Goal: Information Seeking & Learning: Check status

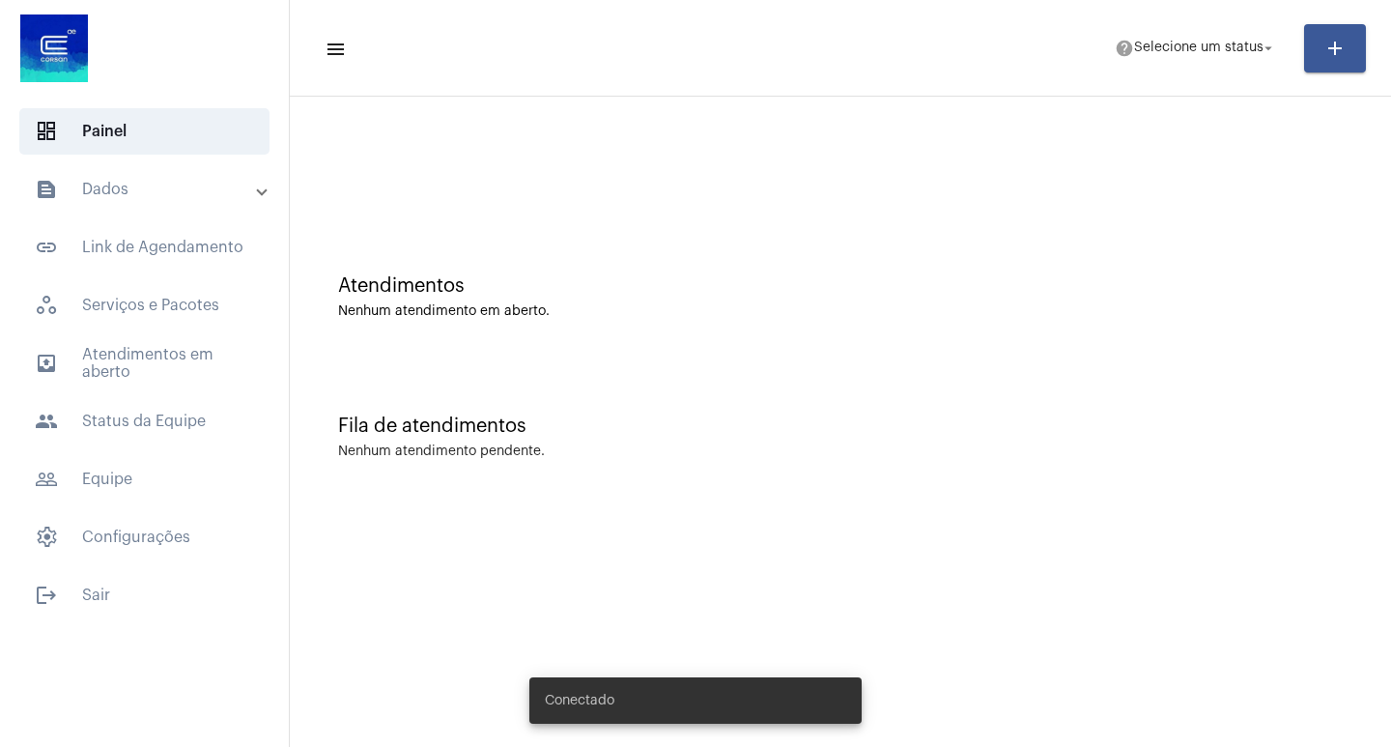
click at [1159, 37] on span "help Selecione um status arrow_drop_down" at bounding box center [1196, 47] width 162 height 35
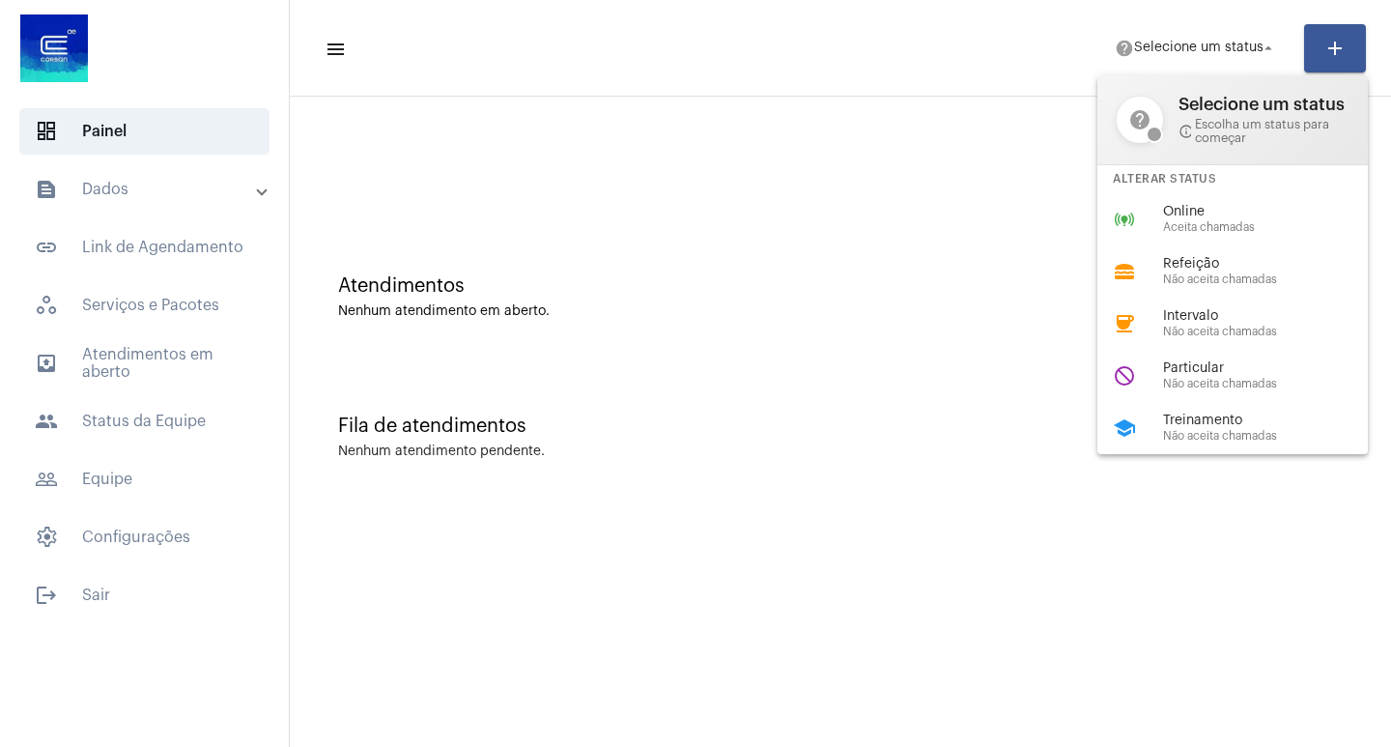
click at [937, 251] on div at bounding box center [695, 373] width 1391 height 747
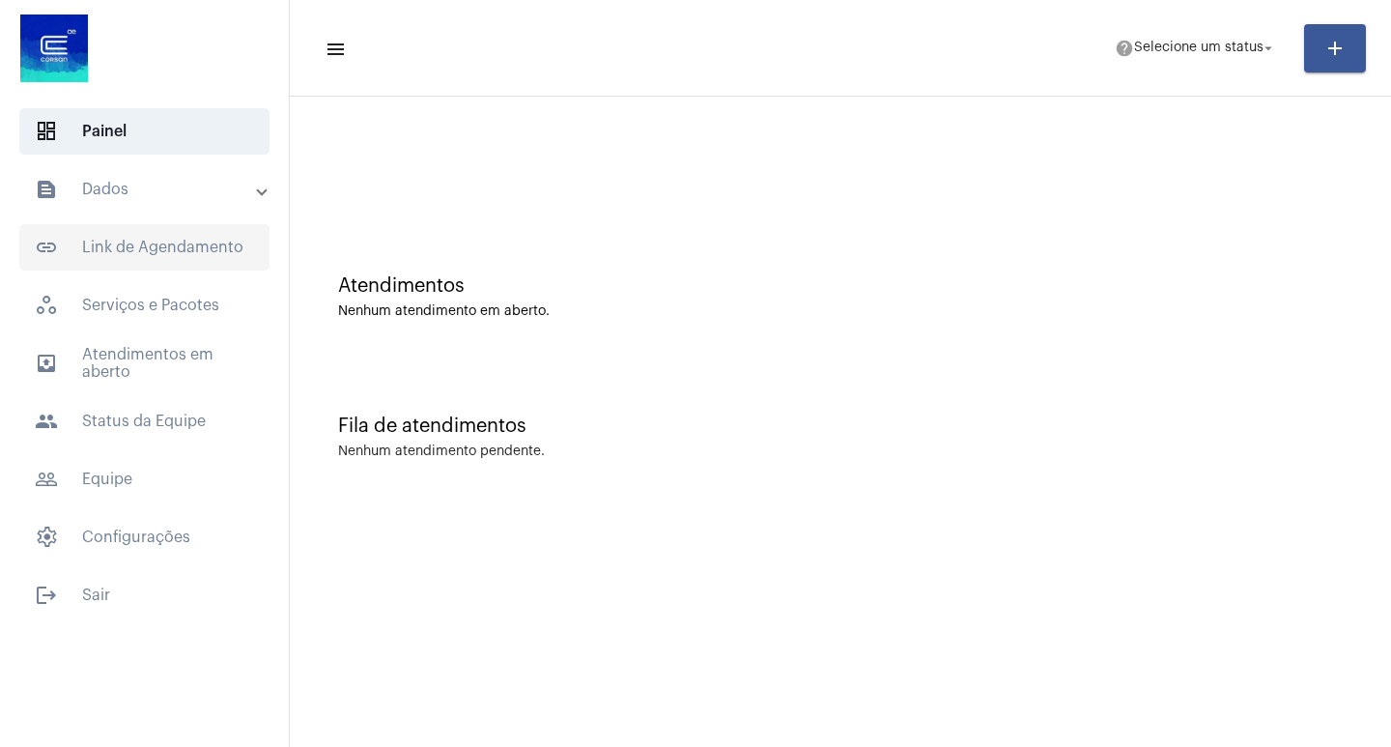
click at [186, 230] on span "link_outlined Link de Agendamento" at bounding box center [144, 247] width 250 height 46
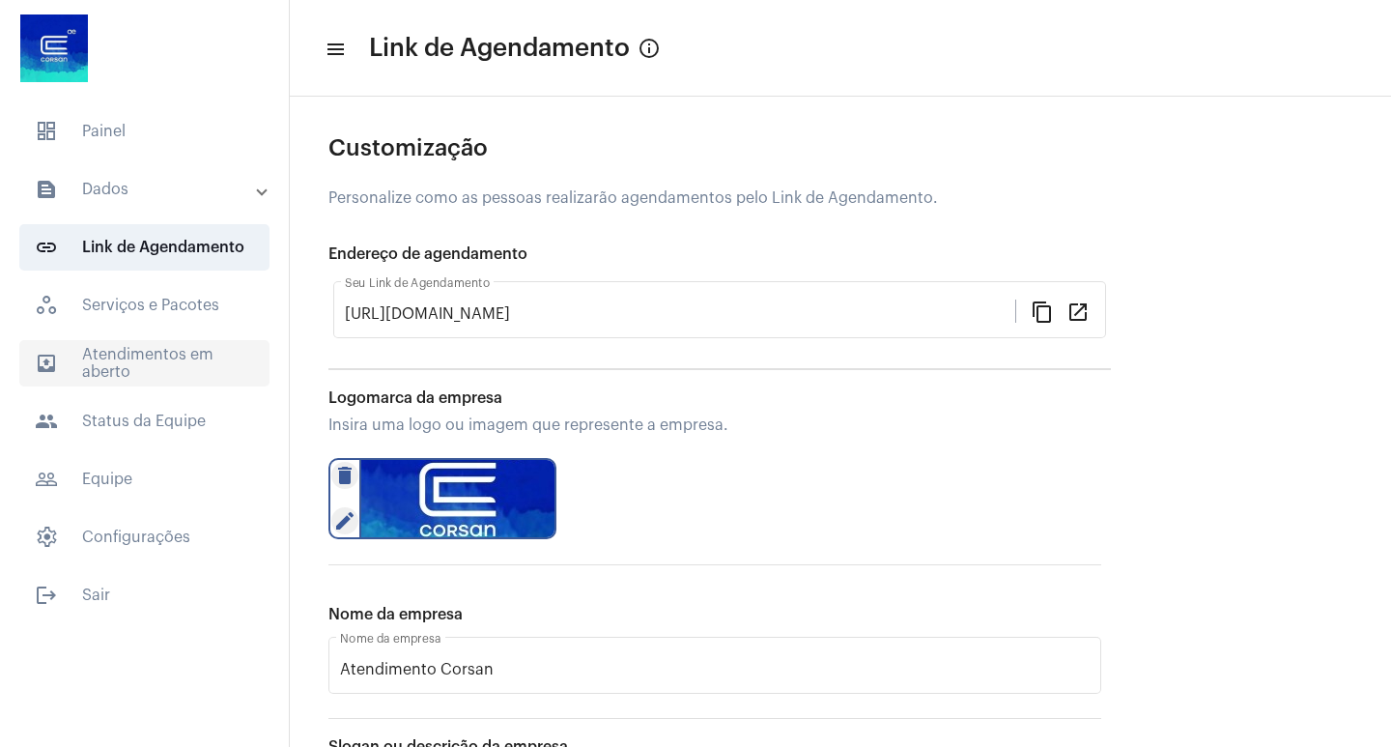
click at [130, 367] on span "outbox_outline Atendimentos em aberto" at bounding box center [144, 363] width 250 height 46
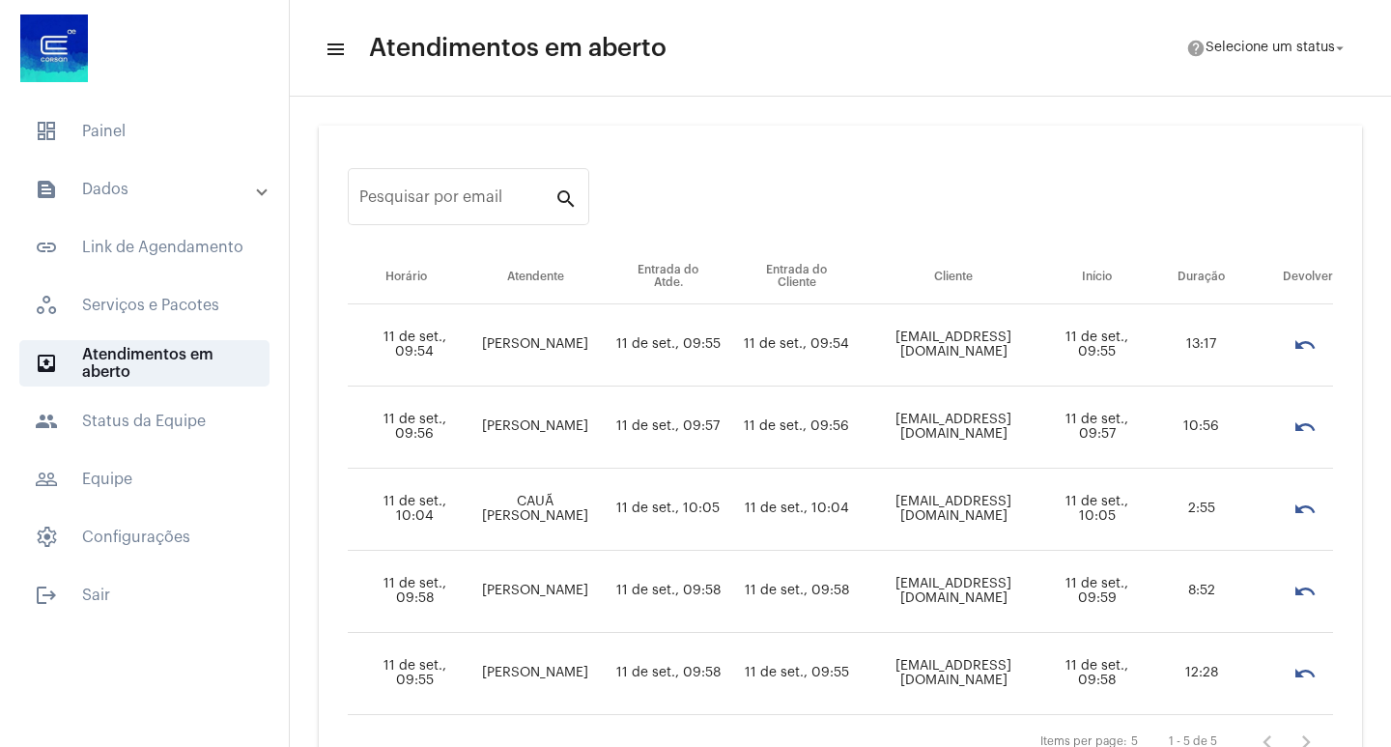
click at [1204, 212] on div "Pesquisar por email search Horário Atendente Entrada do Atde. Entrada do Client…" at bounding box center [840, 462] width 1043 height 672
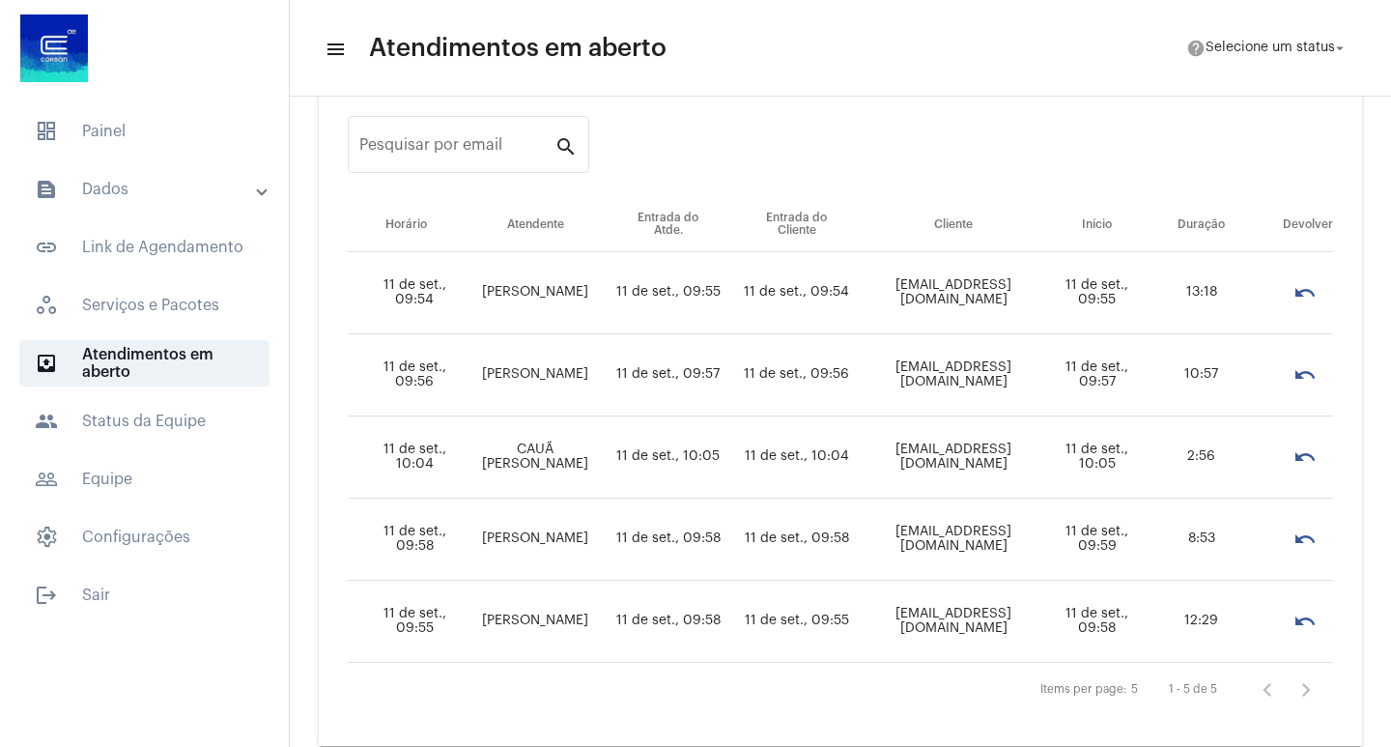
scroll to position [80, 0]
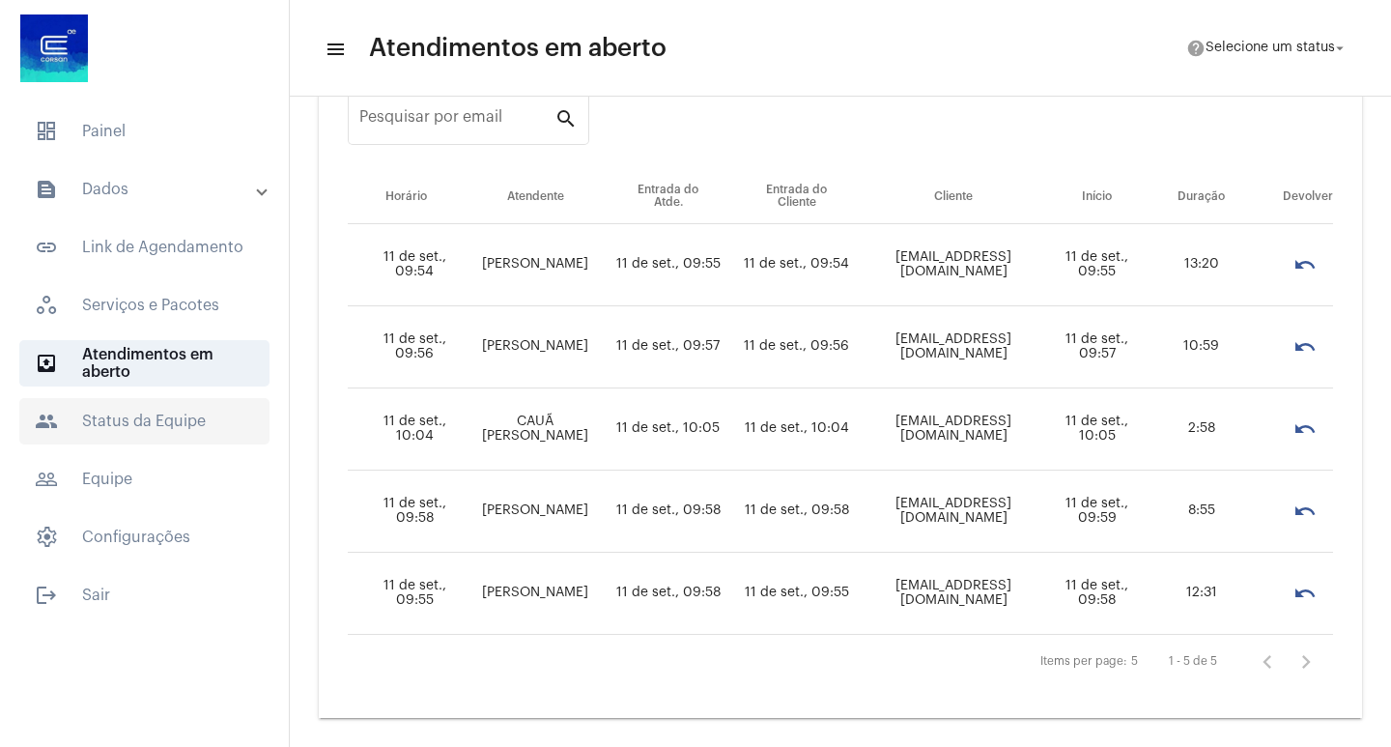
click at [157, 408] on span "people Status da Equipe" at bounding box center [144, 421] width 250 height 46
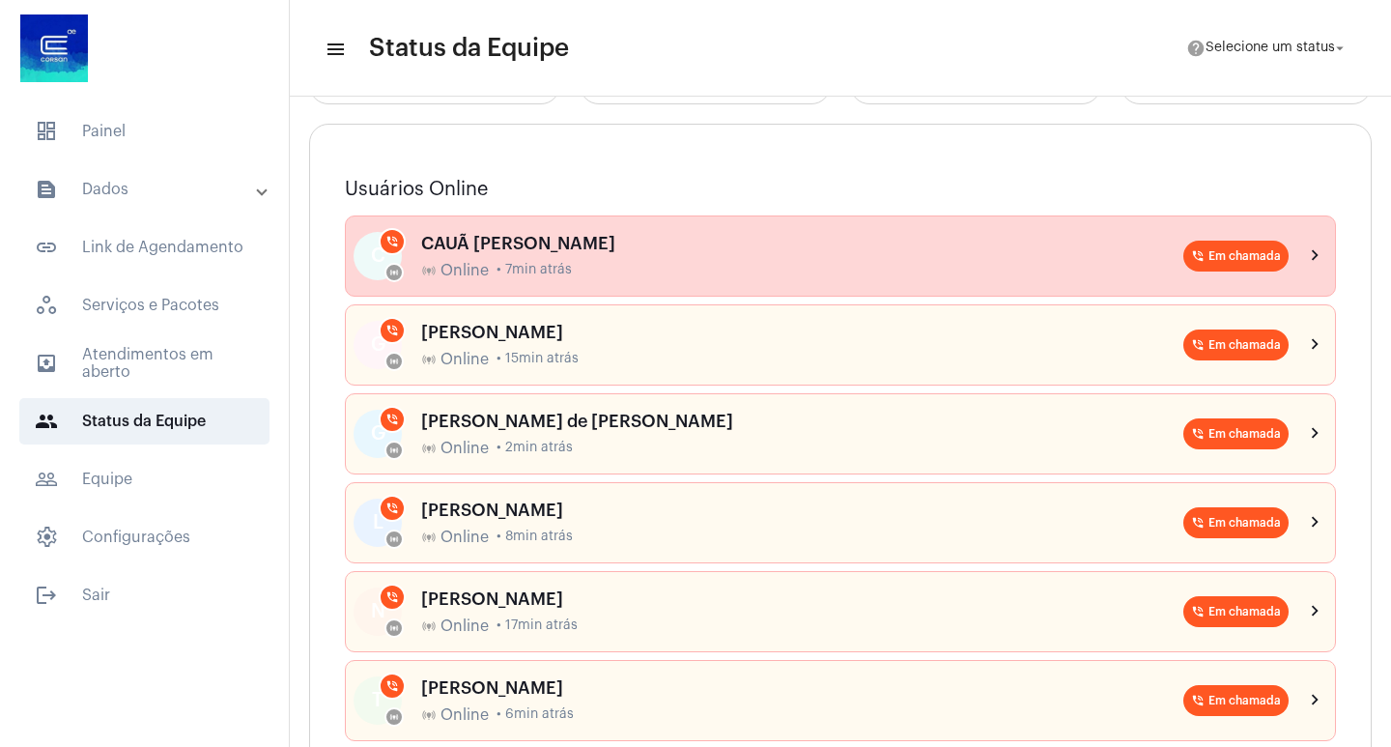
scroll to position [273, 0]
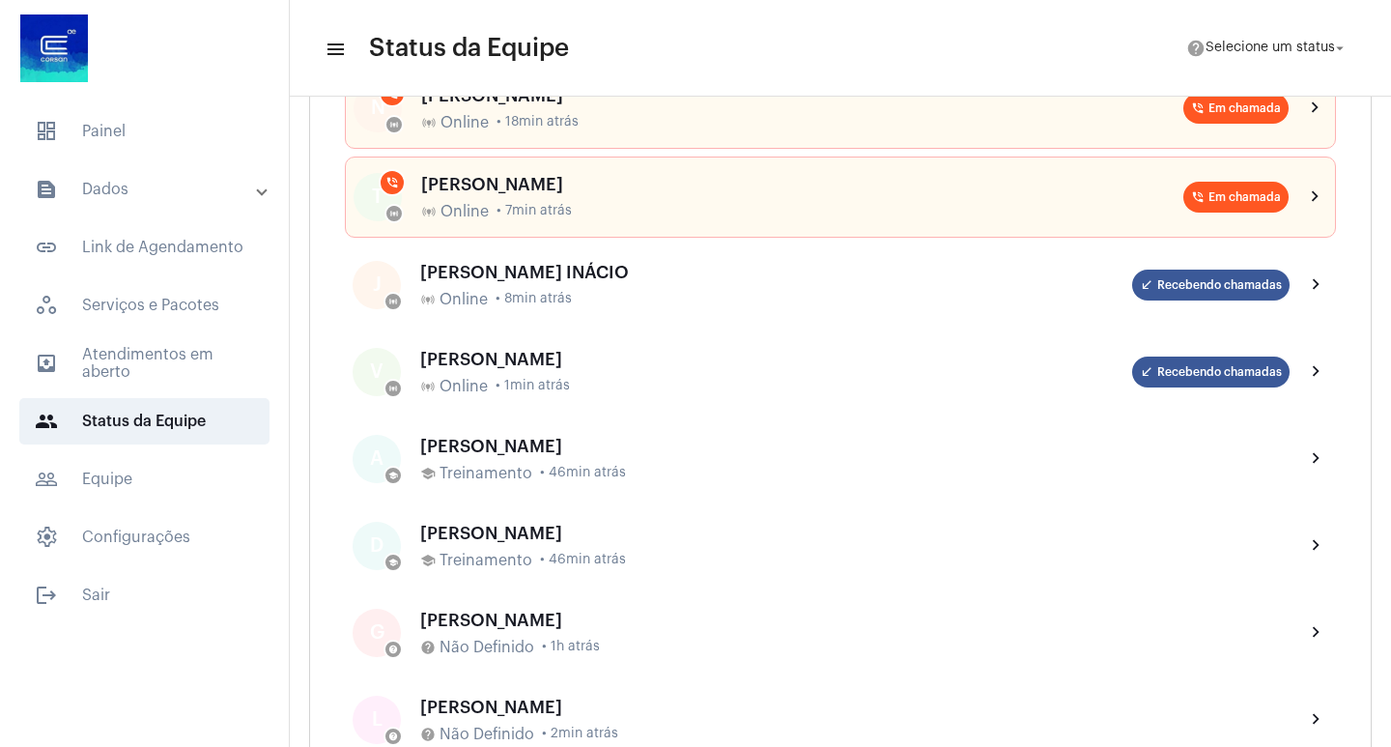
scroll to position [676, 0]
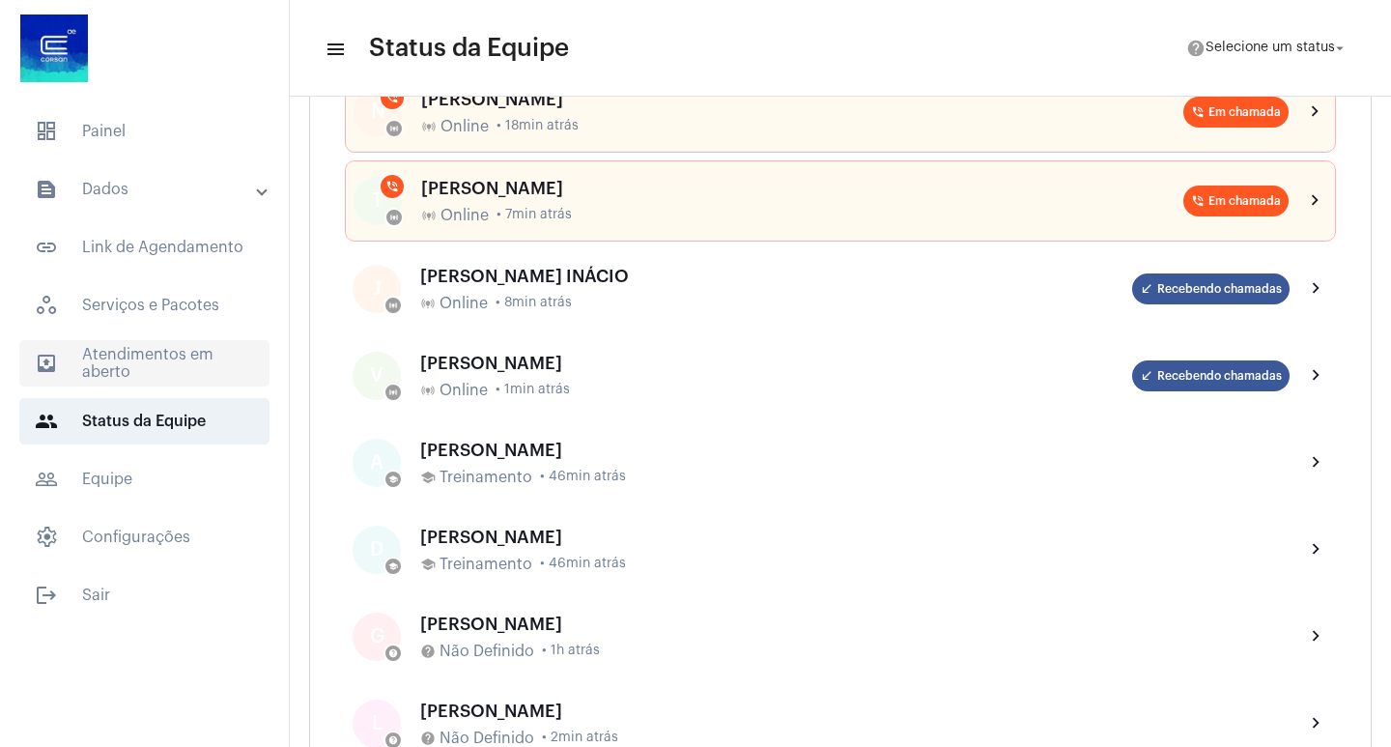
click at [151, 370] on span "outbox_outline Atendimentos em aberto" at bounding box center [144, 363] width 250 height 46
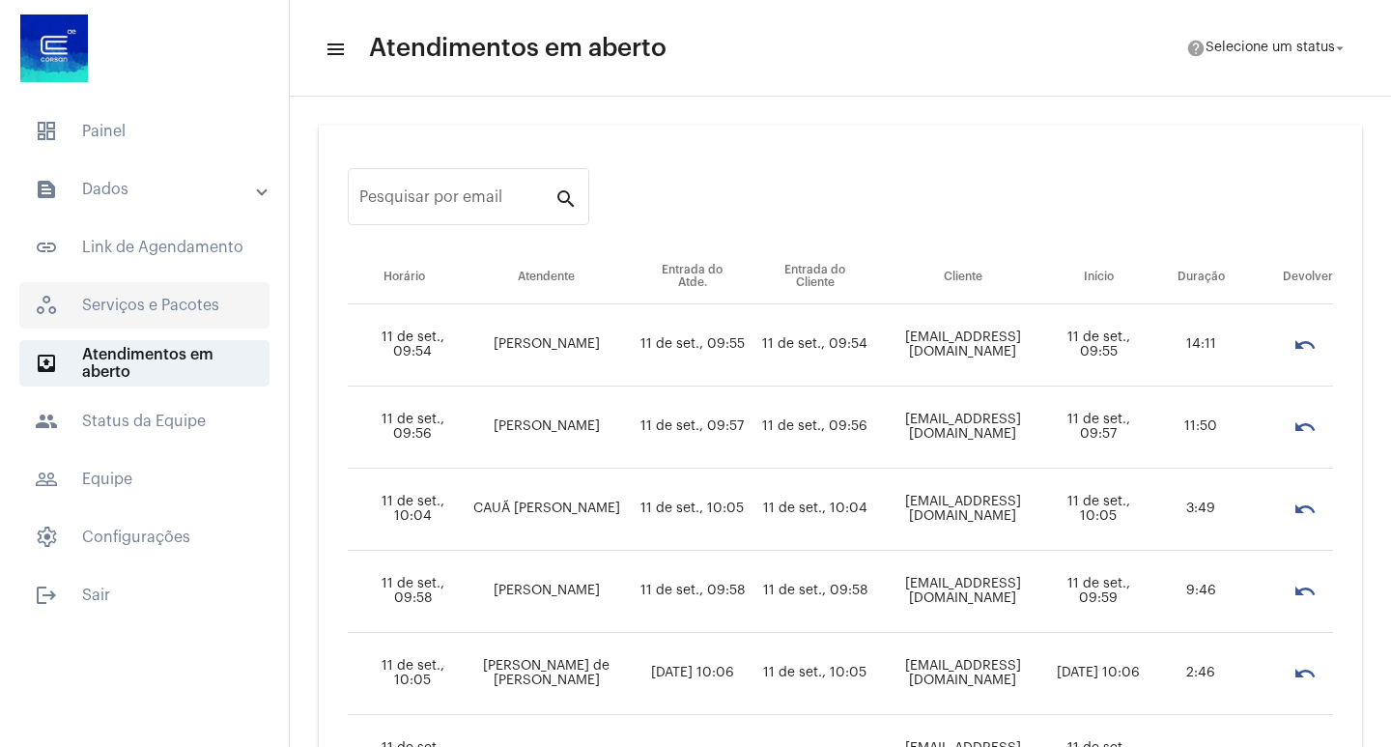
click at [128, 311] on span "workspaces_outlined Serviços e Pacotes" at bounding box center [144, 305] width 250 height 46
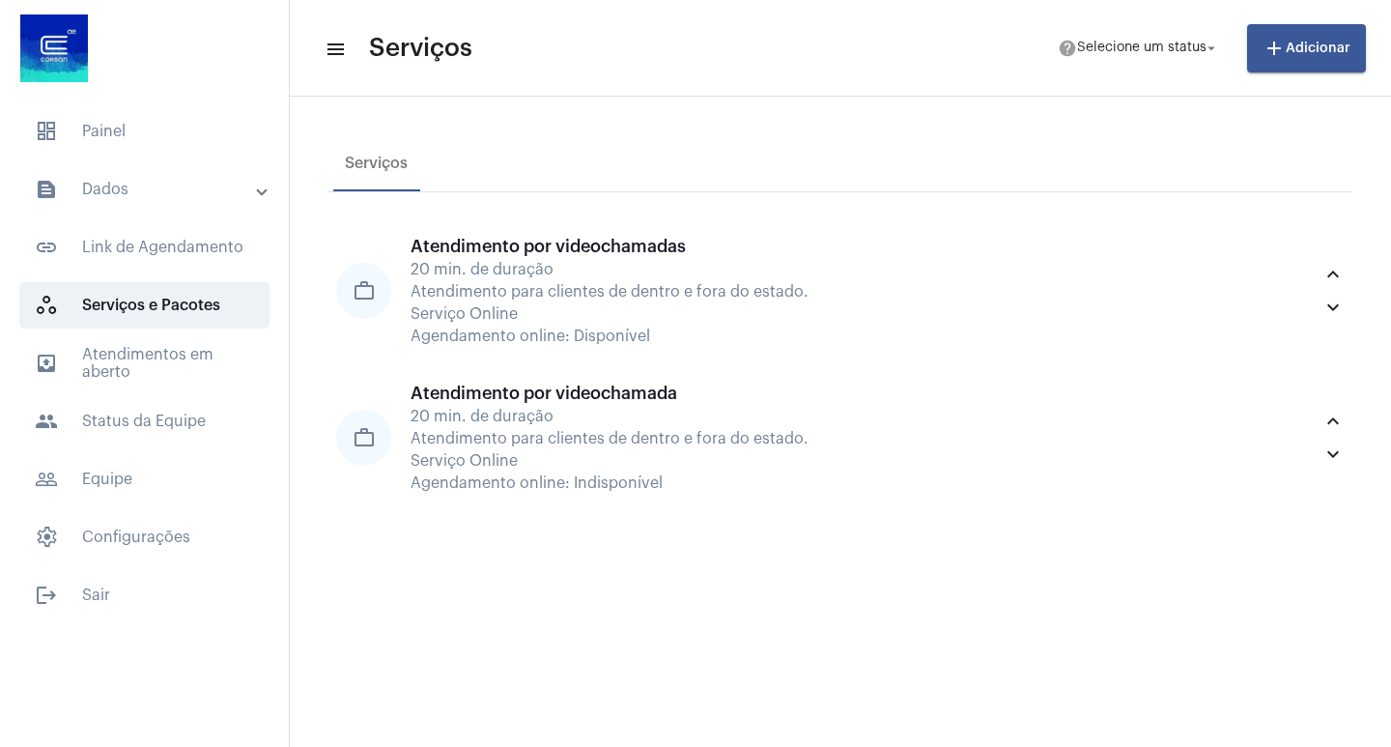
click at [121, 216] on mat-accordion "text_snippet_outlined Dados text_snippet_outlined Relatórios history_outlined H…" at bounding box center [144, 363] width 289 height 394
click at [123, 266] on span "link_outlined Link de Agendamento" at bounding box center [144, 247] width 250 height 46
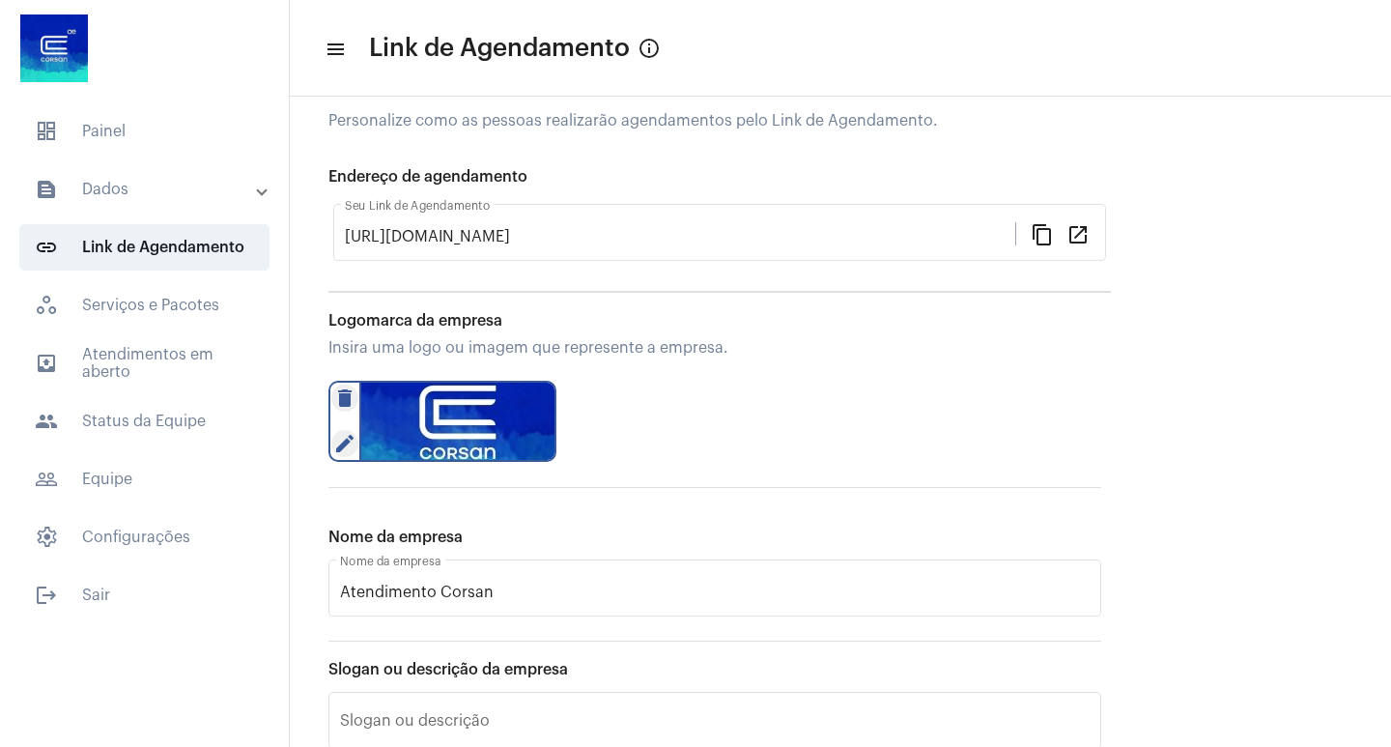
scroll to position [145, 0]
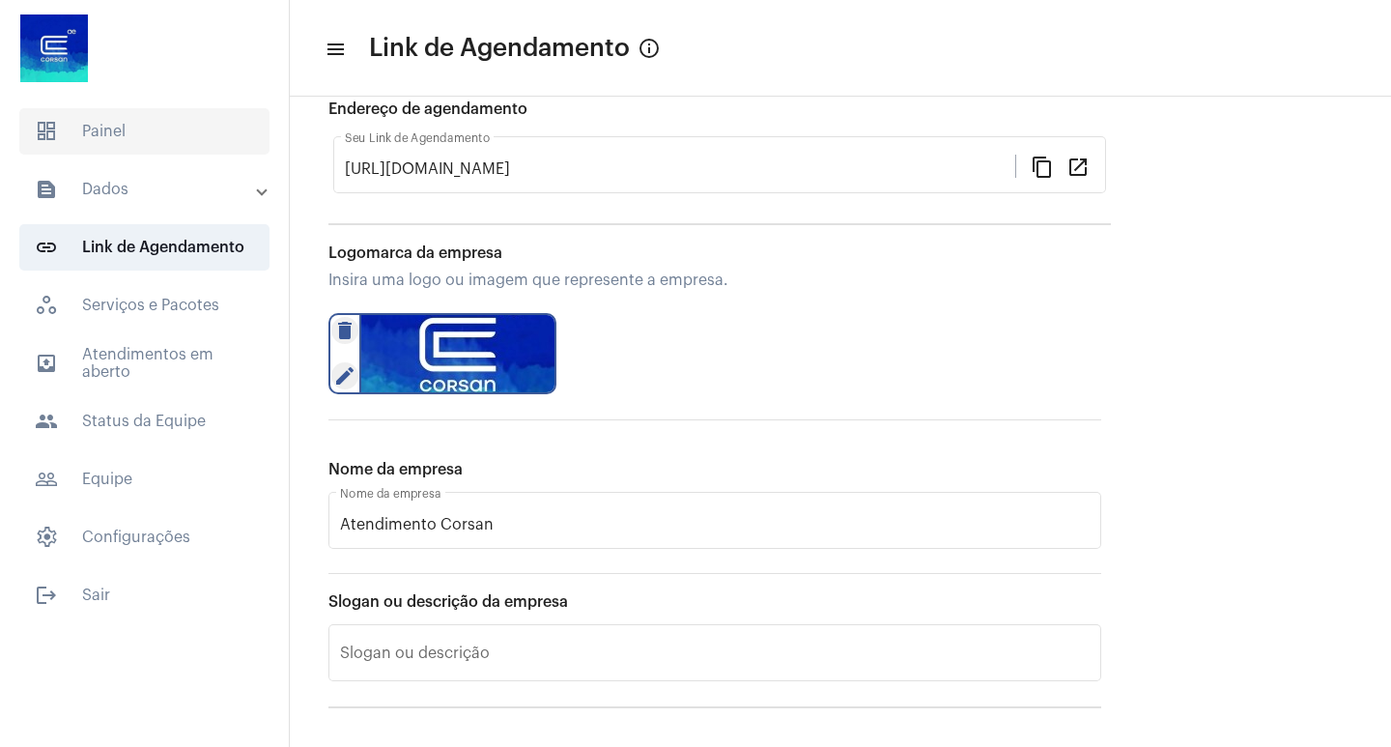
click at [139, 128] on span "dashboard Painel" at bounding box center [144, 131] width 250 height 46
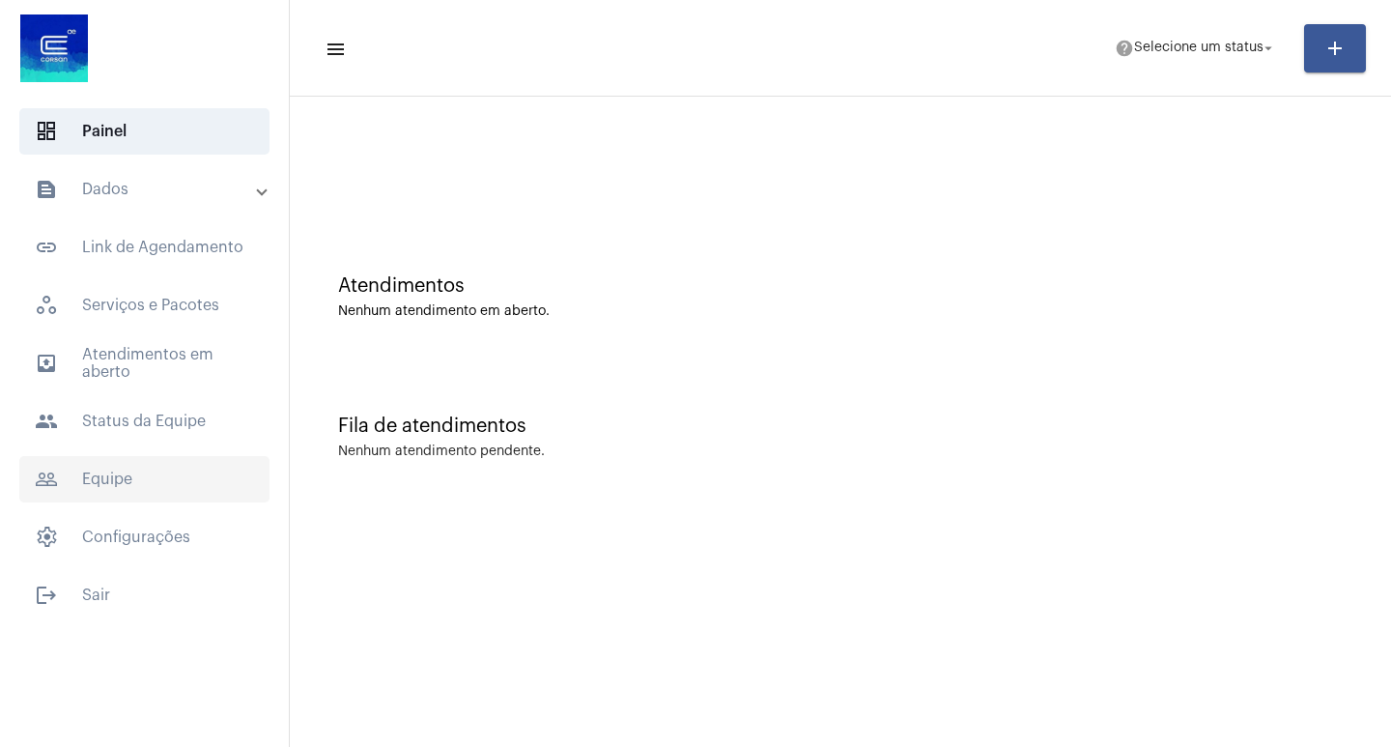
click at [145, 482] on span "people_outline Equipe" at bounding box center [144, 479] width 250 height 46
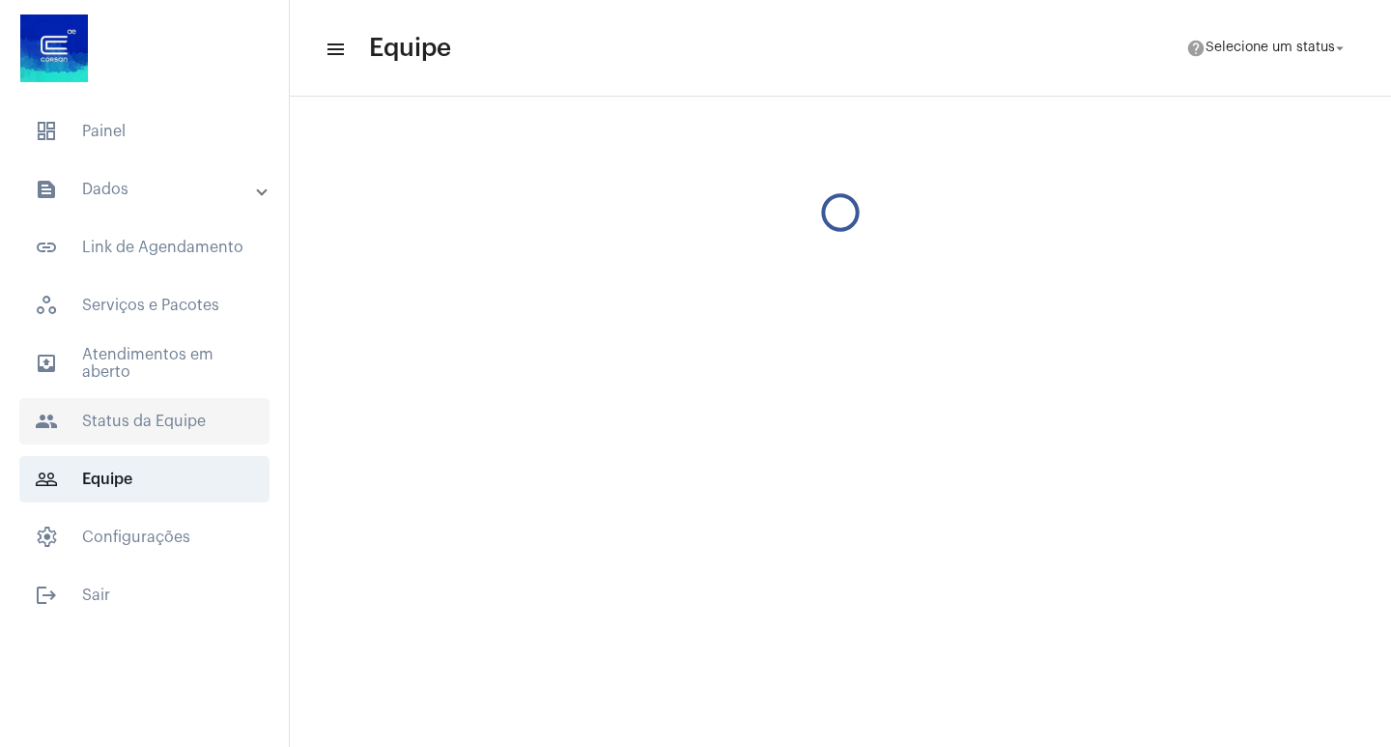
click at [176, 424] on span "people Status da Equipe" at bounding box center [144, 421] width 250 height 46
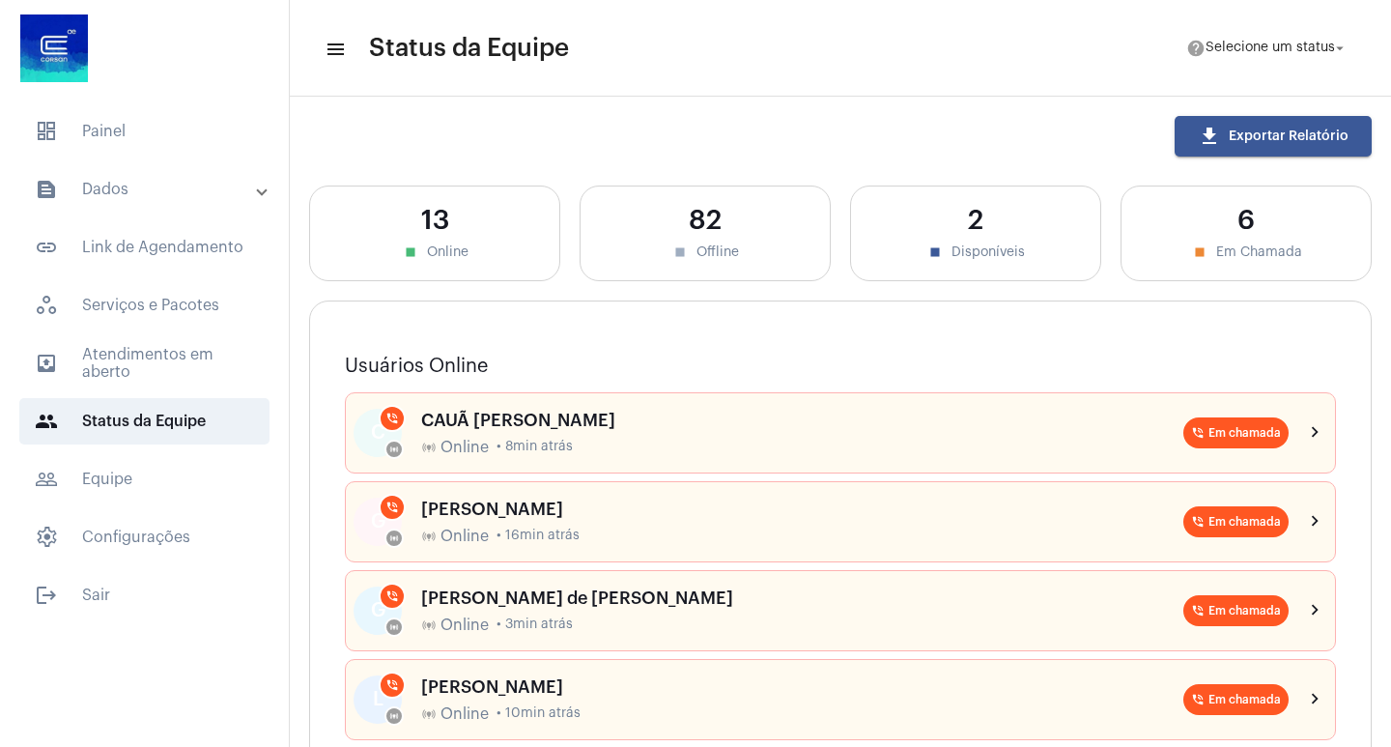
click at [1315, 140] on span "download Exportar Relatório" at bounding box center [1273, 136] width 151 height 14
click at [85, 346] on span "outbox_outline Atendimentos em aberto" at bounding box center [144, 363] width 250 height 46
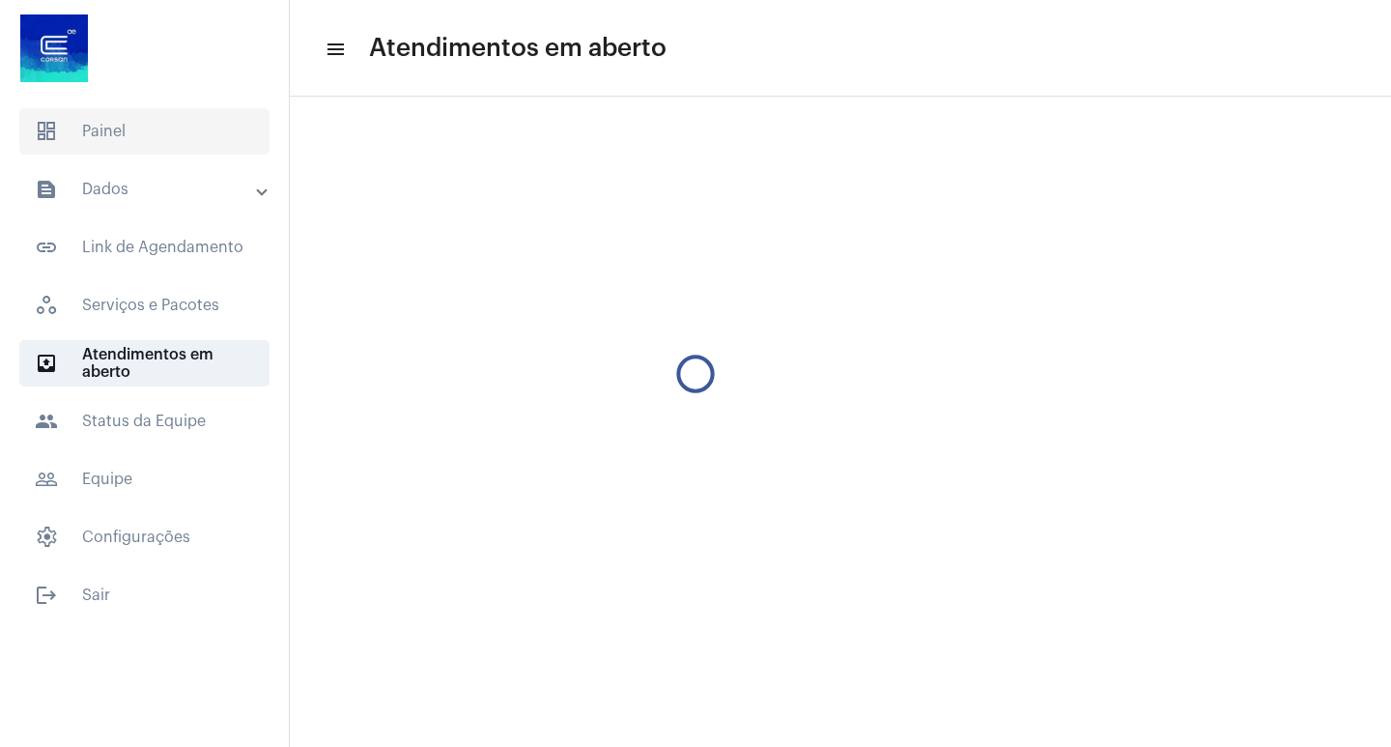
click at [114, 132] on span "dashboard Painel" at bounding box center [144, 131] width 250 height 46
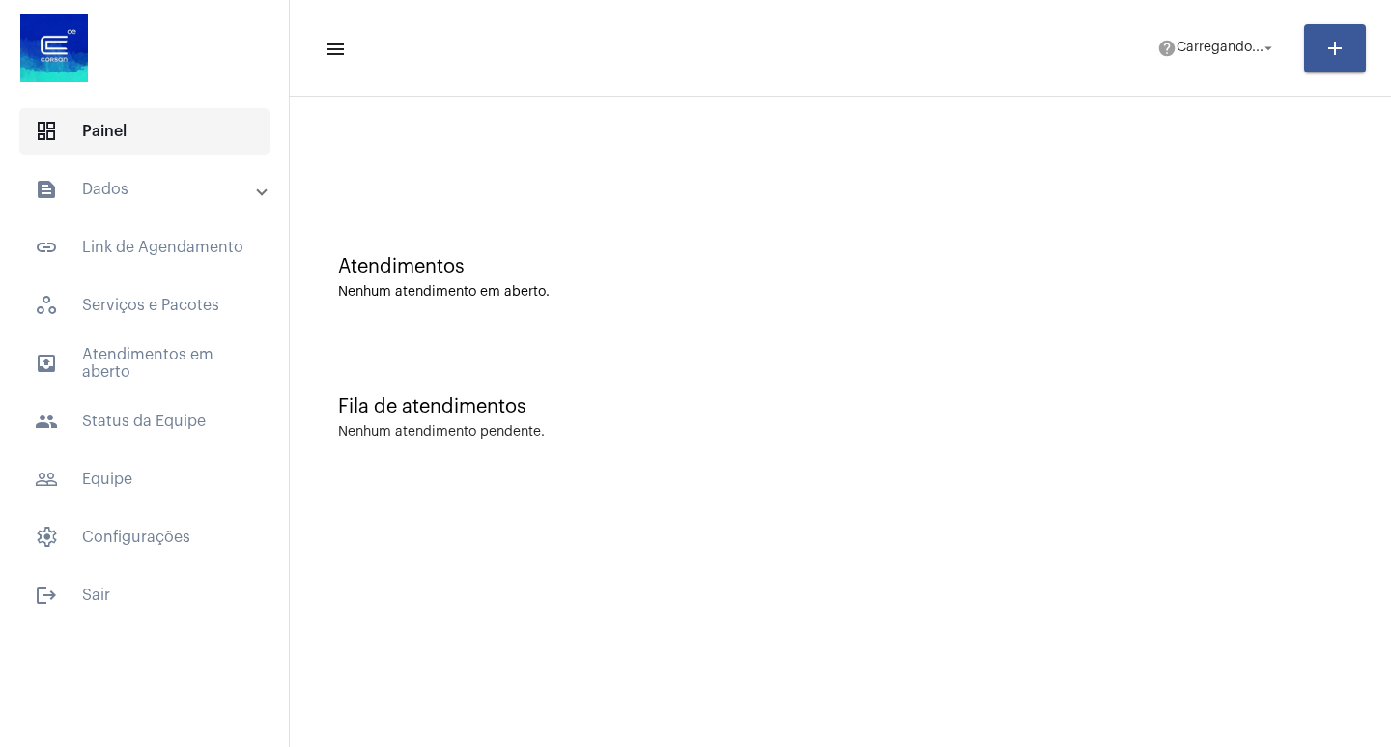
click at [114, 133] on span "dashboard Painel" at bounding box center [144, 131] width 250 height 46
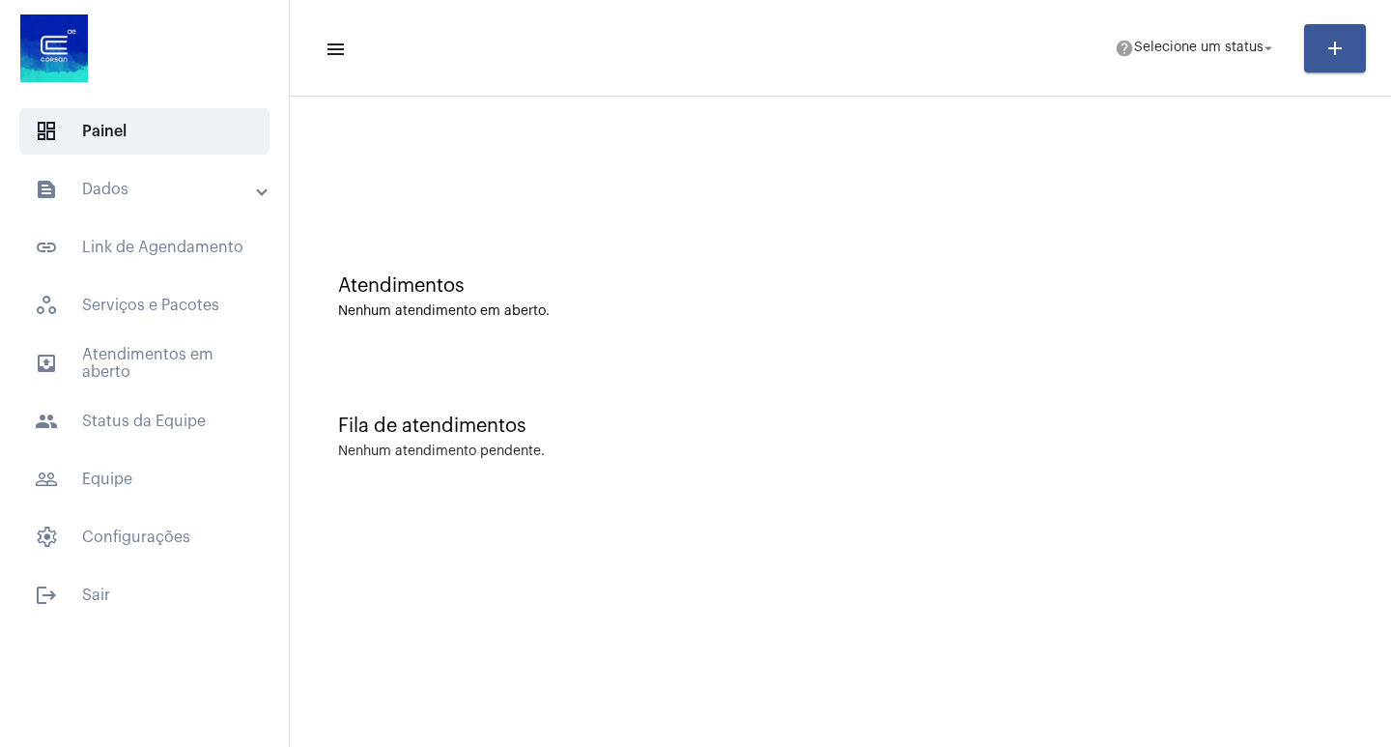
click at [560, 345] on div "Atendimentos Nenhum atendimento em aberto." at bounding box center [841, 287] width 1082 height 140
click at [525, 292] on div "Atendimentos" at bounding box center [840, 285] width 1005 height 21
click at [1047, 437] on div "Fila de atendimentos Nenhum atendimento pendente." at bounding box center [841, 427] width 1082 height 140
click at [1206, 60] on span "help Selecione um status arrow_drop_down" at bounding box center [1196, 47] width 162 height 35
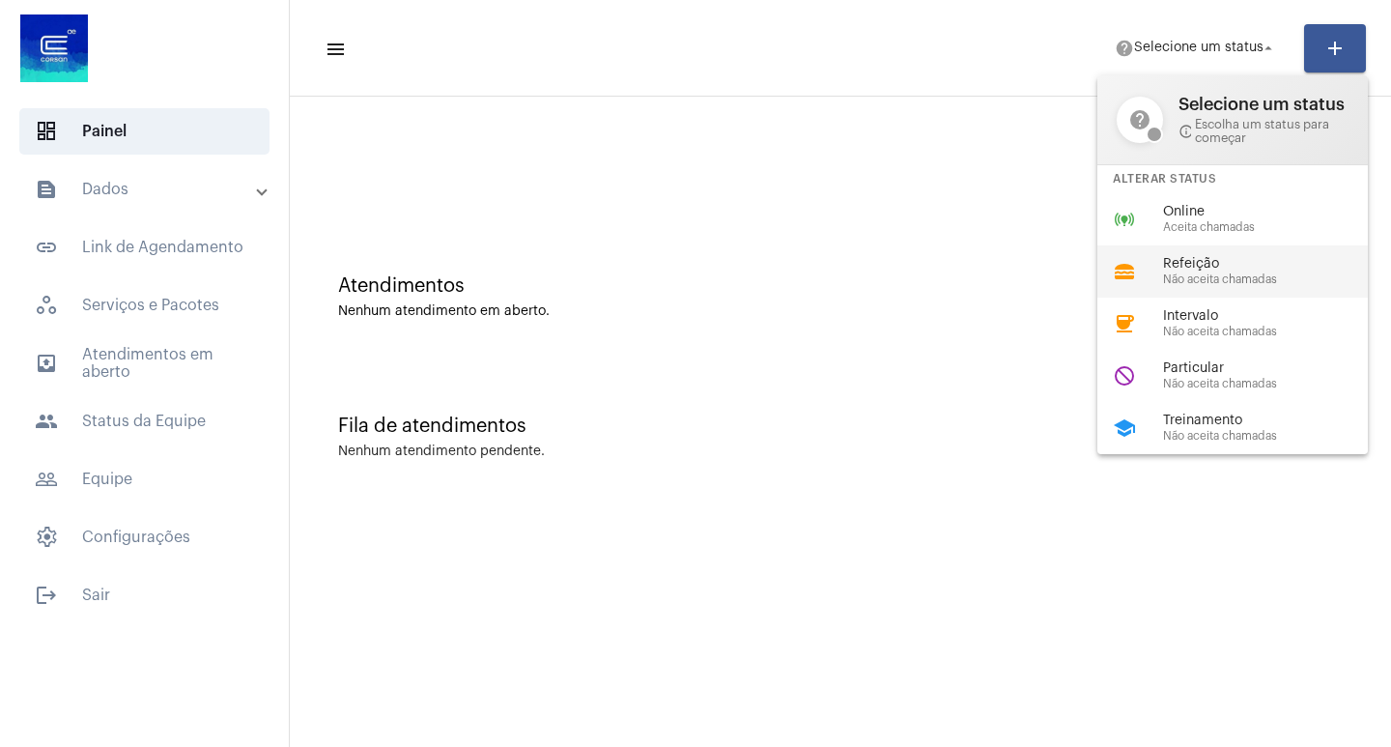
click at [1207, 274] on span "Não aceita chamadas" at bounding box center [1273, 279] width 220 height 13
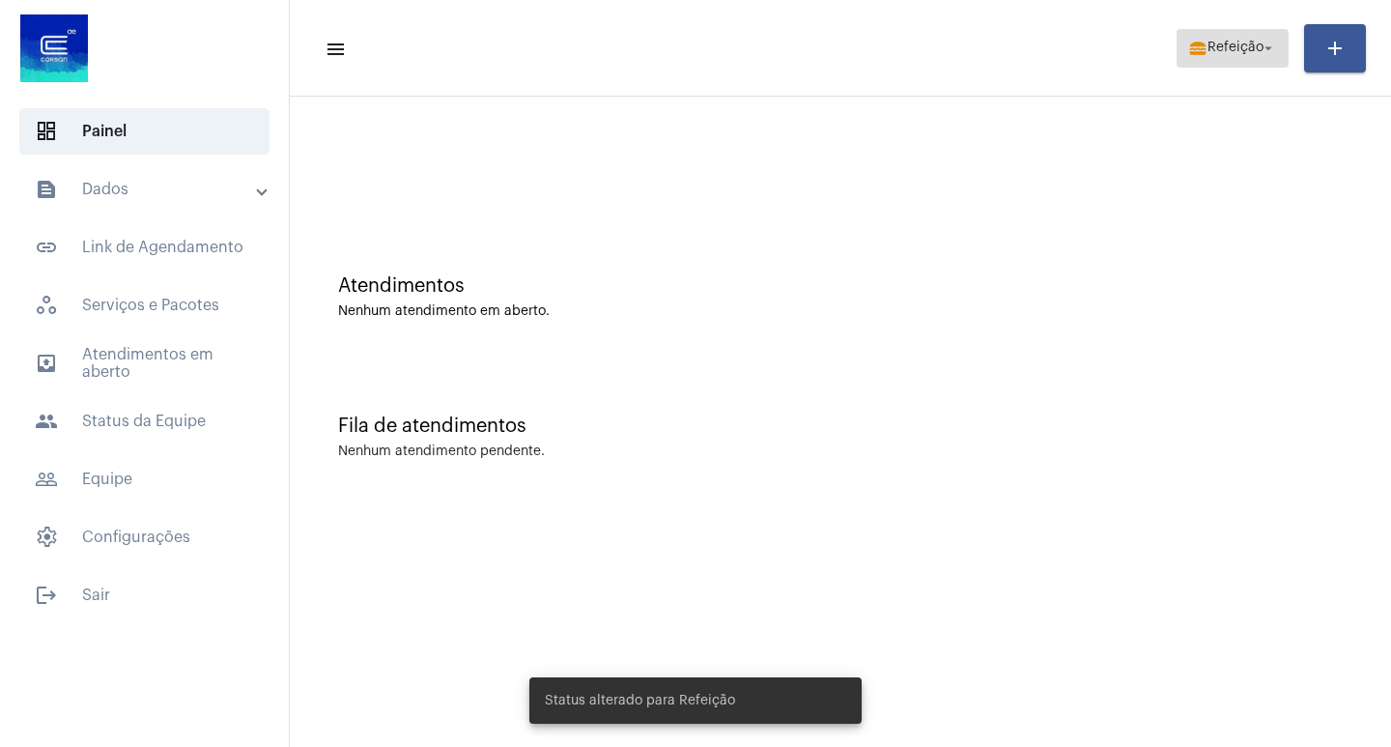
click at [1208, 46] on span "Refeição" at bounding box center [1236, 49] width 56 height 14
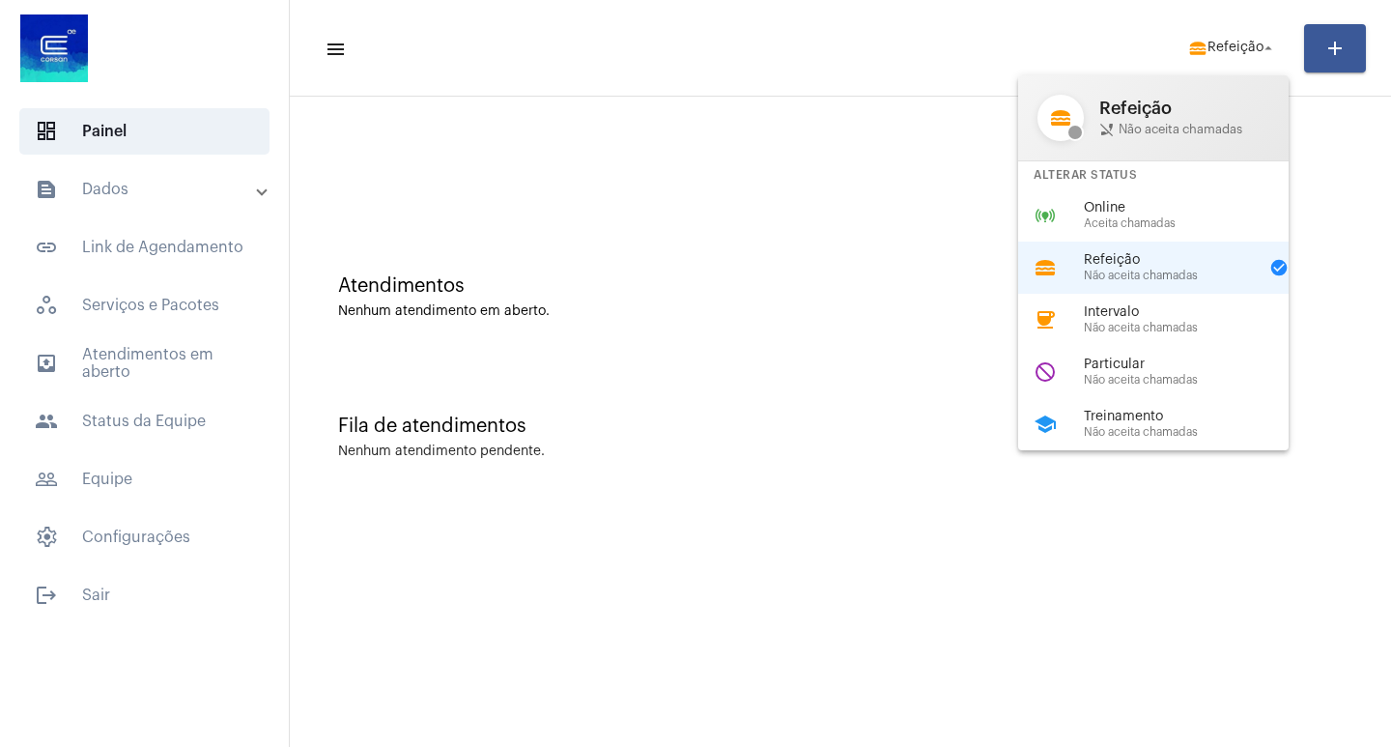
click at [155, 427] on div at bounding box center [695, 373] width 1391 height 747
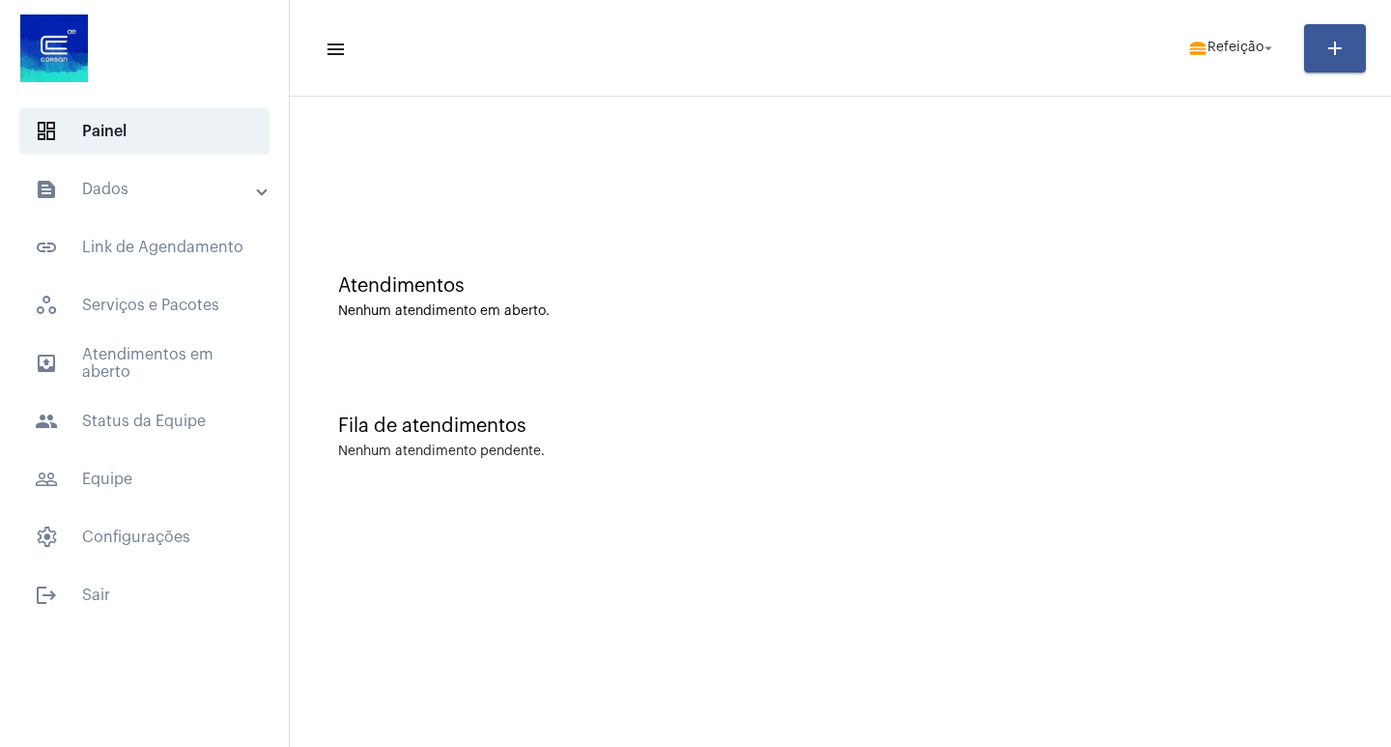
click at [155, 427] on span "people Status da Equipe" at bounding box center [144, 421] width 250 height 46
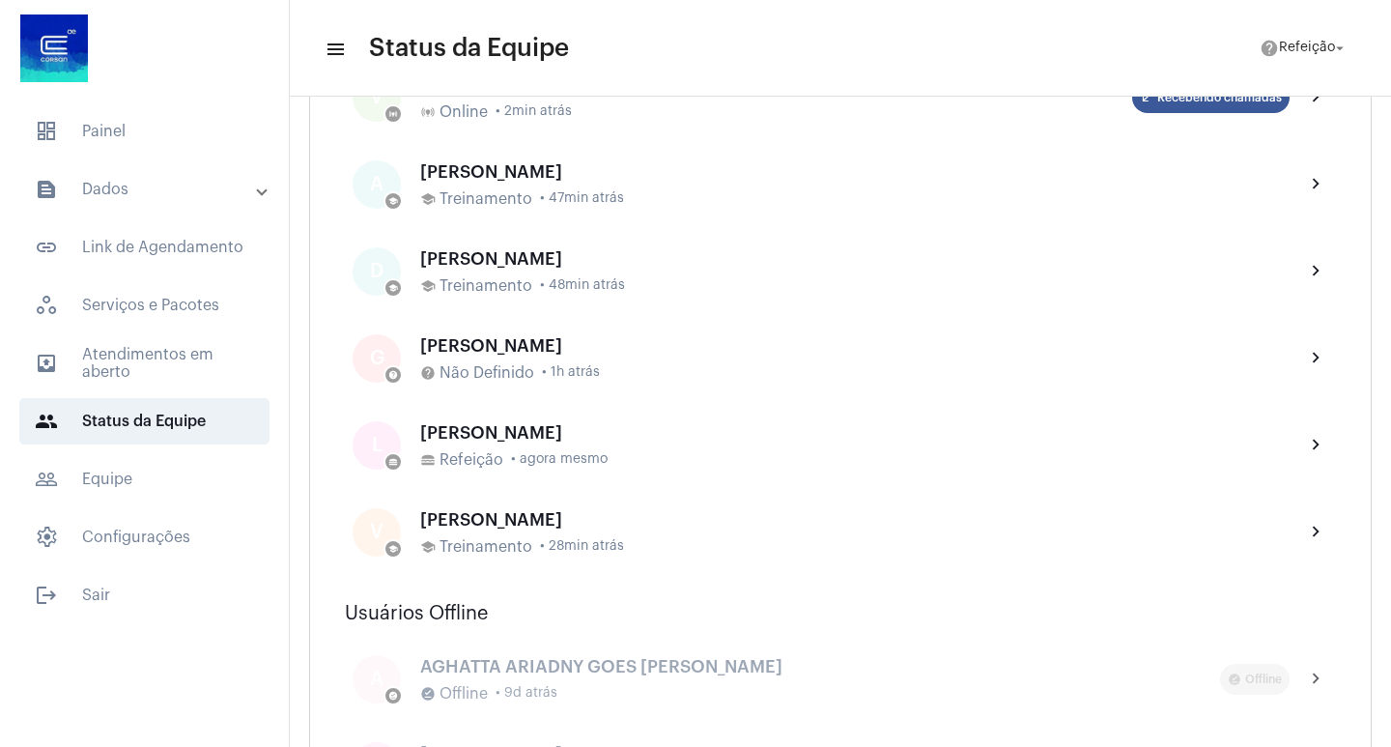
scroll to position [1063, 0]
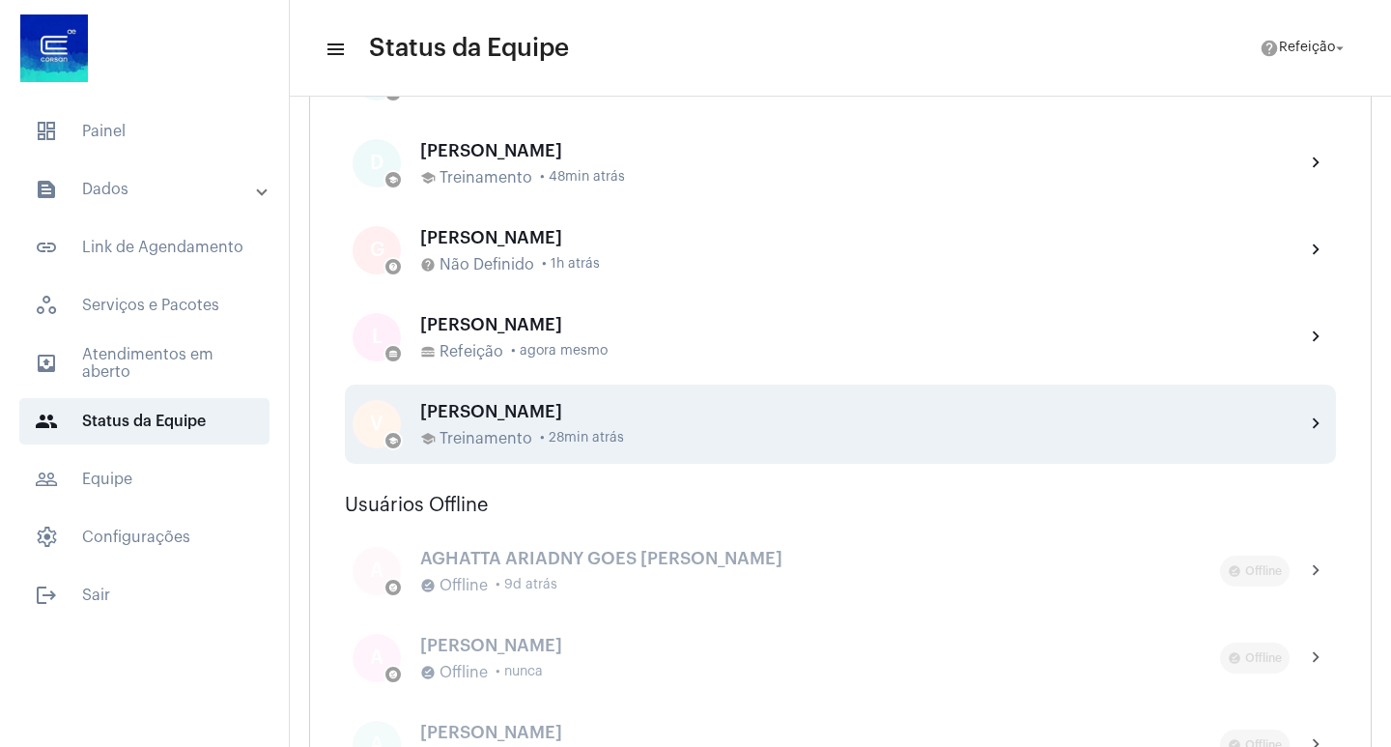
click at [609, 423] on div "[PERSON_NAME] school Treinamento • 28min atrás" at bounding box center [855, 424] width 870 height 45
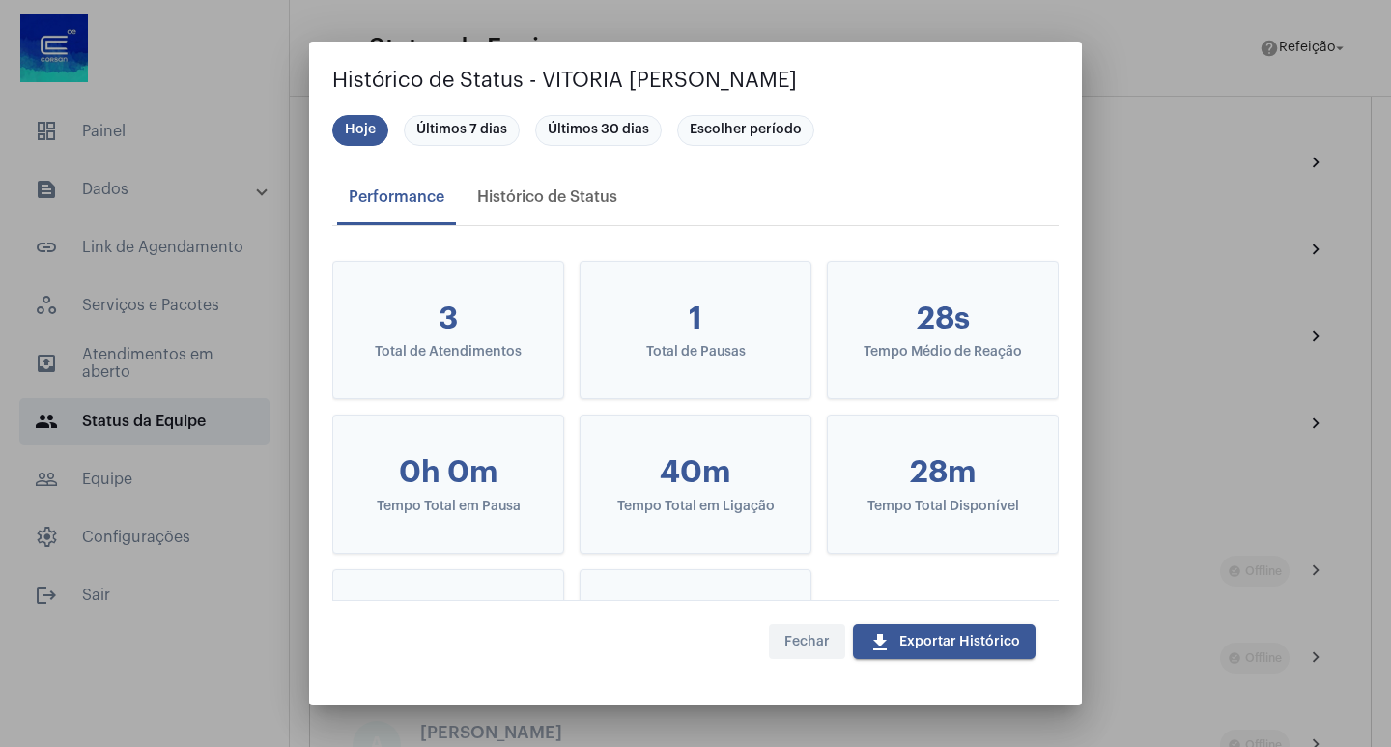
click at [803, 638] on span "Fechar" at bounding box center [807, 642] width 45 height 14
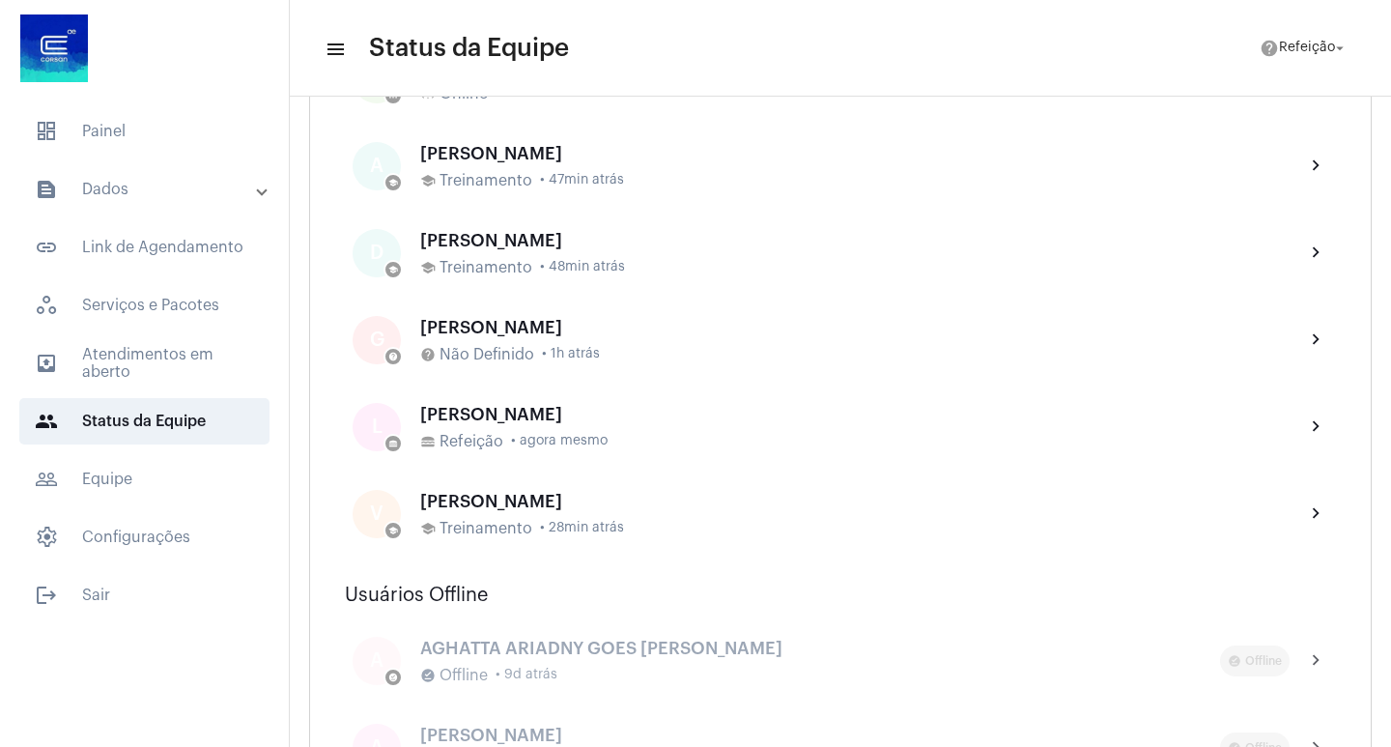
scroll to position [966, 0]
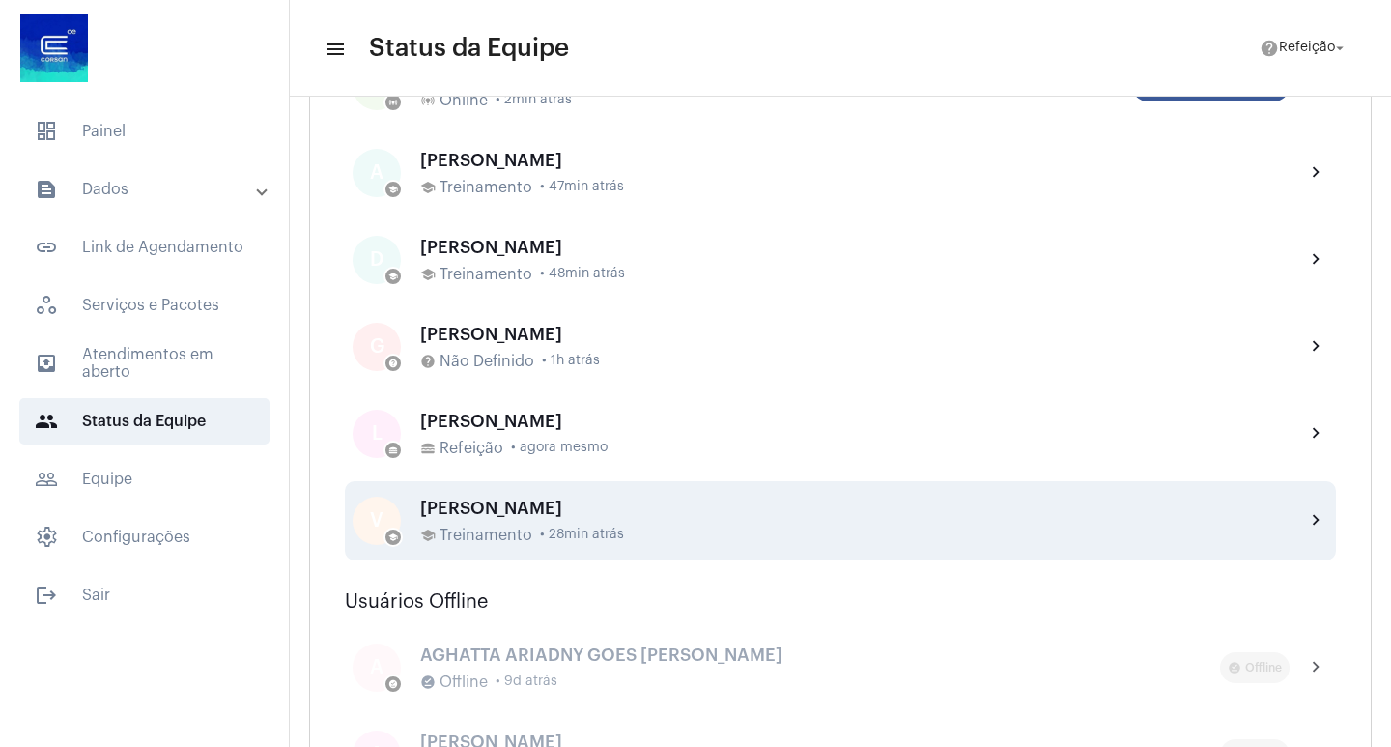
click at [1290, 515] on div "chevron_right" at bounding box center [1309, 520] width 39 height 23
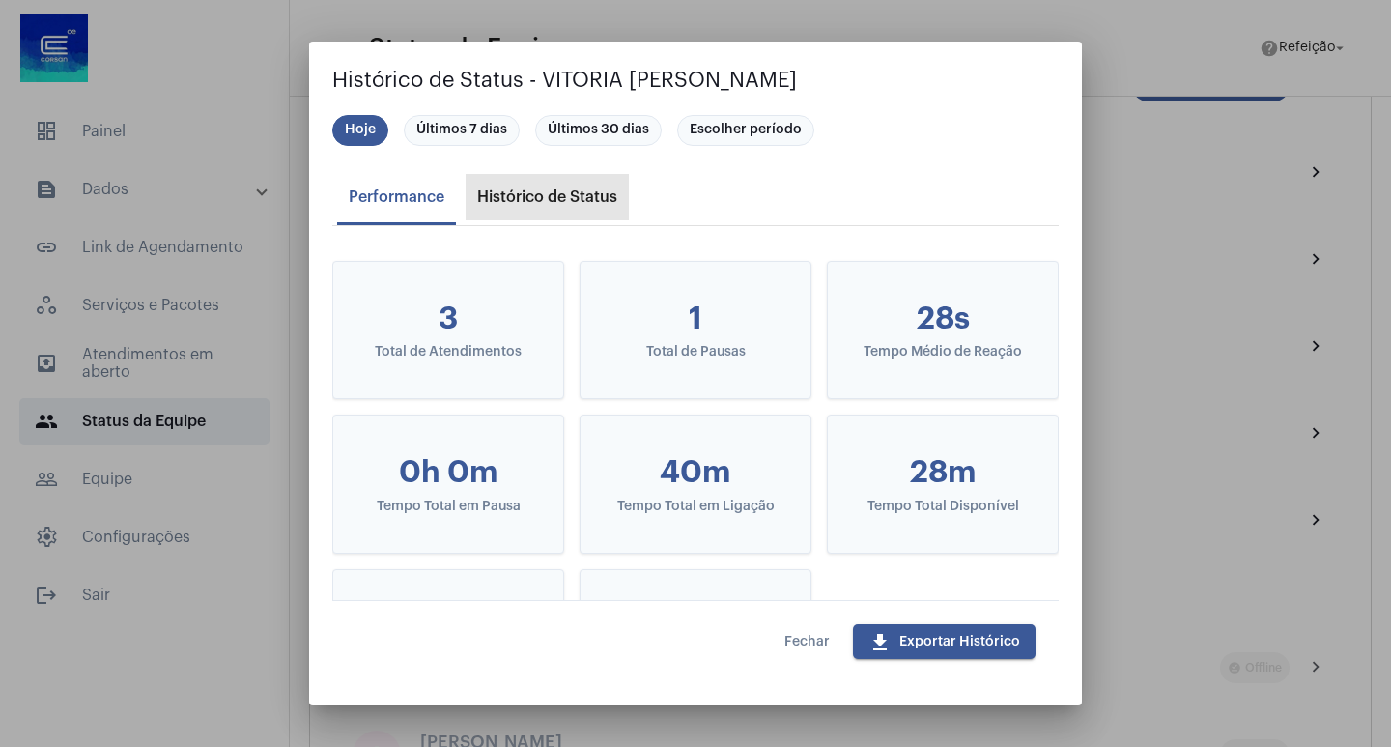
click at [515, 198] on div "Histórico de Status" at bounding box center [547, 196] width 140 height 17
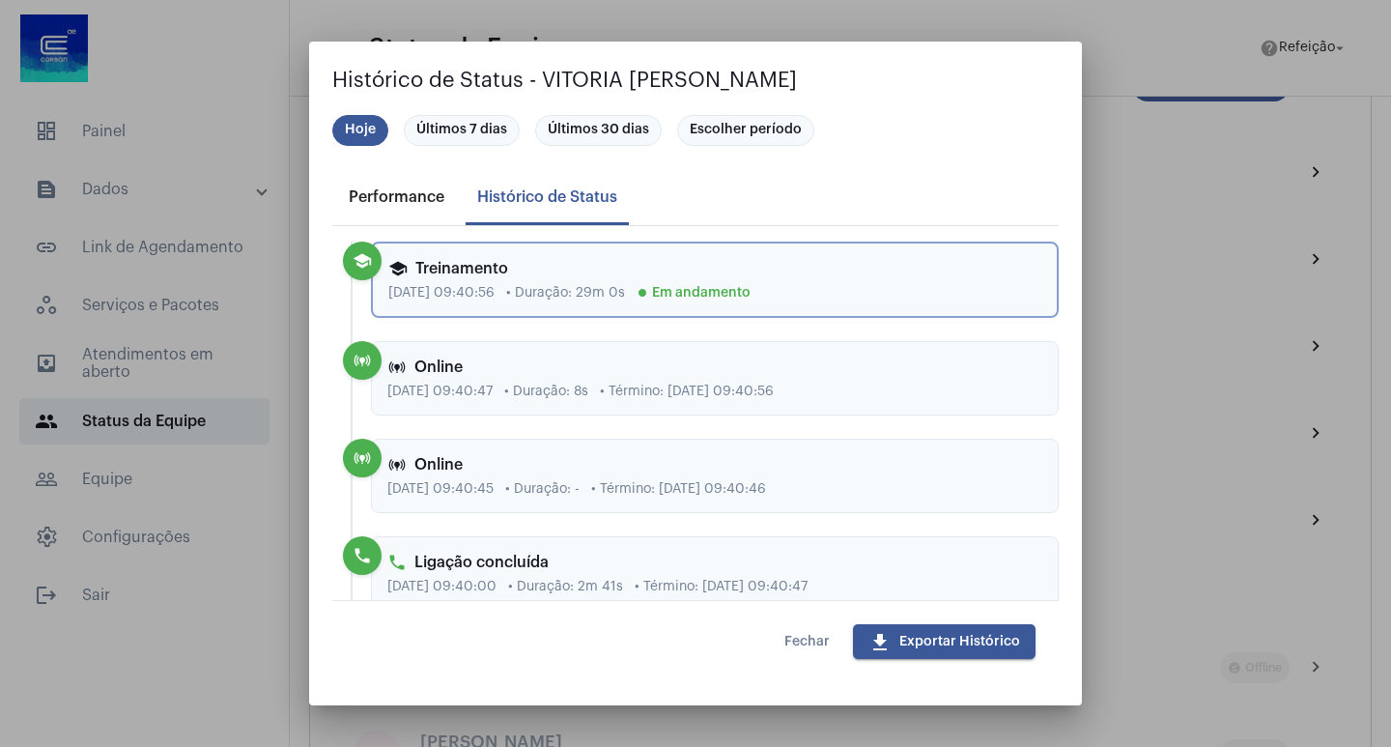
click at [419, 186] on div "Performance" at bounding box center [396, 197] width 119 height 46
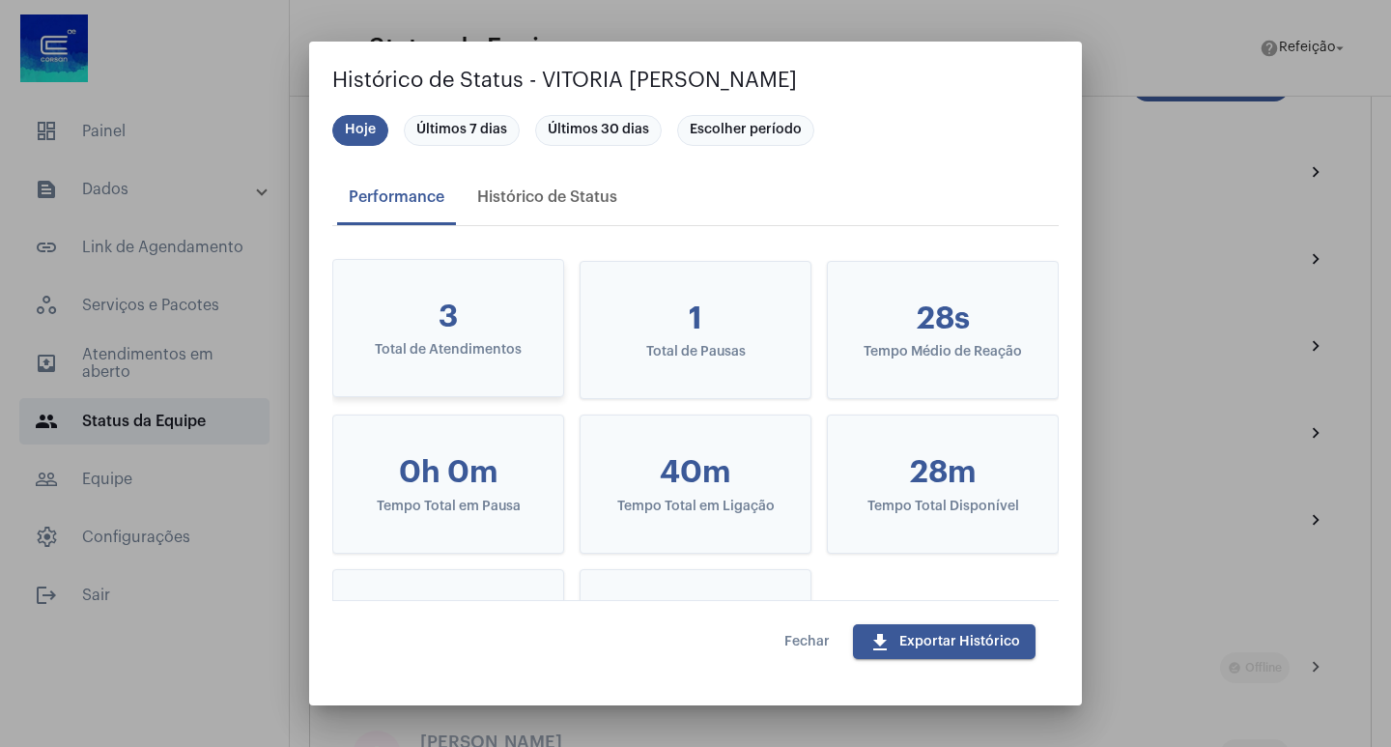
click at [486, 351] on div "Total de Atendimentos" at bounding box center [448, 350] width 168 height 14
click at [709, 324] on div "1" at bounding box center [696, 317] width 168 height 37
click at [698, 339] on mat-card-content "1 Total de Pausas" at bounding box center [695, 327] width 199 height 105
click at [886, 347] on div "Tempo Médio de Reação" at bounding box center [943, 350] width 168 height 14
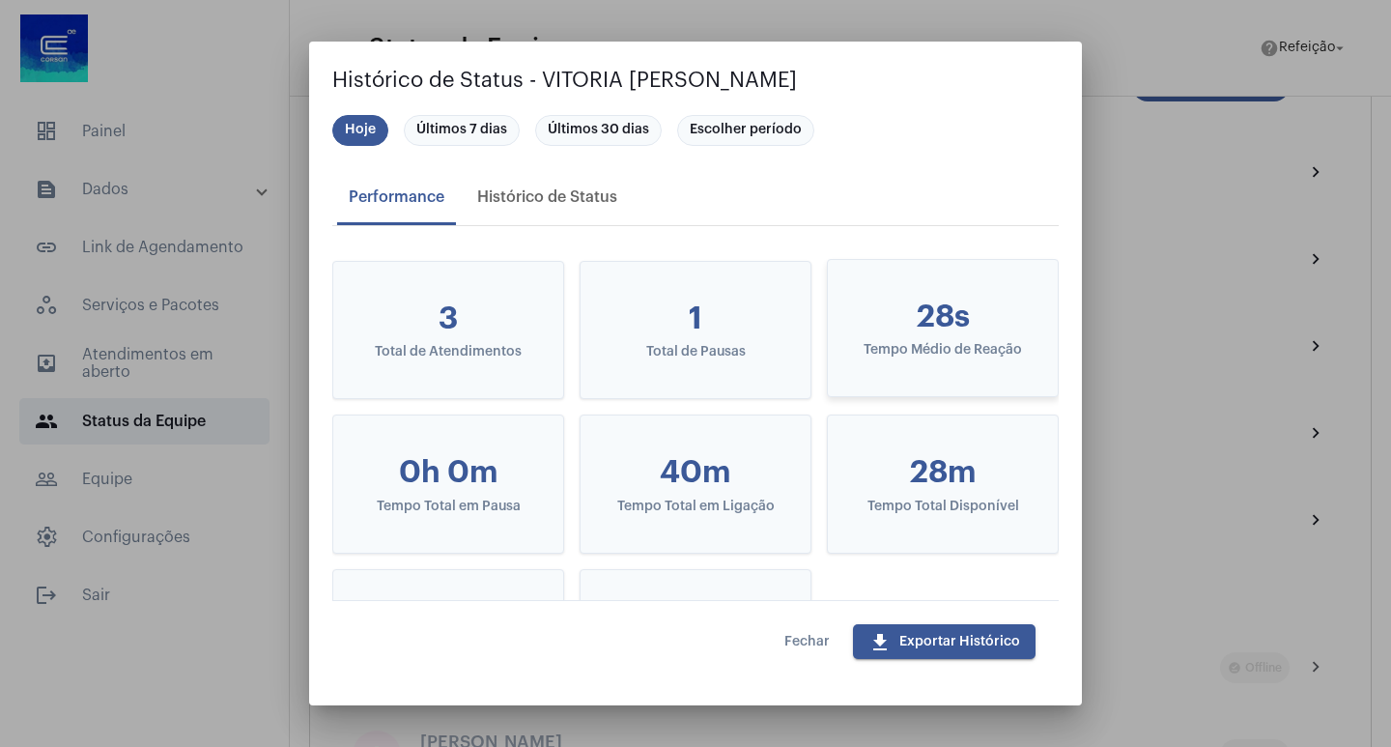
click at [998, 363] on mat-card-content "28s Tempo Médio de Reação" at bounding box center [942, 327] width 199 height 105
drag, startPoint x: 444, startPoint y: 499, endPoint x: 522, endPoint y: 464, distance: 85.2
click at [445, 499] on div "Tempo Total em Pausa" at bounding box center [448, 505] width 168 height 14
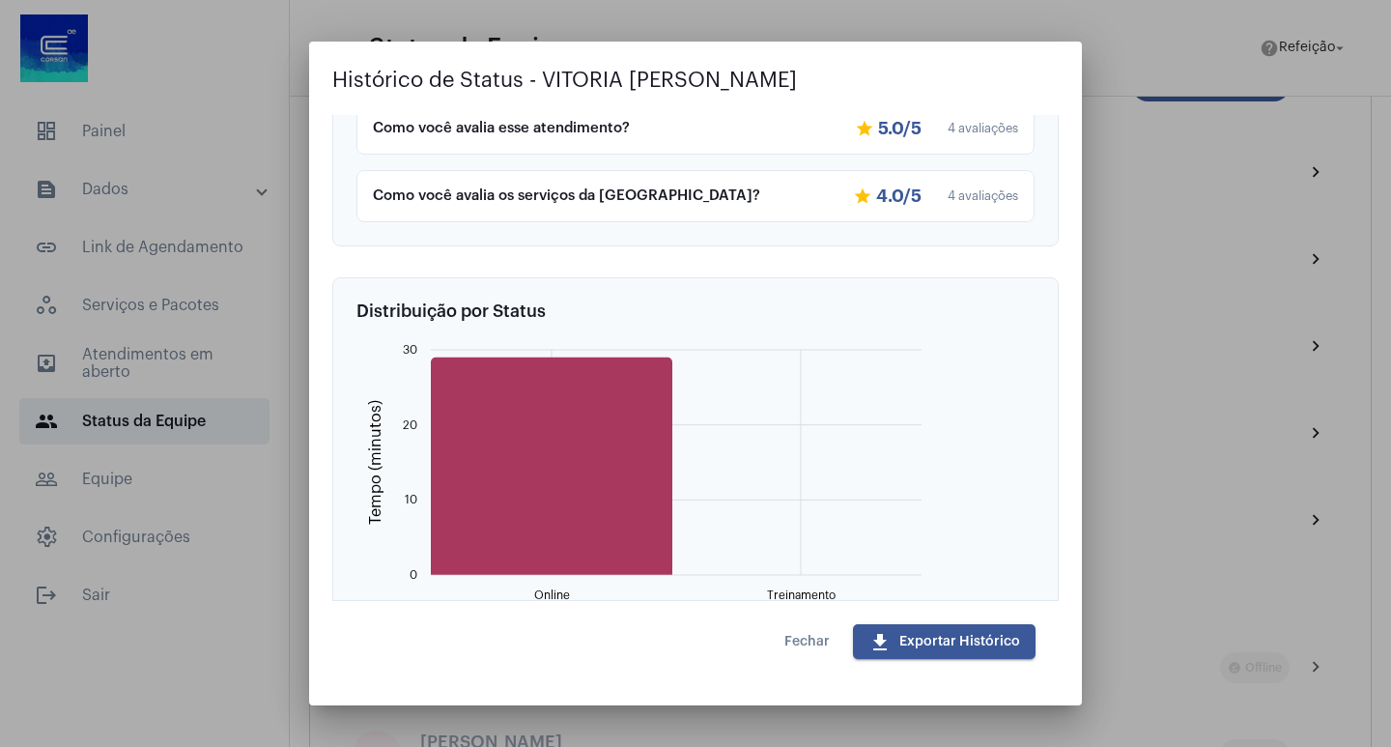
scroll to position [497, 0]
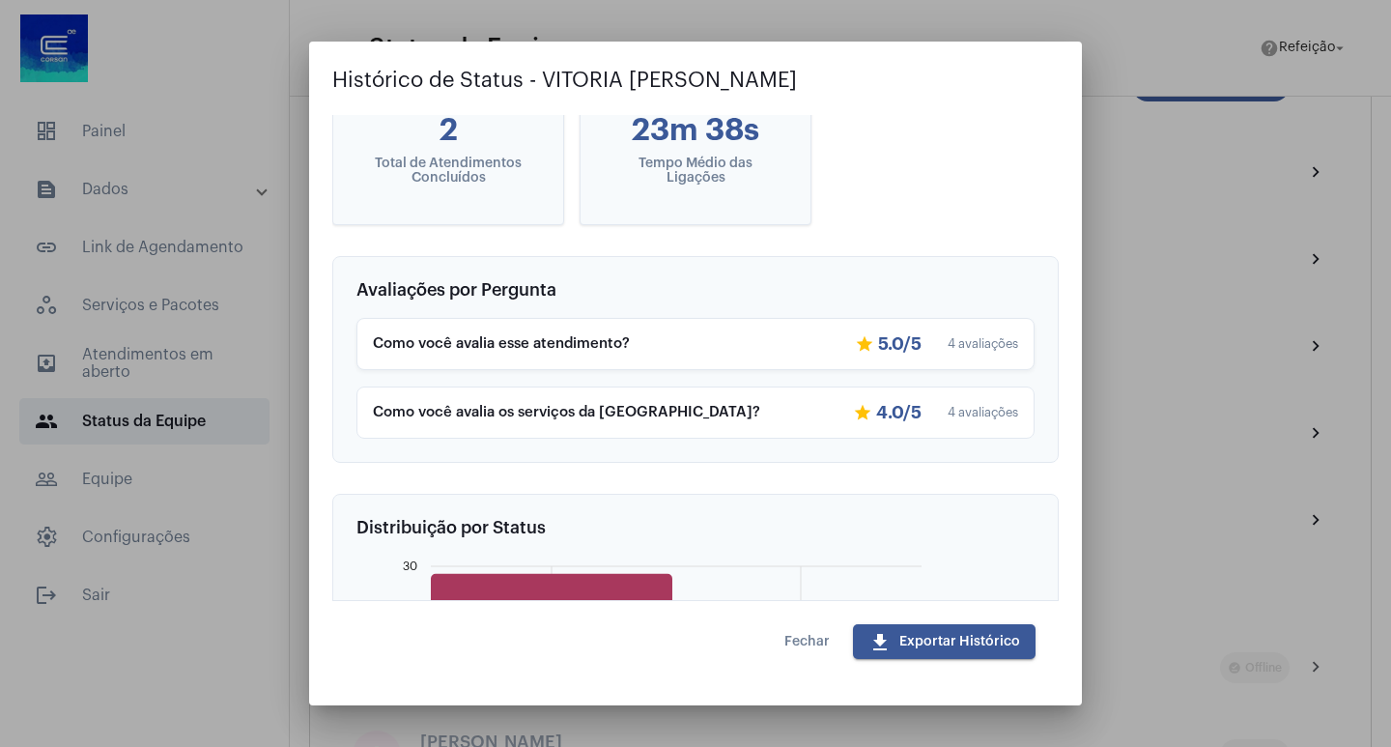
click at [585, 341] on div "Como você avalia esse atendimento?" at bounding box center [606, 343] width 467 height 16
click at [949, 342] on div "4 avaliações" at bounding box center [979, 344] width 77 height 14
click at [921, 388] on div "Como você avalia os serviços da [GEOGRAPHIC_DATA]? star 4.0/5 4 avaliações" at bounding box center [696, 411] width 678 height 52
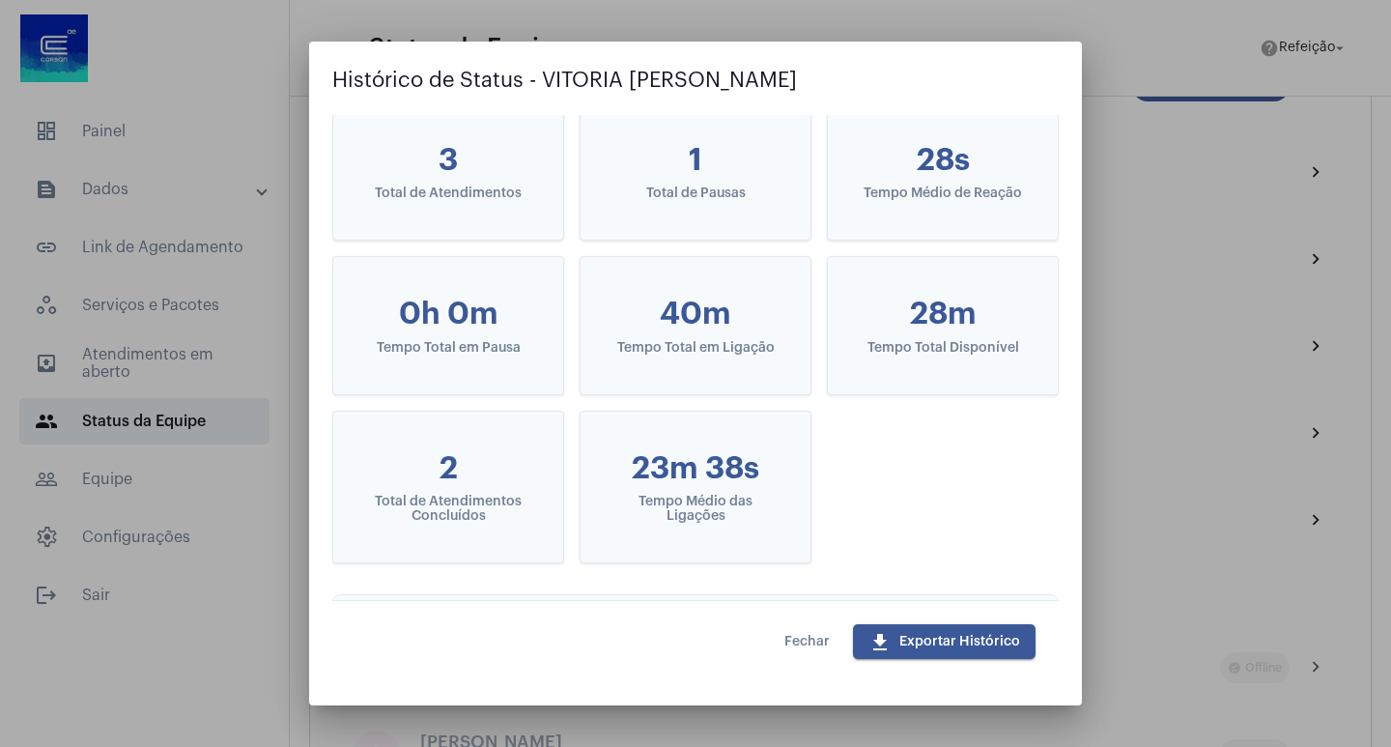
scroll to position [0, 0]
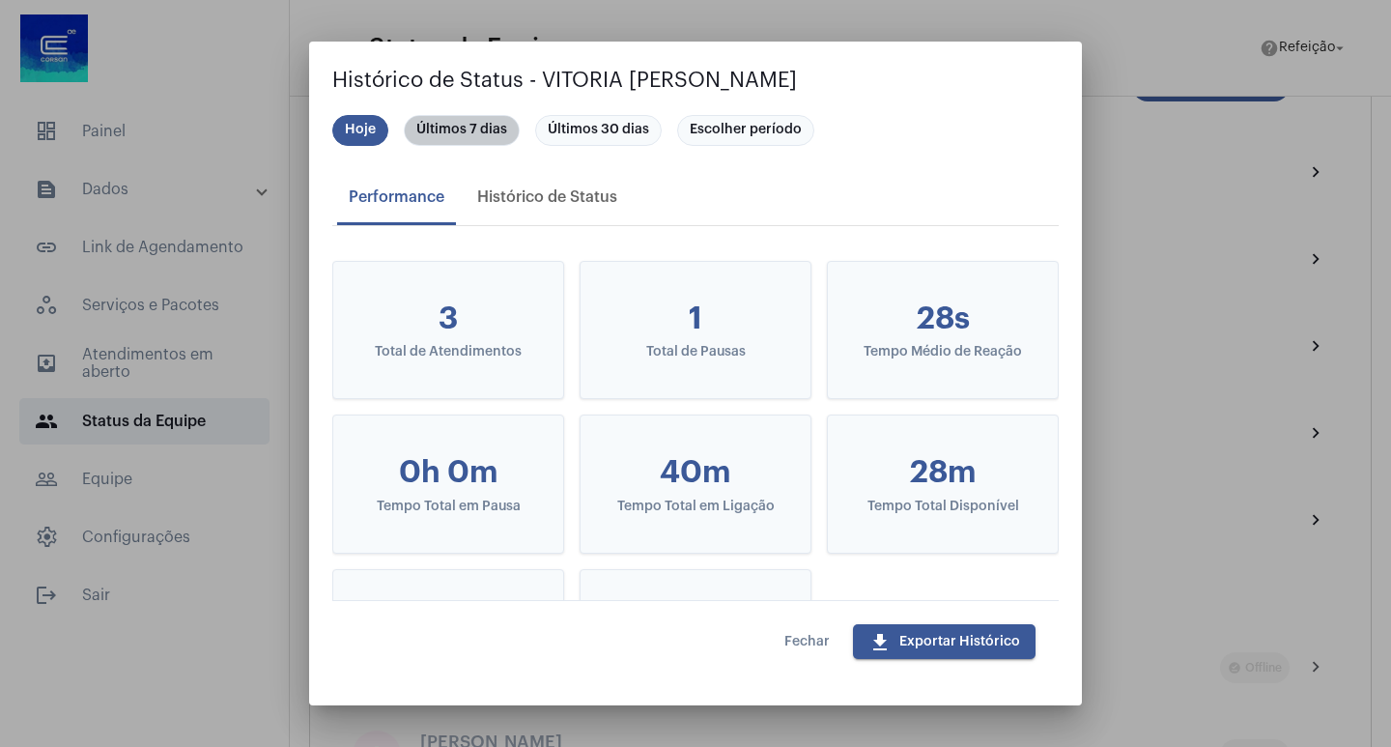
click at [499, 128] on mat-chip "Últimos 7 dias" at bounding box center [462, 130] width 116 height 31
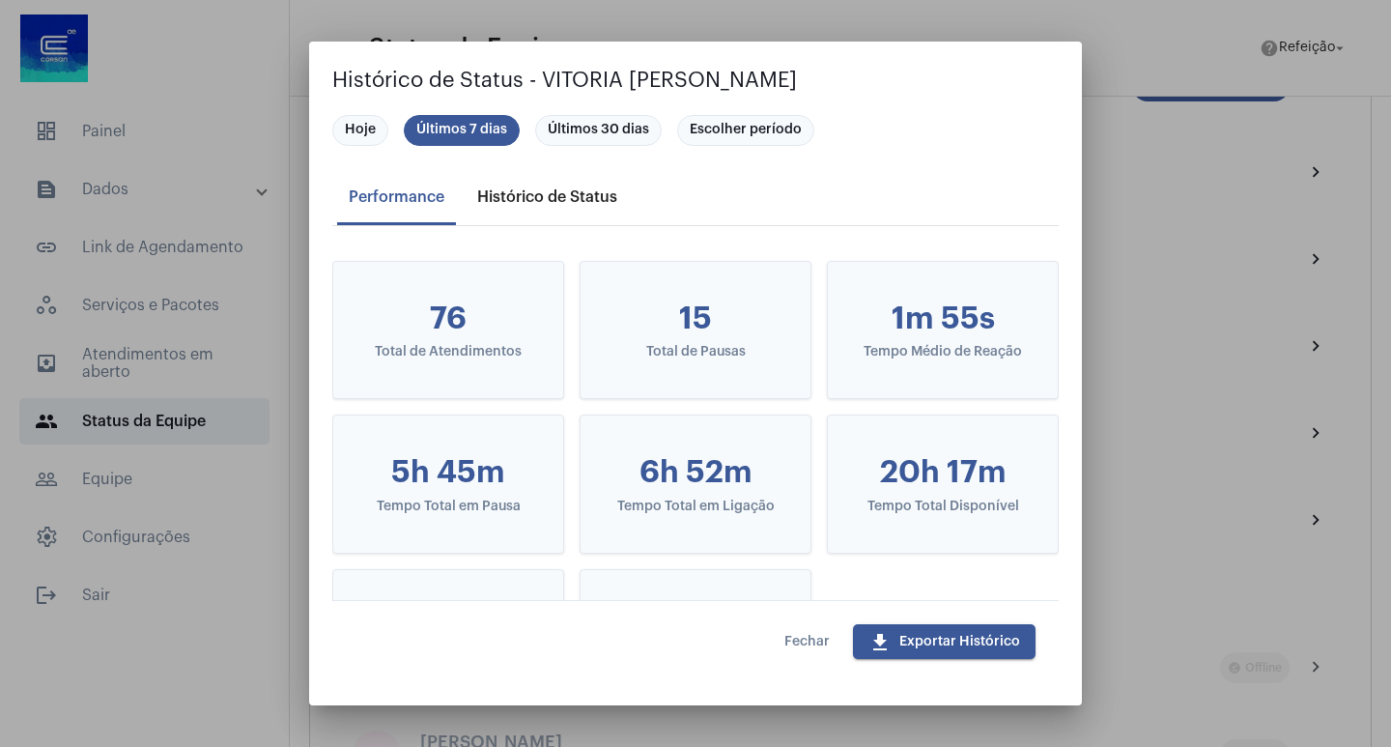
click at [555, 200] on div "Histórico de Status" at bounding box center [547, 196] width 140 height 17
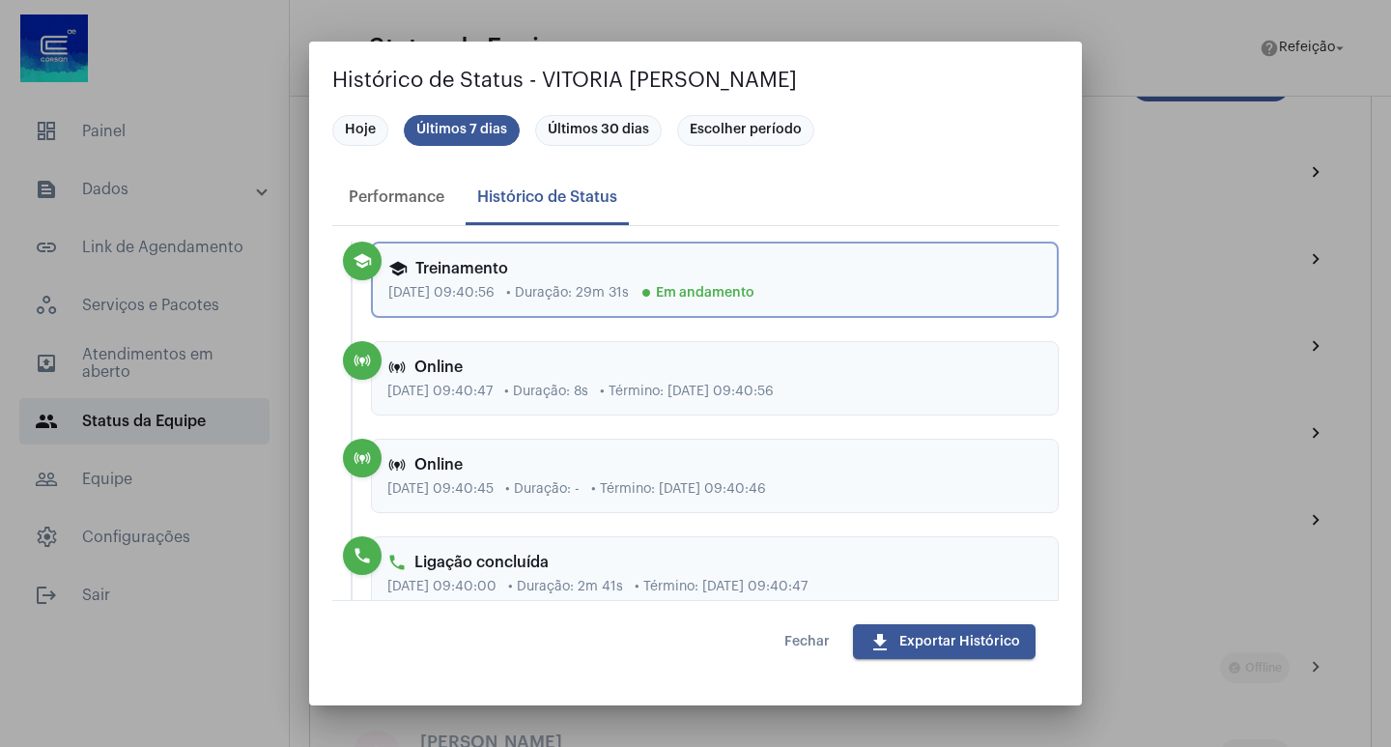
click at [848, 379] on div "online_prediction Online [DATE] 09:40:47 • Duração: 8s • Término: [DATE] 09:40:…" at bounding box center [715, 378] width 688 height 74
click at [1104, 219] on div at bounding box center [695, 373] width 1391 height 747
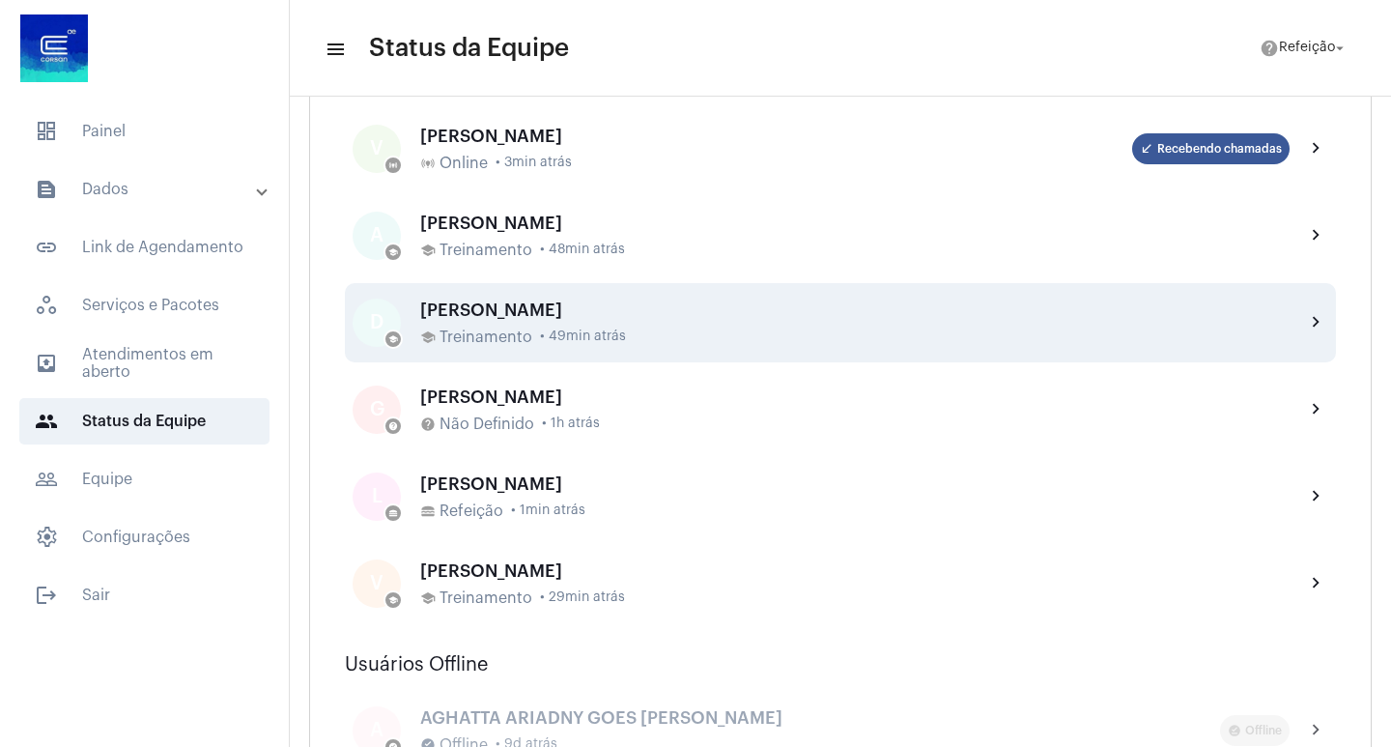
scroll to position [870, 0]
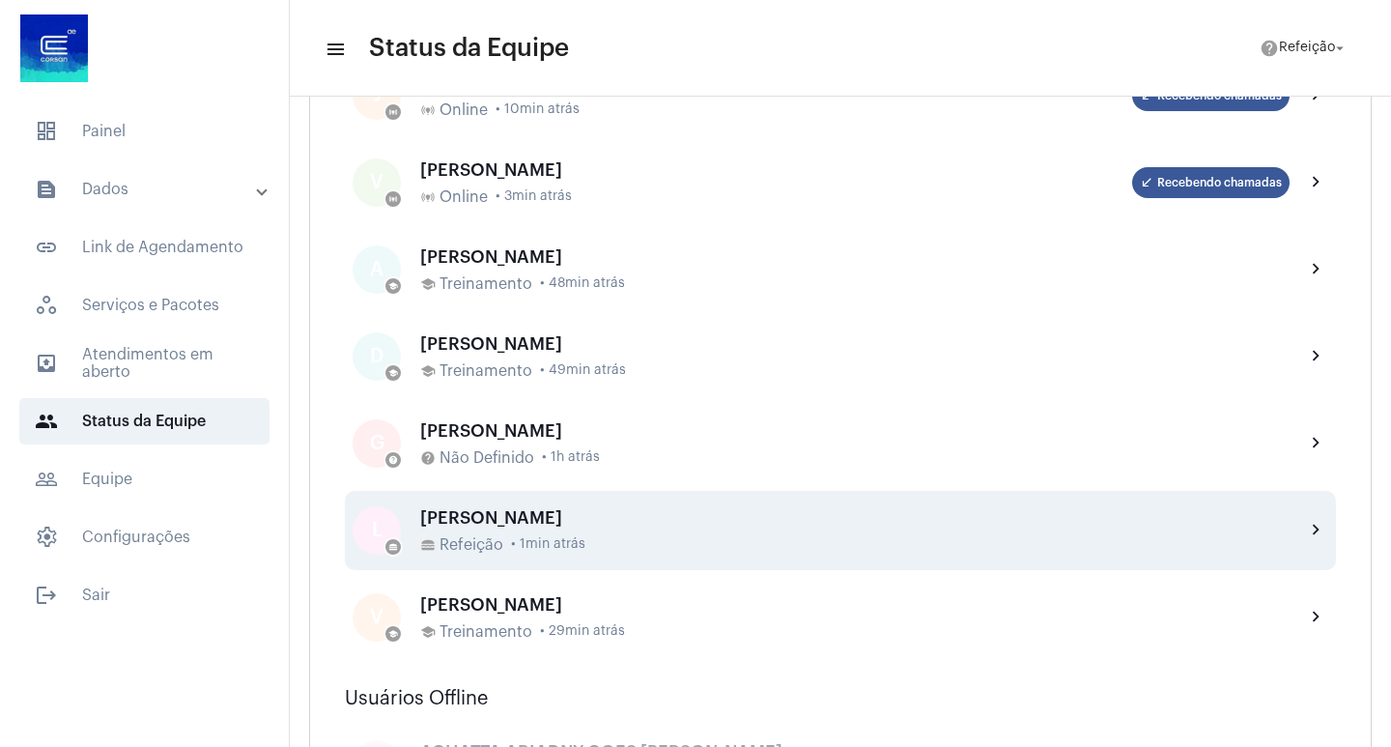
click at [449, 547] on span "Refeição" at bounding box center [472, 544] width 64 height 17
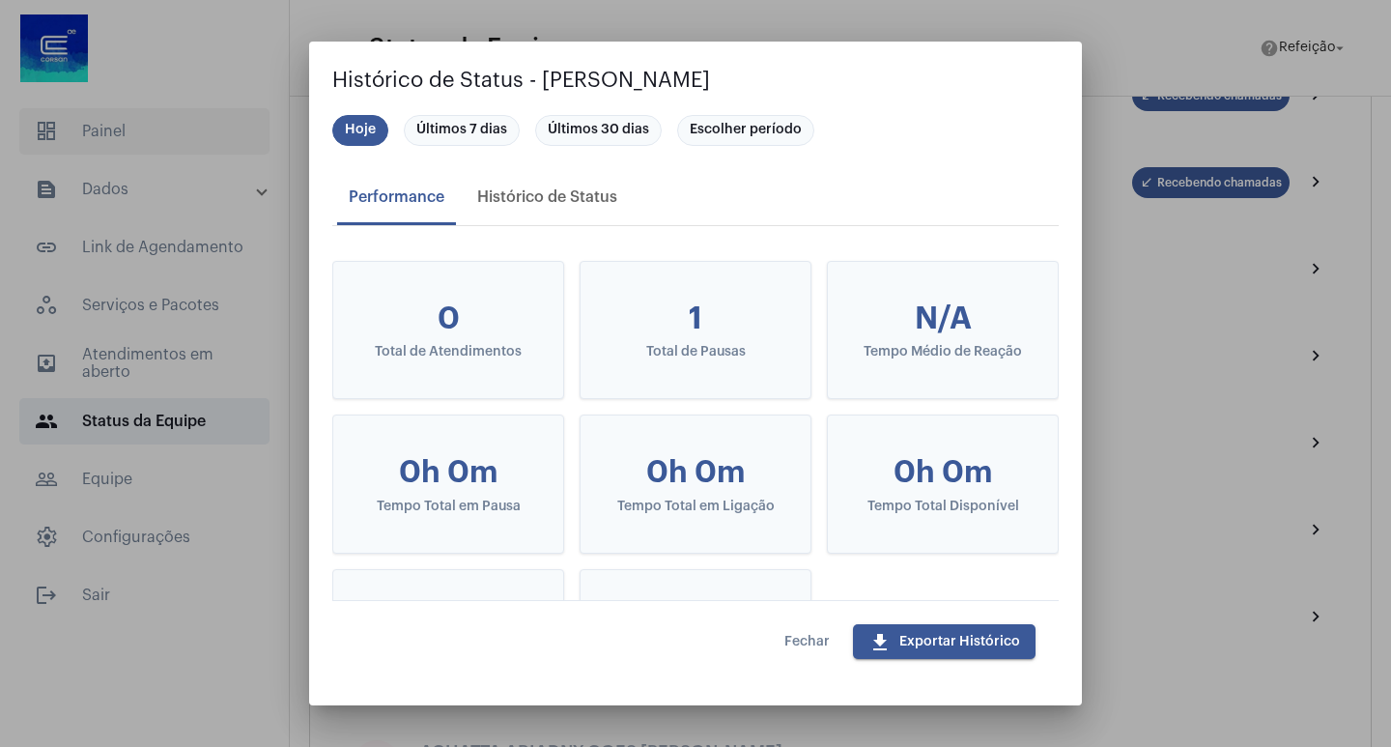
click at [41, 145] on div at bounding box center [695, 373] width 1391 height 747
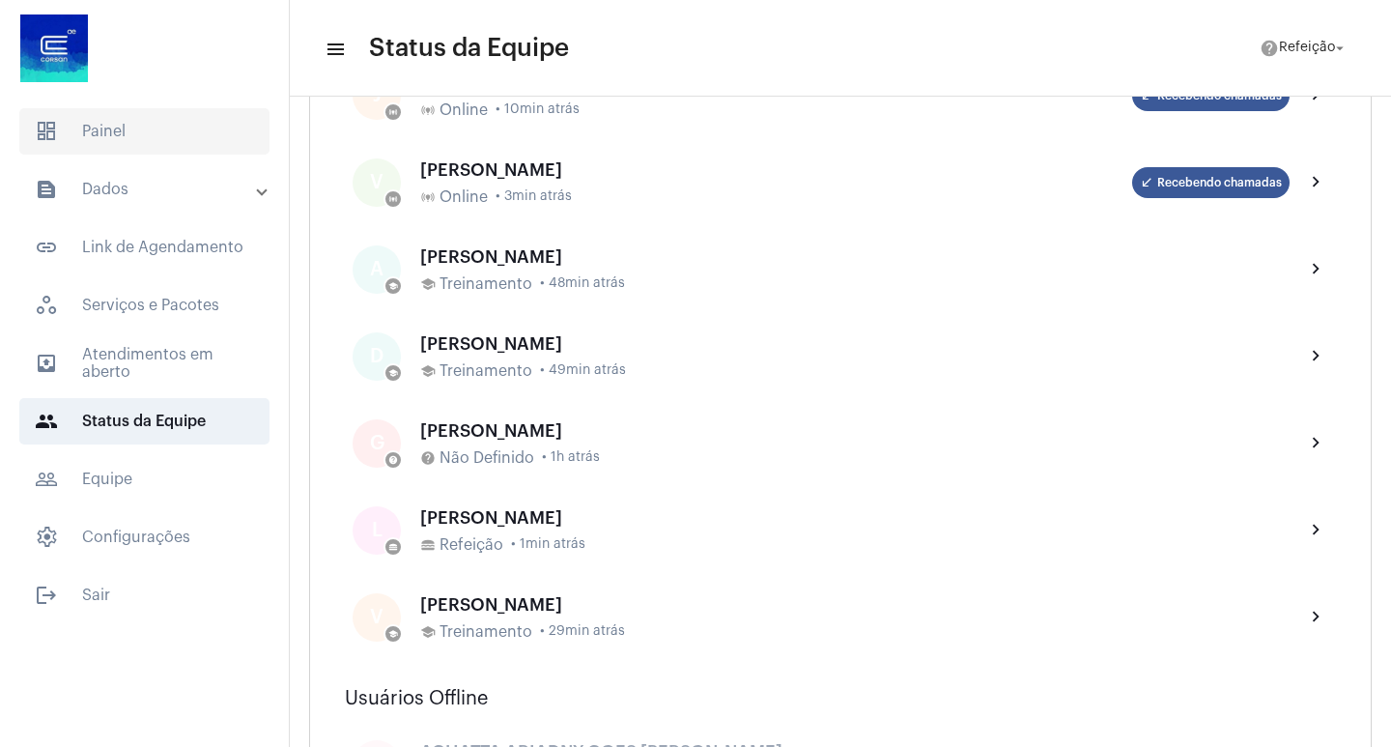
click at [78, 121] on span "dashboard Painel" at bounding box center [144, 131] width 250 height 46
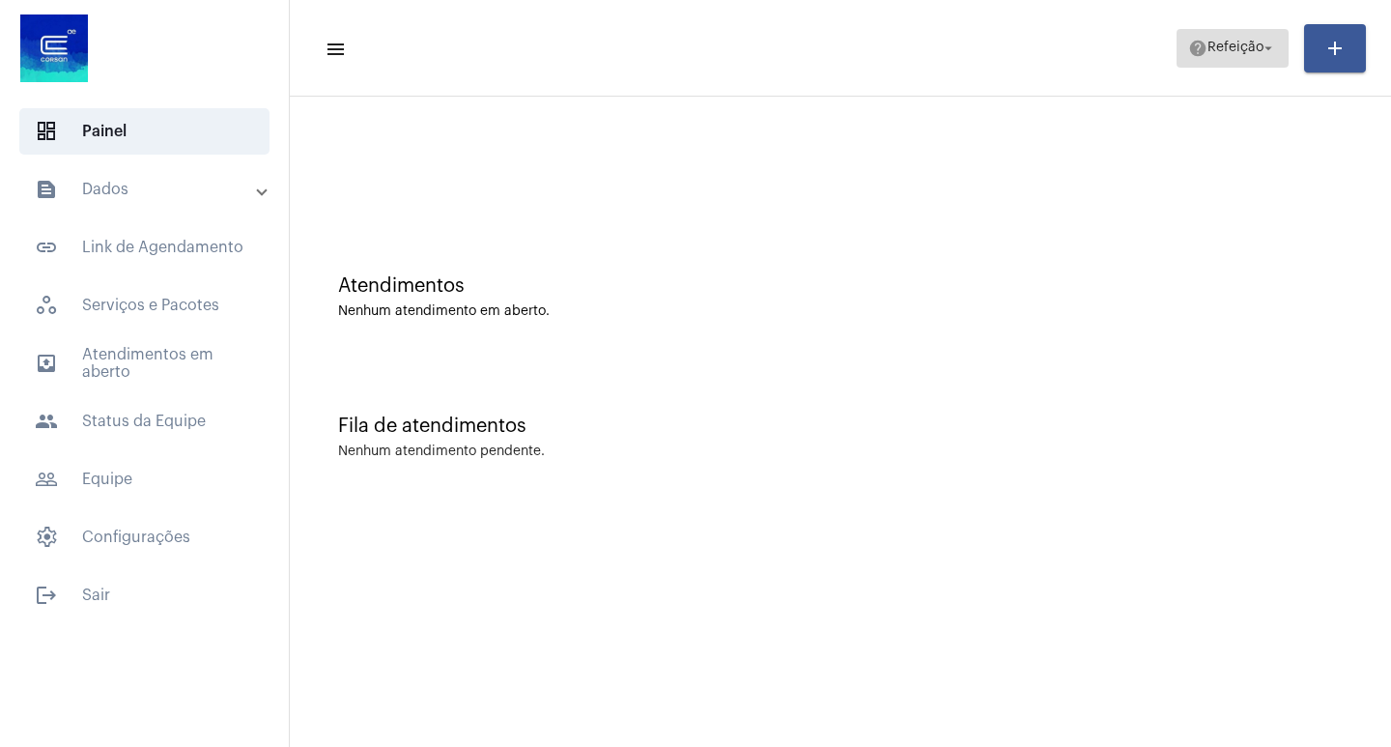
click at [1237, 29] on button "help Refeição arrow_drop_down" at bounding box center [1233, 48] width 112 height 39
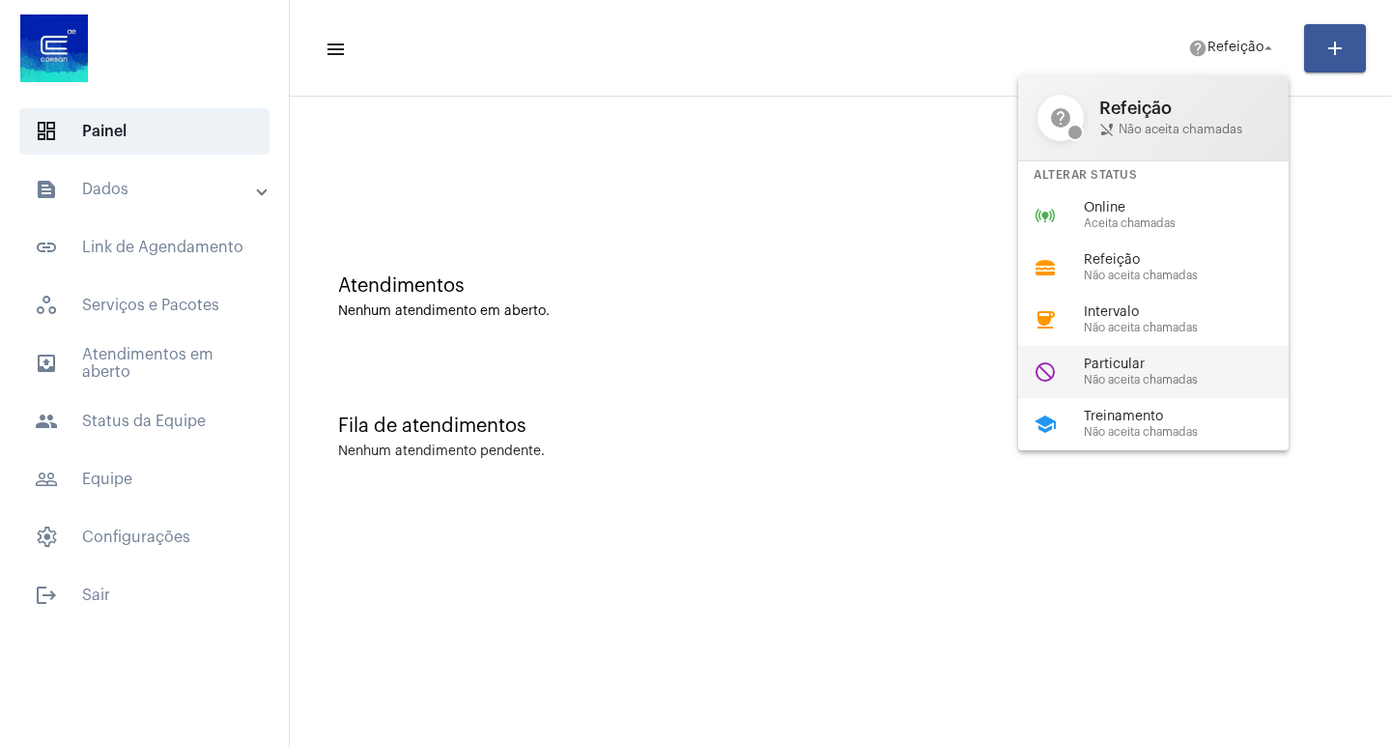
click at [1124, 372] on div "Particular Não aceita chamadas" at bounding box center [1194, 371] width 220 height 29
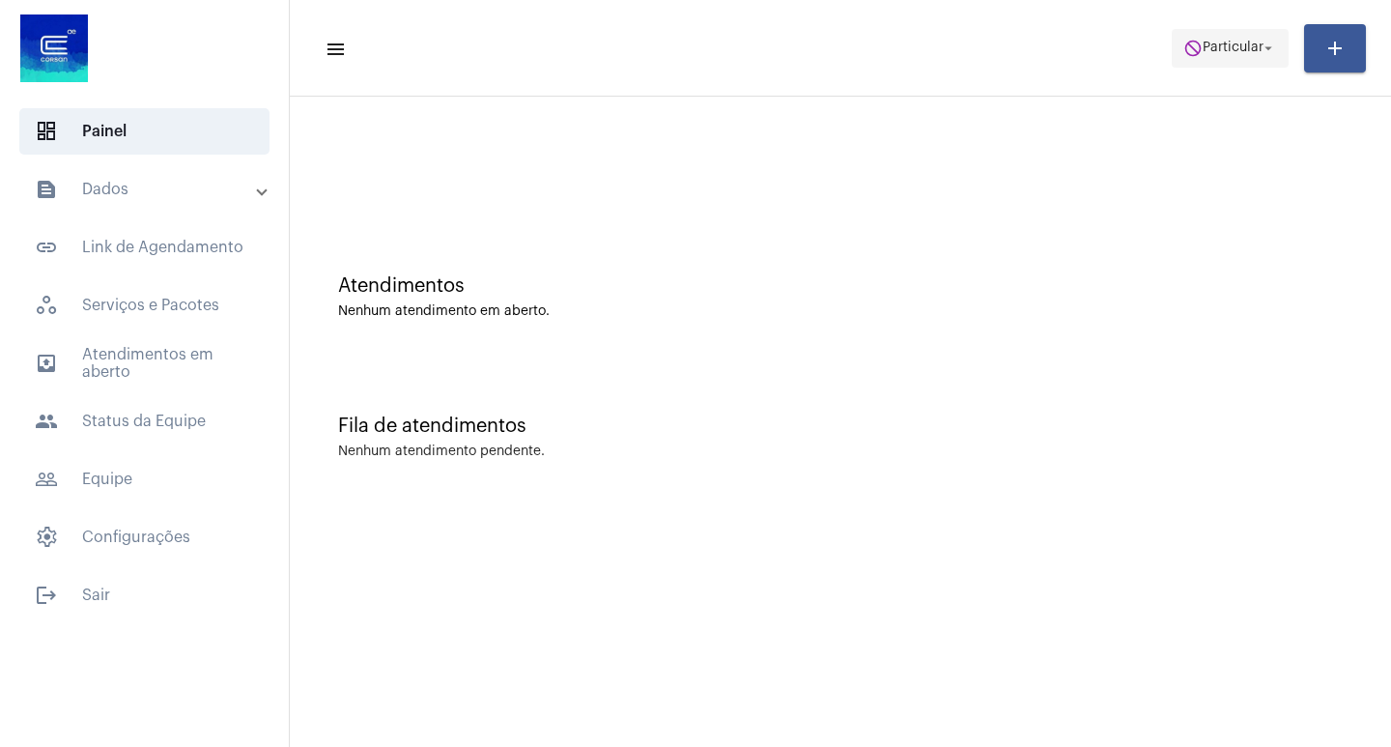
click at [1229, 55] on span "do_not_disturb Particular arrow_drop_down" at bounding box center [1231, 47] width 94 height 35
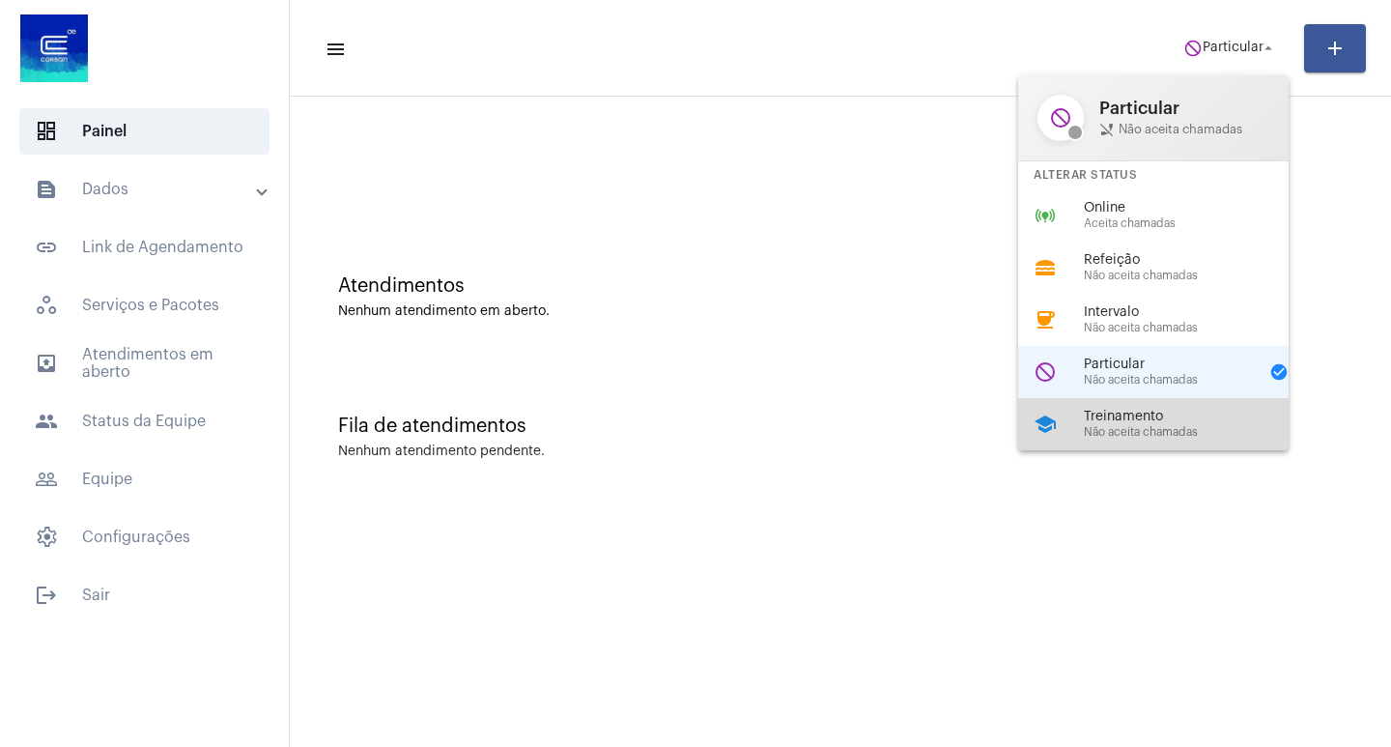
click at [1147, 424] on div "Treinamento Não aceita chamadas" at bounding box center [1194, 424] width 220 height 29
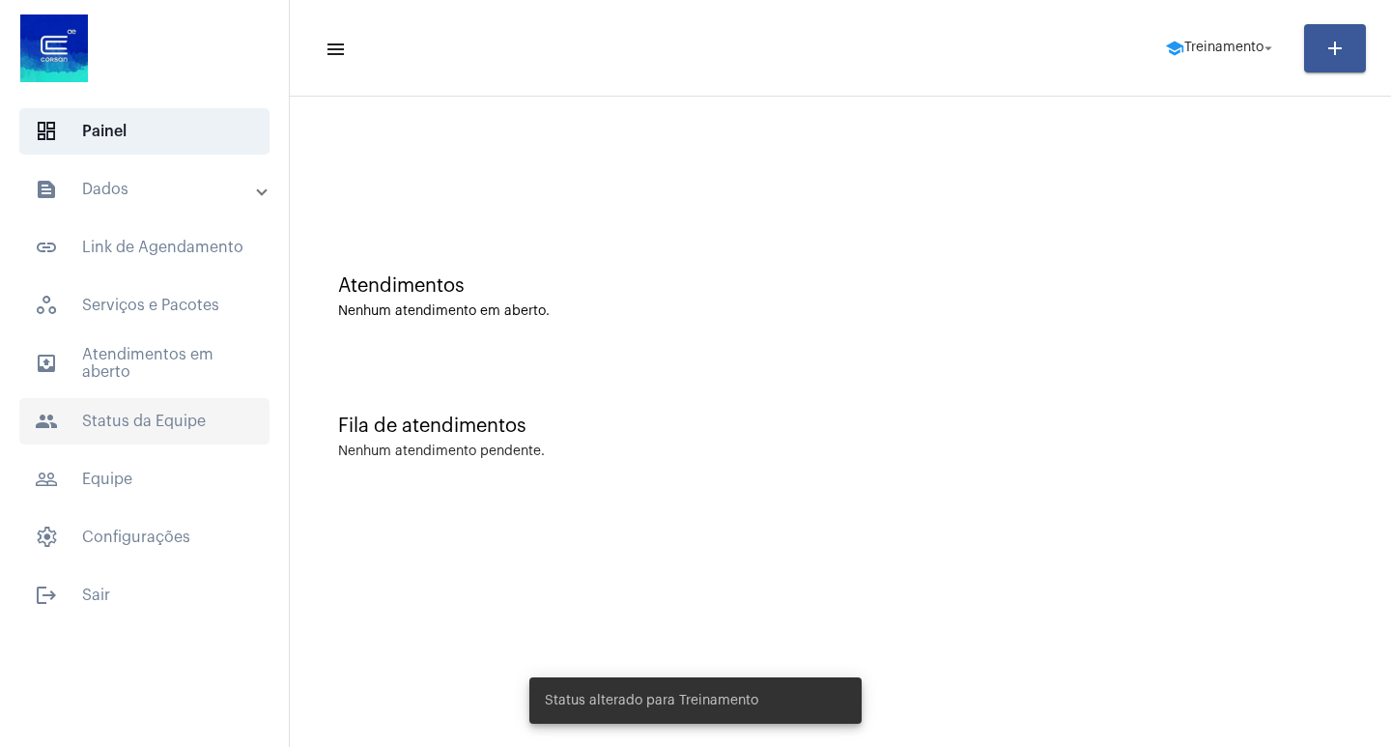
drag, startPoint x: 101, startPoint y: 387, endPoint x: 111, endPoint y: 408, distance: 22.5
click at [103, 388] on div "outbox_outline Atendimentos em aberto people Status da Equipe" at bounding box center [144, 392] width 289 height 104
click at [119, 413] on span "people Status da Equipe" at bounding box center [144, 421] width 250 height 46
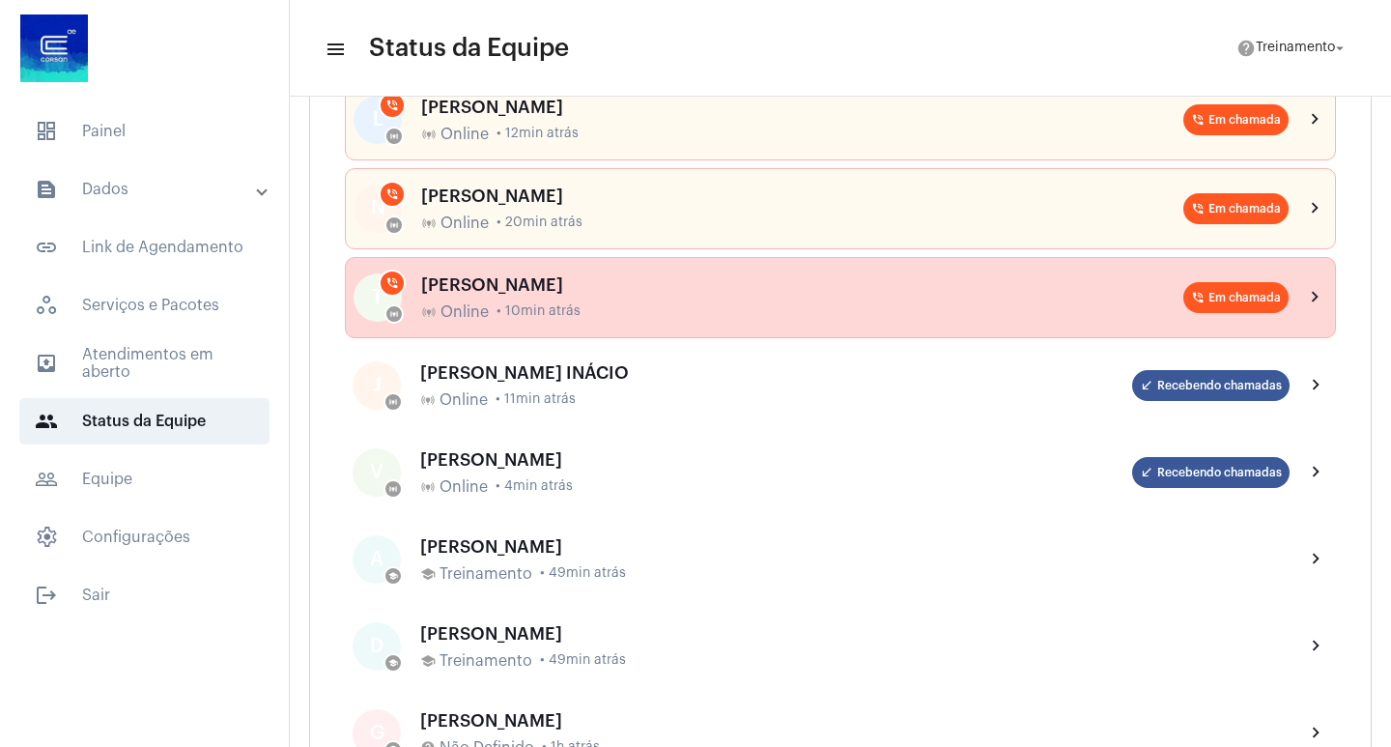
scroll to position [773, 0]
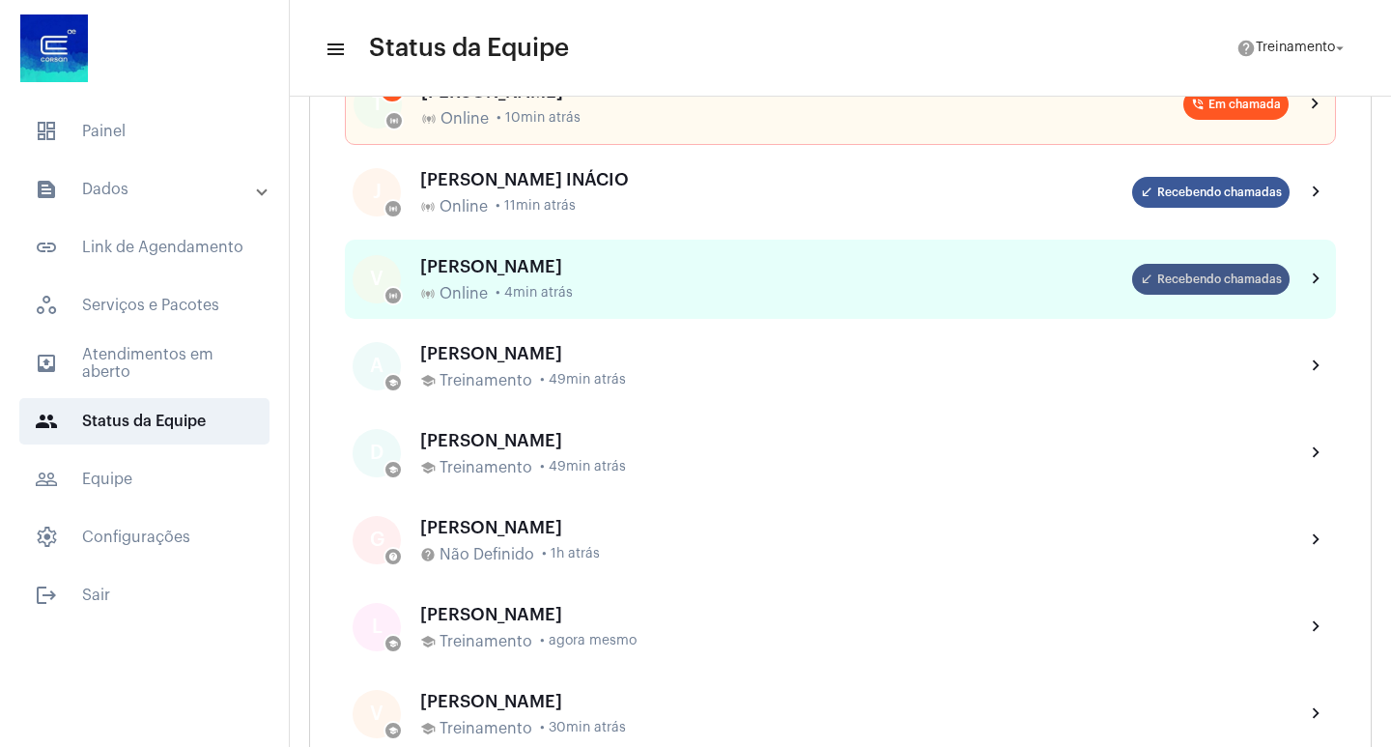
click at [1209, 276] on mat-chip "call_received Recebendo chamadas" at bounding box center [1210, 279] width 157 height 31
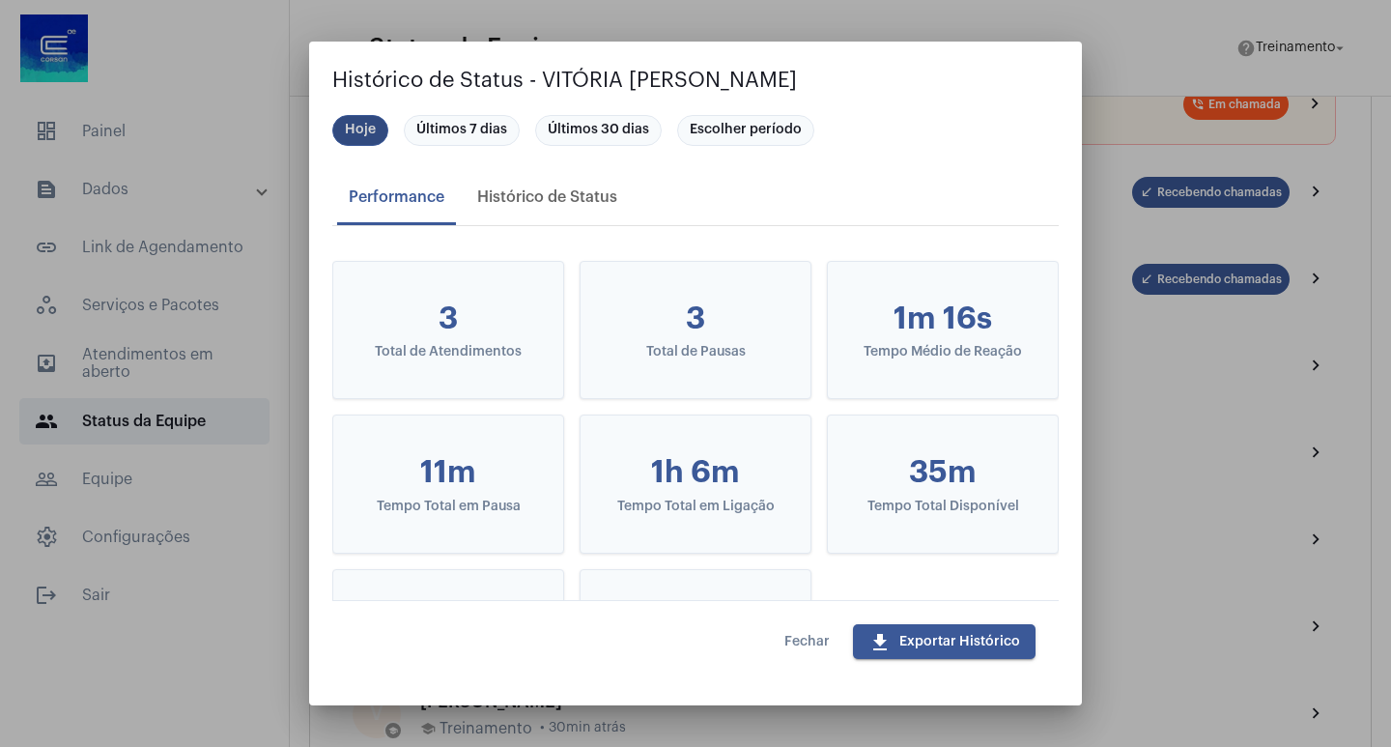
click at [529, 137] on div "Hoje Últimos 7 dias Últimos 30 dias Escolher período" at bounding box center [695, 130] width 734 height 39
click at [507, 123] on mat-chip "Últimos 7 dias" at bounding box center [462, 130] width 116 height 31
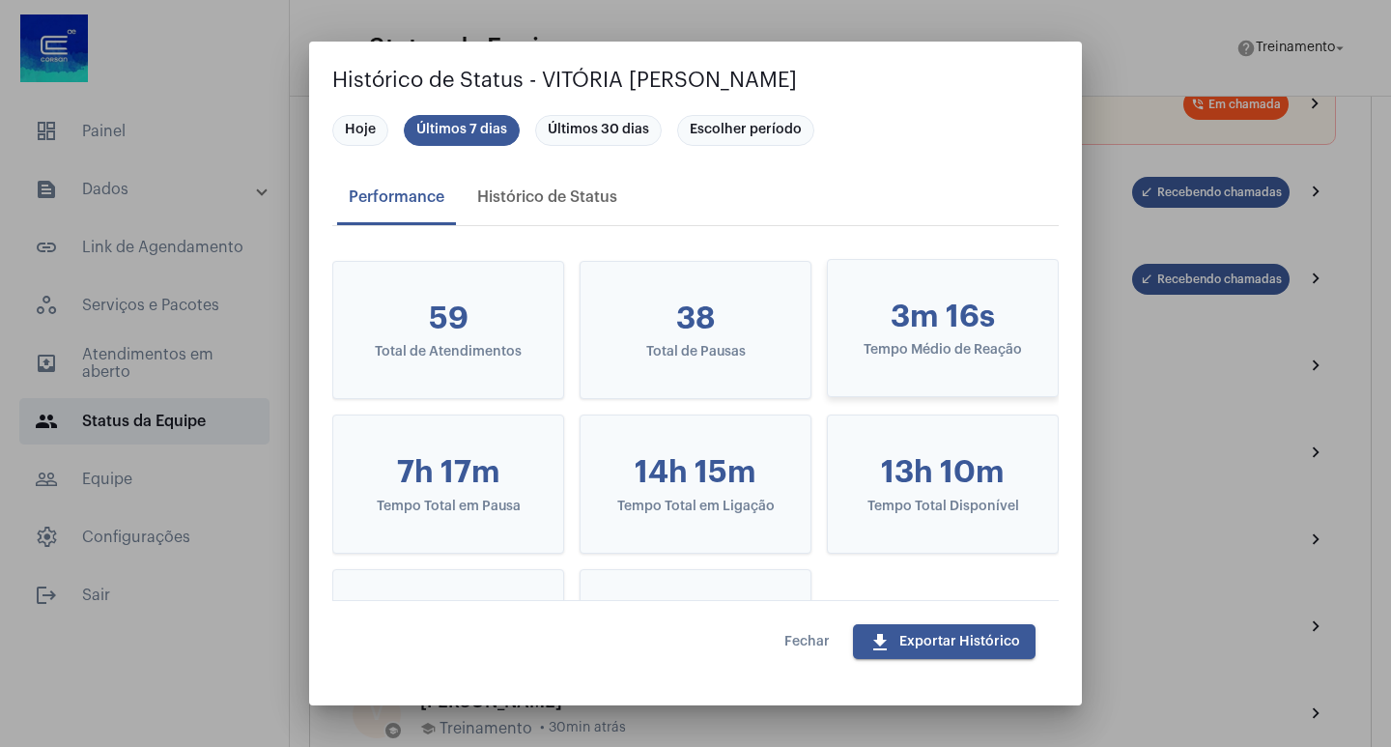
click at [997, 343] on div "Tempo Médio de Reação" at bounding box center [943, 350] width 168 height 14
click at [584, 118] on mat-chip "Últimos 30 dias" at bounding box center [598, 130] width 127 height 31
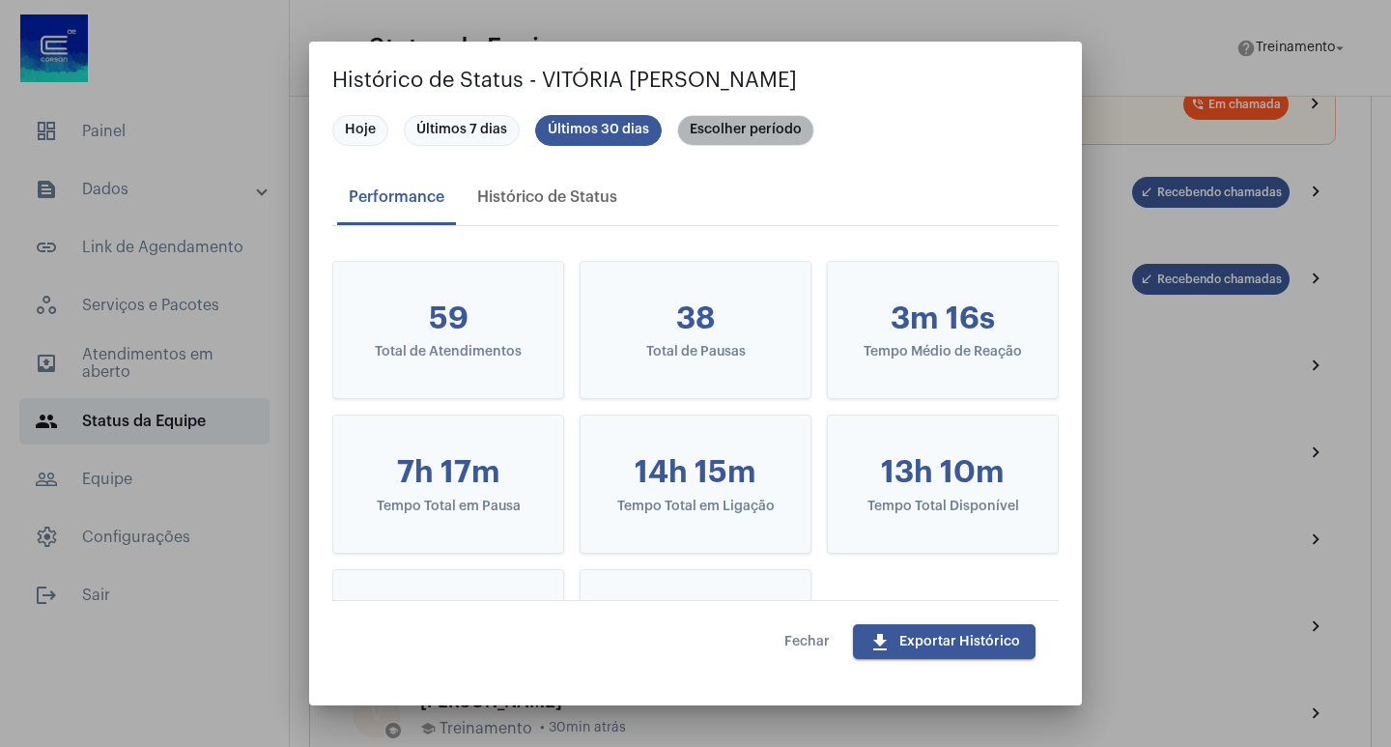
click at [698, 120] on mat-chip "Escolher período" at bounding box center [745, 130] width 137 height 31
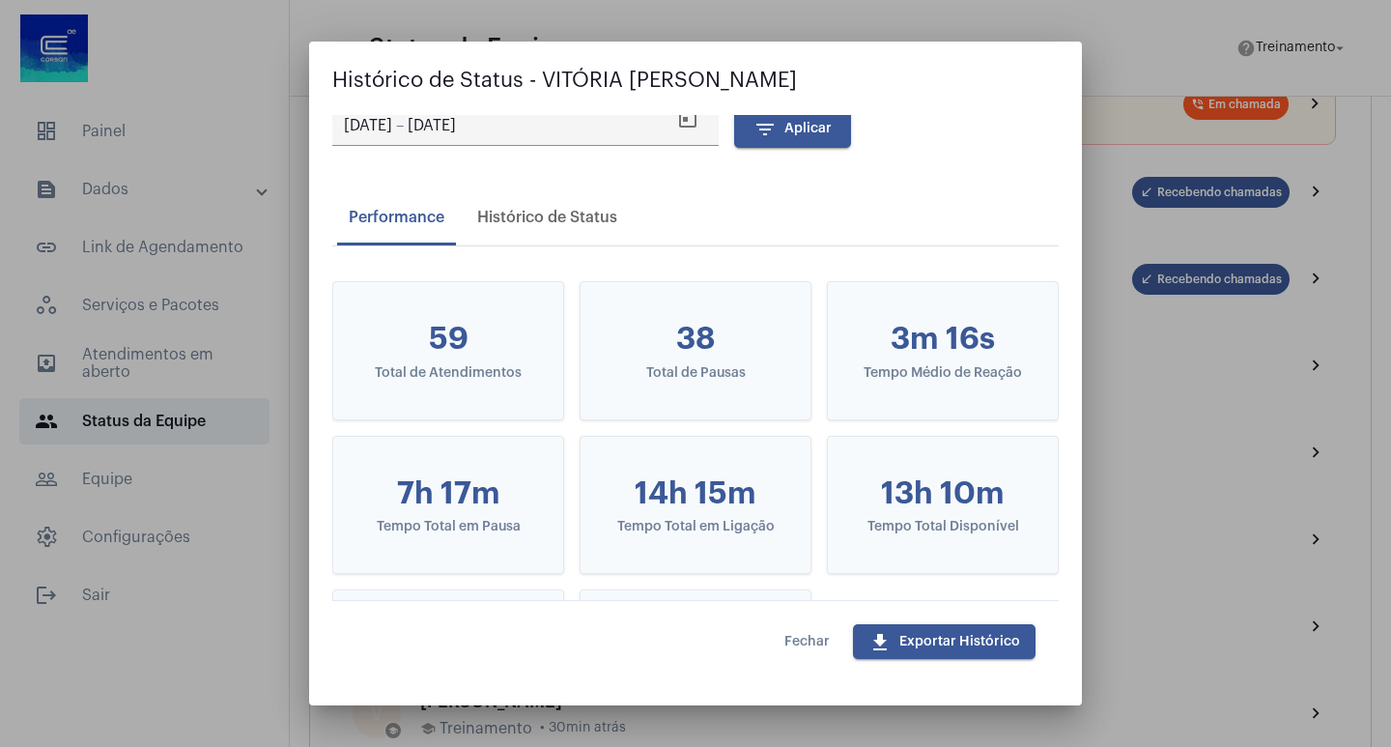
scroll to position [0, 0]
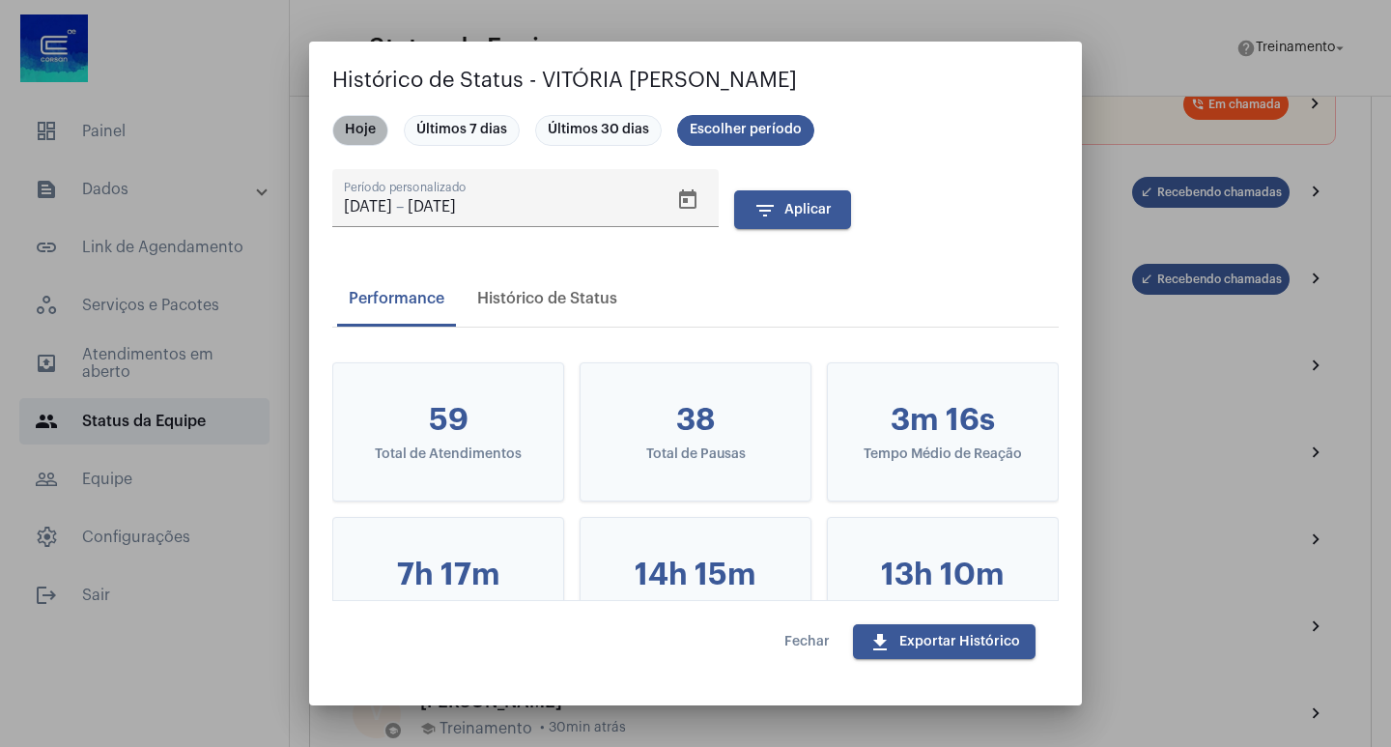
click at [375, 121] on mat-chip "Hoje" at bounding box center [360, 130] width 56 height 31
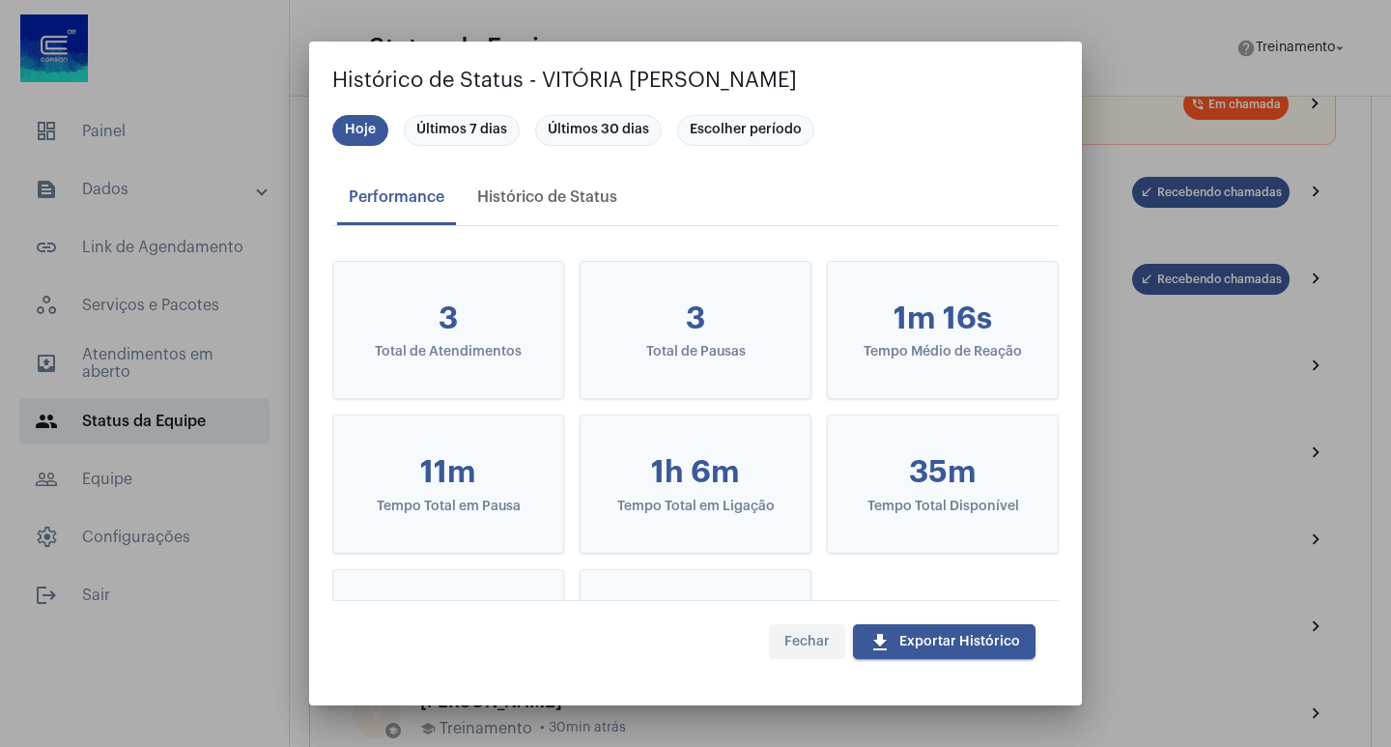
click at [820, 627] on button "Fechar" at bounding box center [807, 641] width 76 height 35
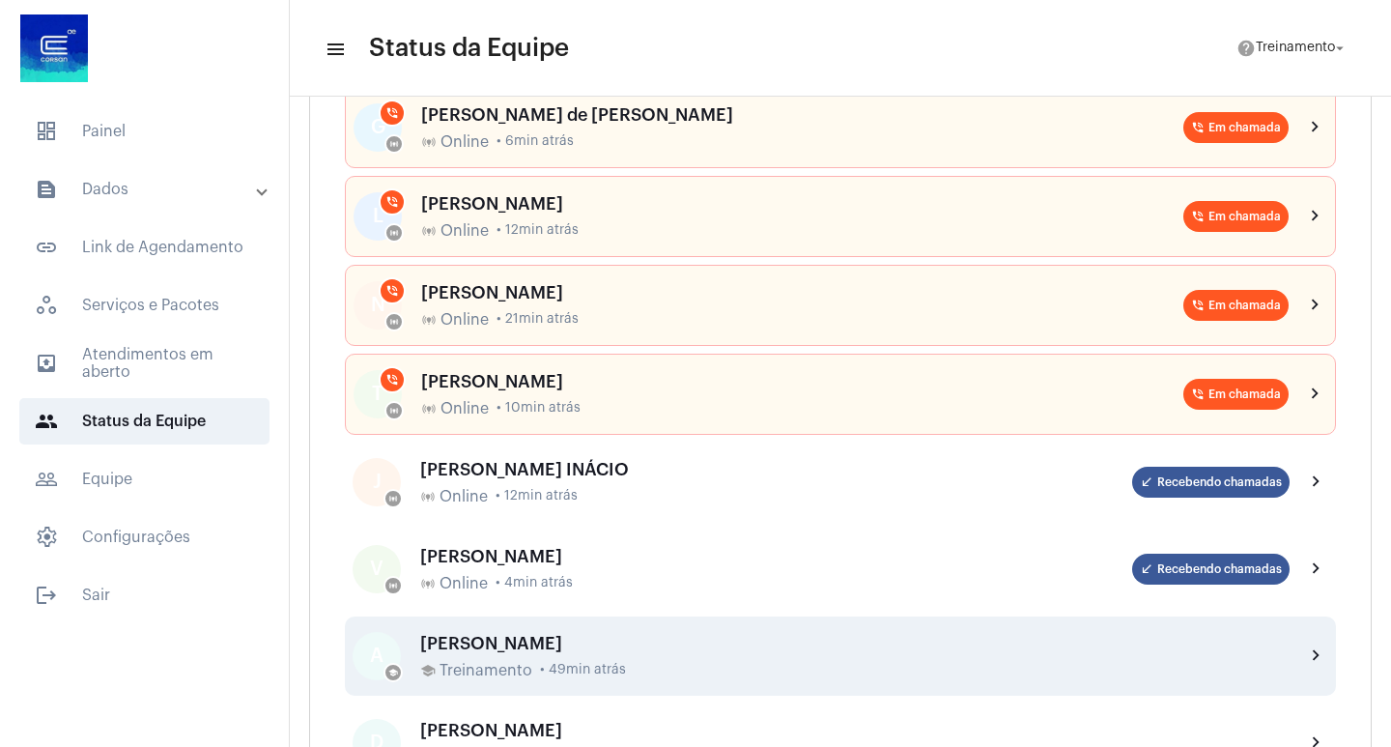
scroll to position [580, 0]
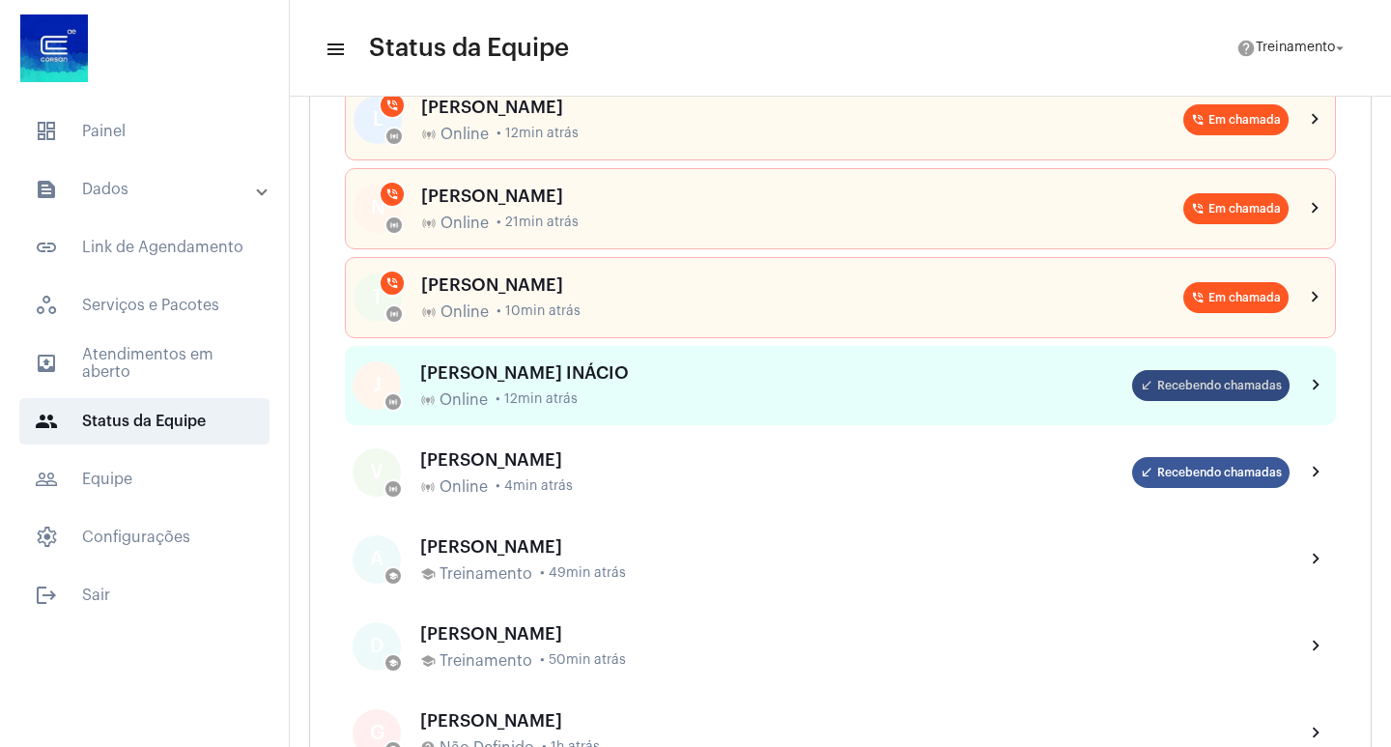
click at [1242, 379] on mat-chip "call_received Recebendo chamadas" at bounding box center [1210, 385] width 157 height 31
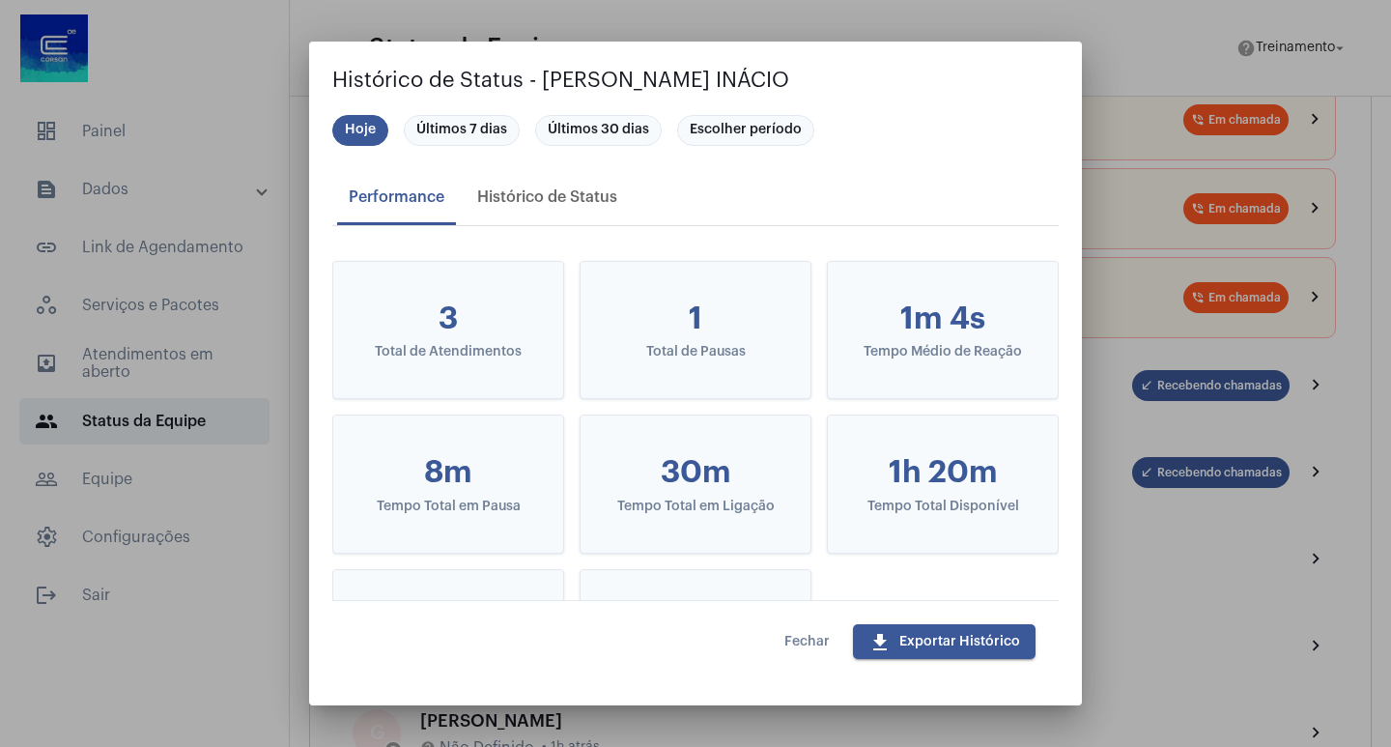
click at [1113, 63] on div at bounding box center [695, 373] width 1391 height 747
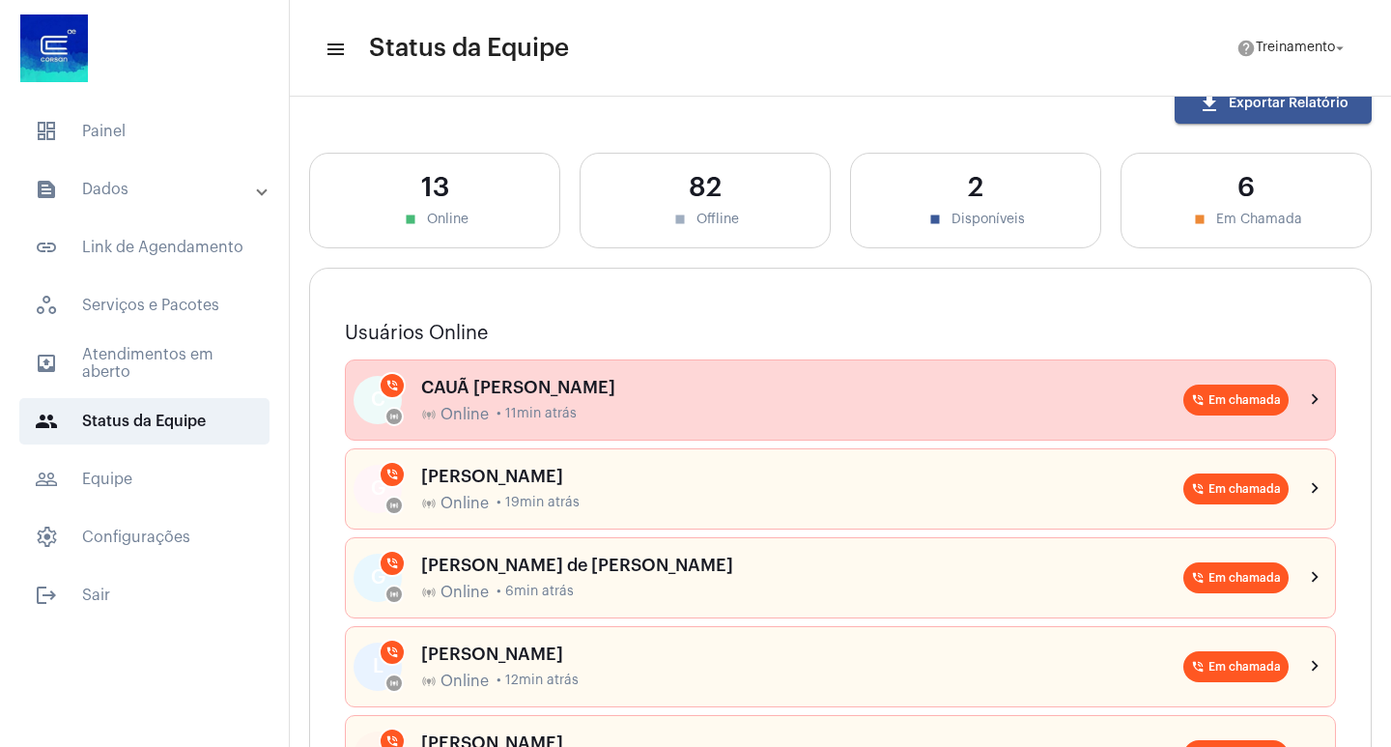
scroll to position [0, 0]
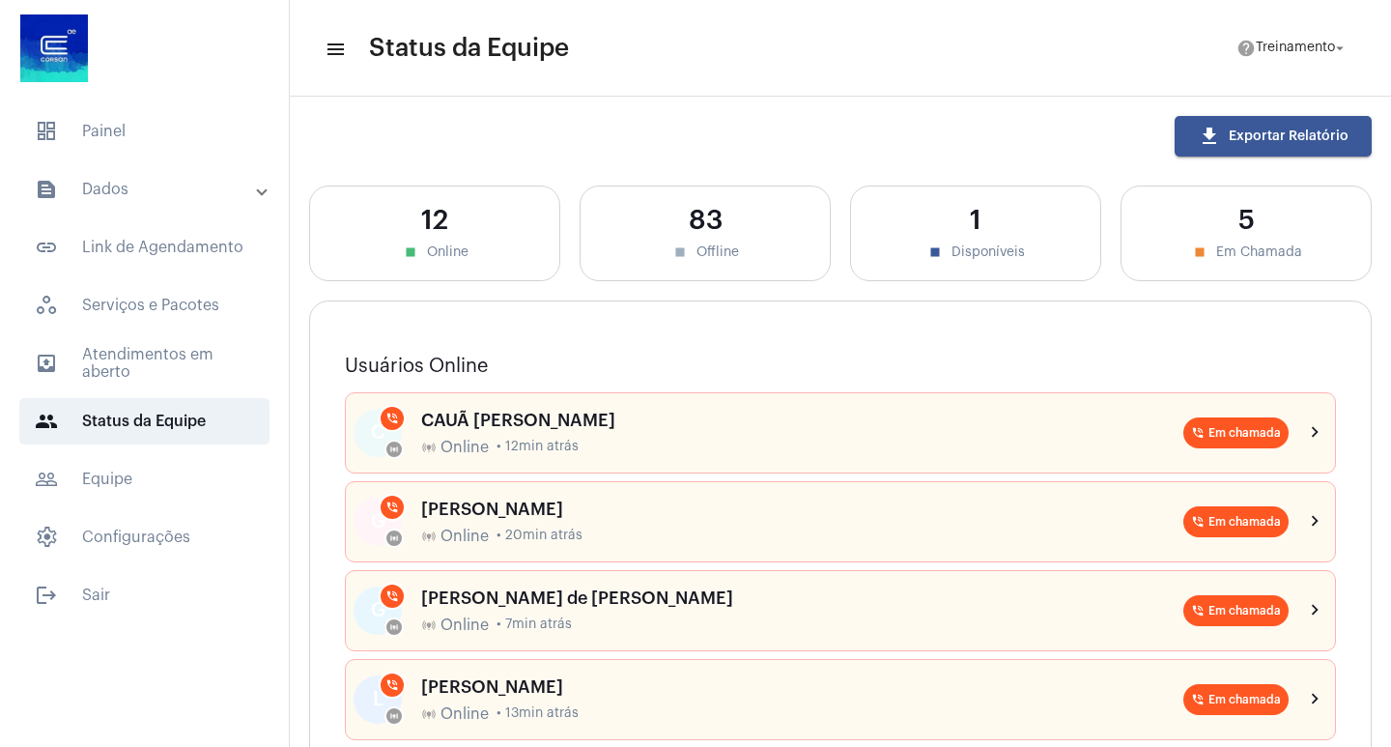
click at [979, 229] on div "1" at bounding box center [975, 221] width 211 height 30
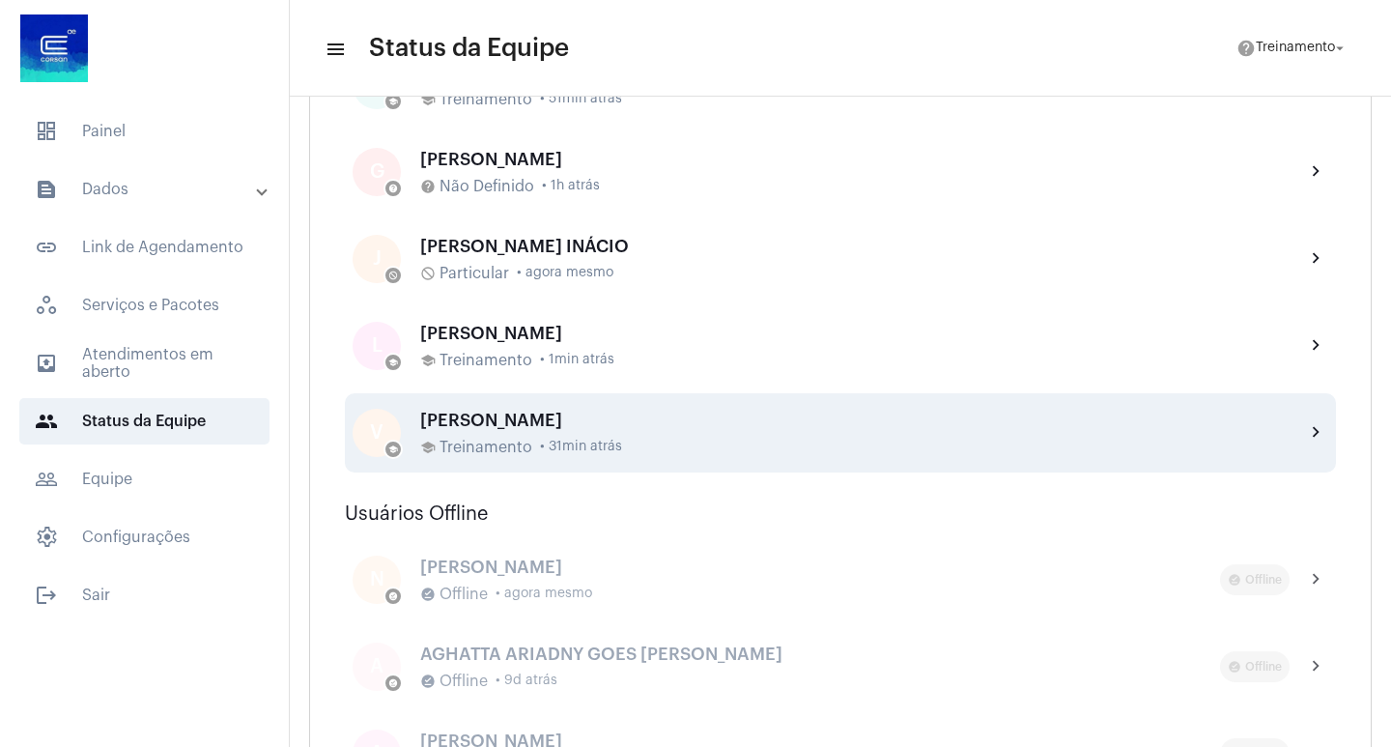
scroll to position [966, 0]
click at [1305, 427] on mat-icon "chevron_right" at bounding box center [1316, 431] width 23 height 23
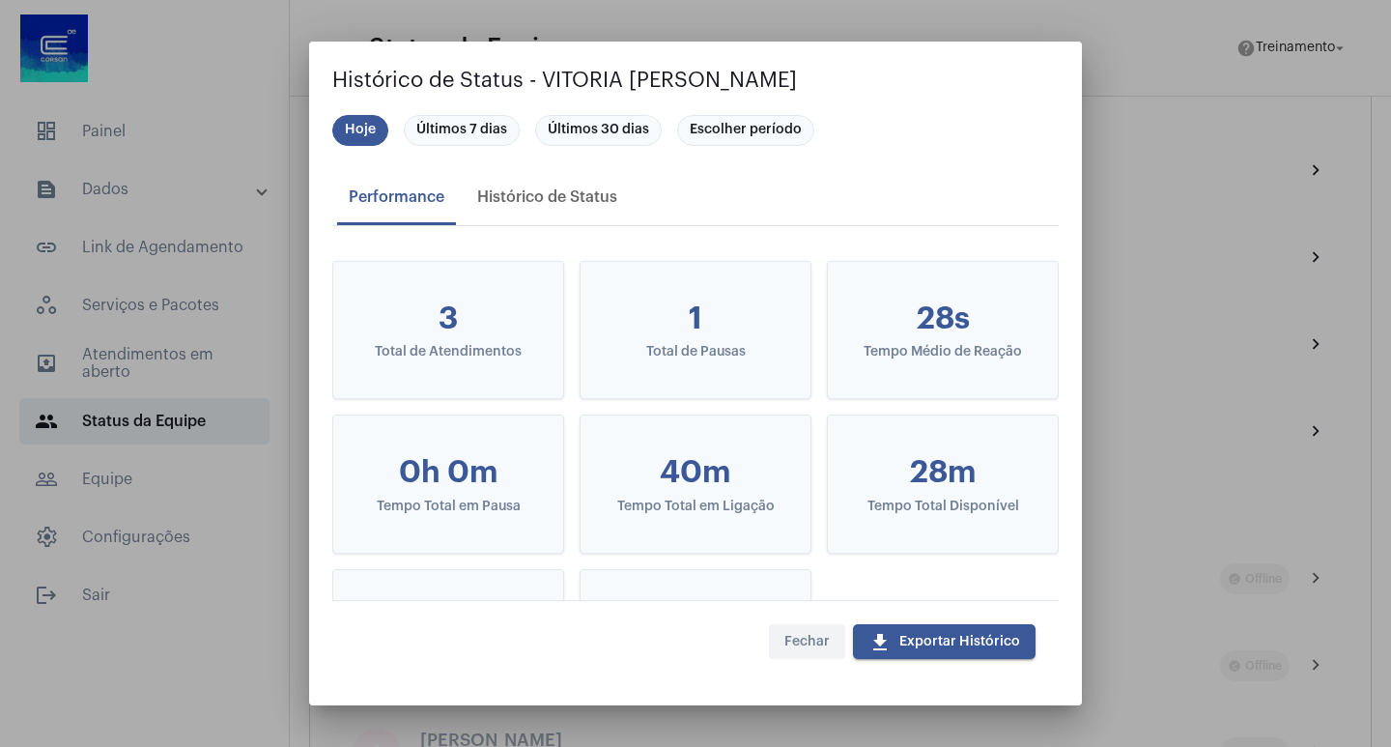
click at [809, 640] on span "Fechar" at bounding box center [807, 642] width 45 height 14
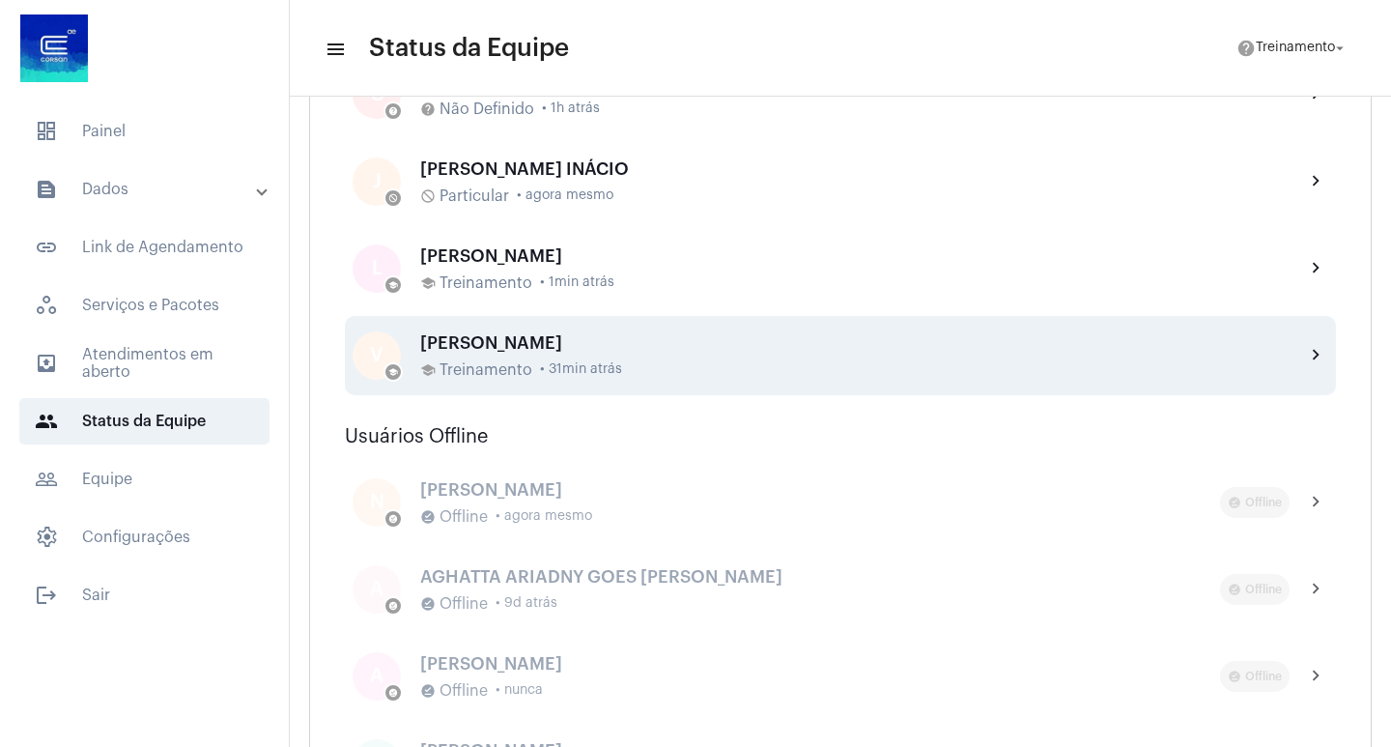
scroll to position [1159, 0]
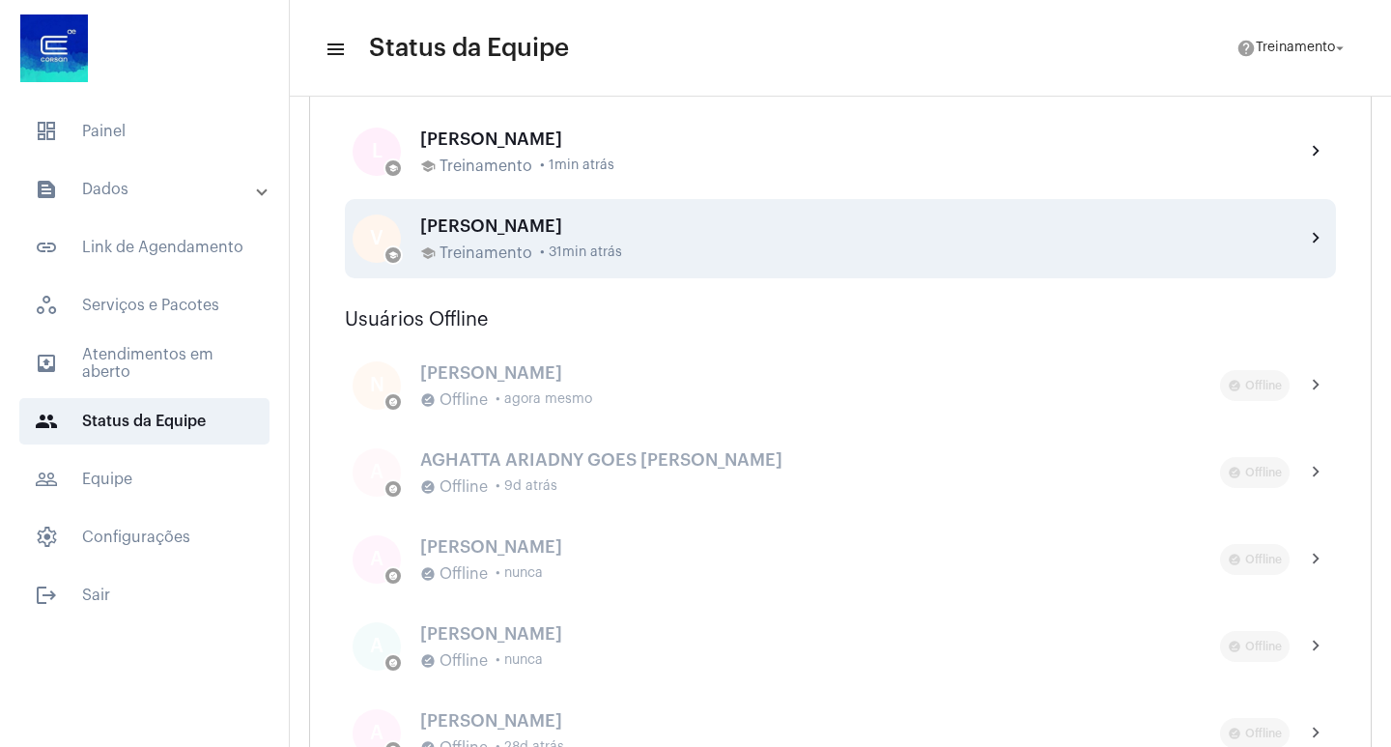
click at [452, 244] on span "Treinamento" at bounding box center [486, 252] width 93 height 17
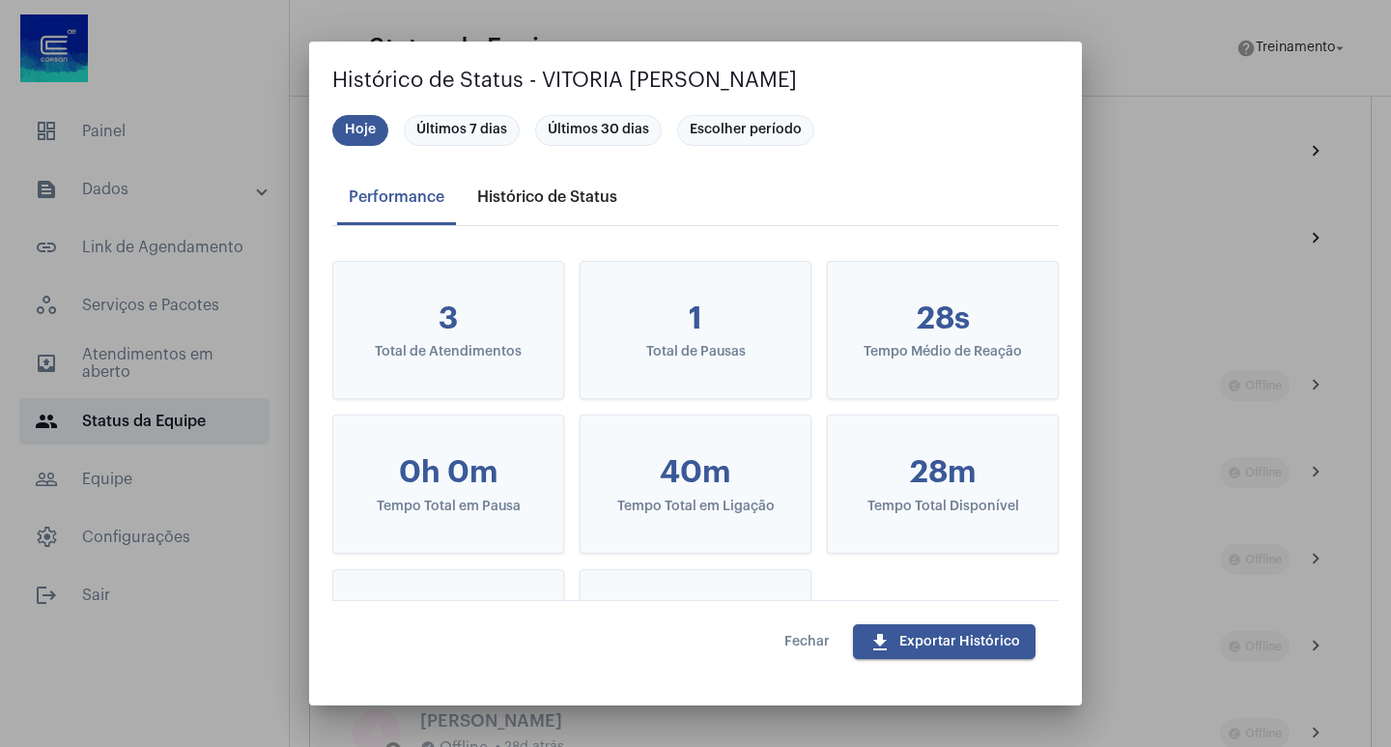
click at [526, 207] on div "Histórico de Status" at bounding box center [547, 197] width 163 height 46
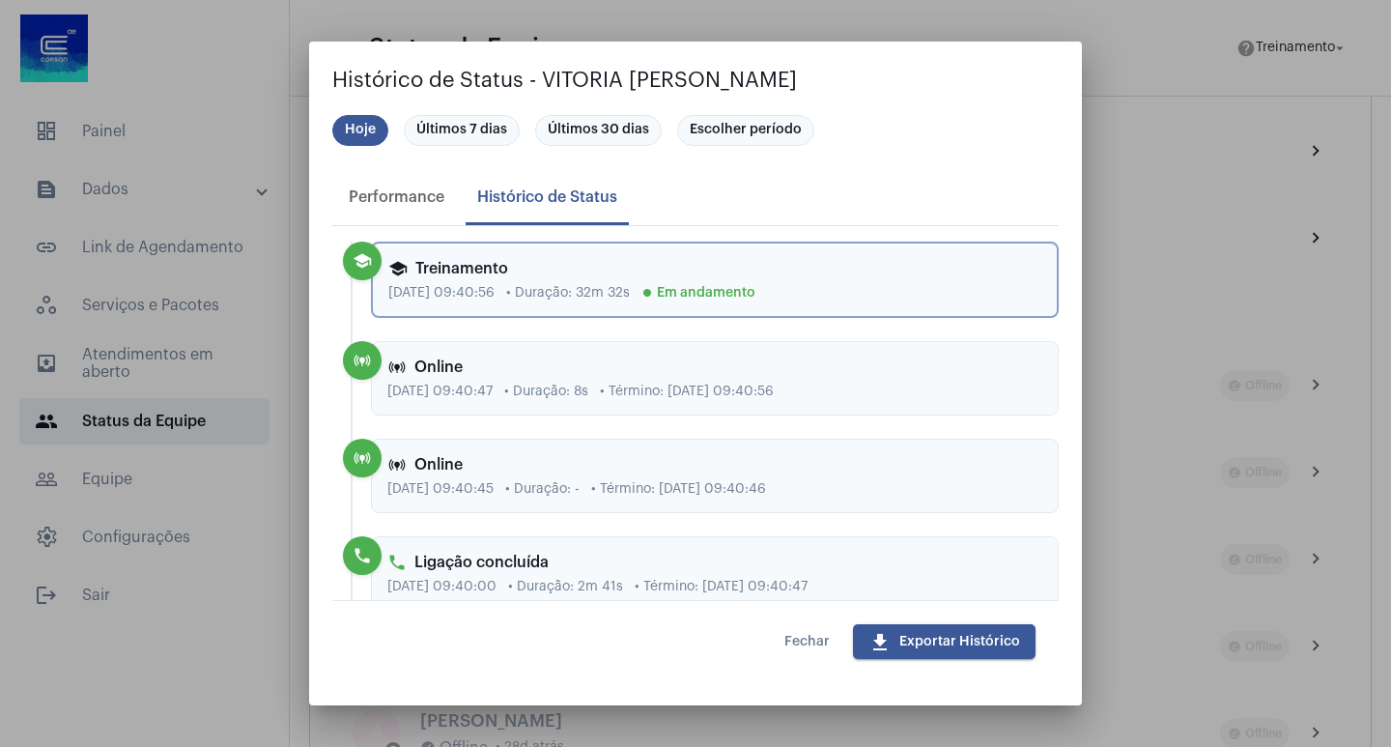
scroll to position [97, 0]
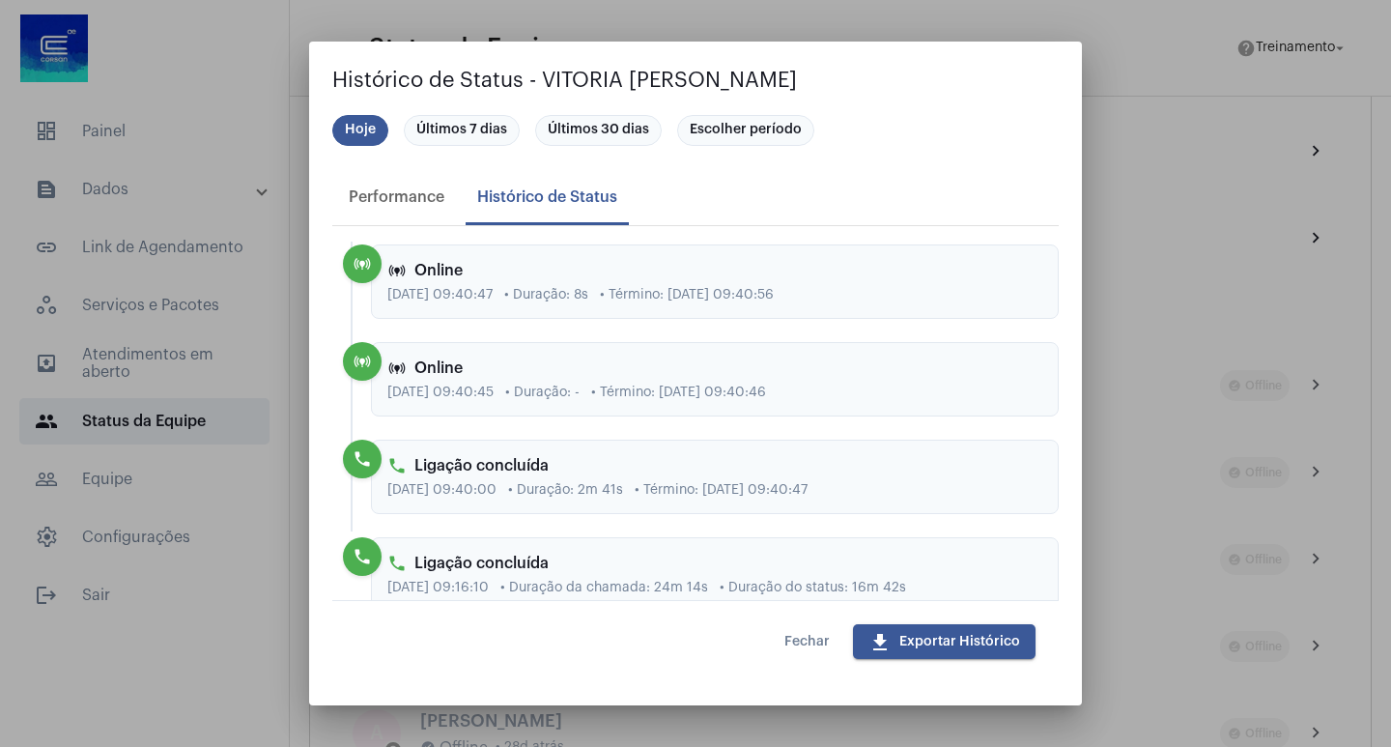
drag, startPoint x: 468, startPoint y: 491, endPoint x: 527, endPoint y: 499, distance: 59.4
click at [527, 499] on div "phone Ligação concluída [DATE] 09:40:00 • Duração: 2m 41s • Término: [DATE] 09:…" at bounding box center [715, 477] width 688 height 74
click at [588, 493] on span "• Duração: 2m 41s" at bounding box center [565, 490] width 115 height 14
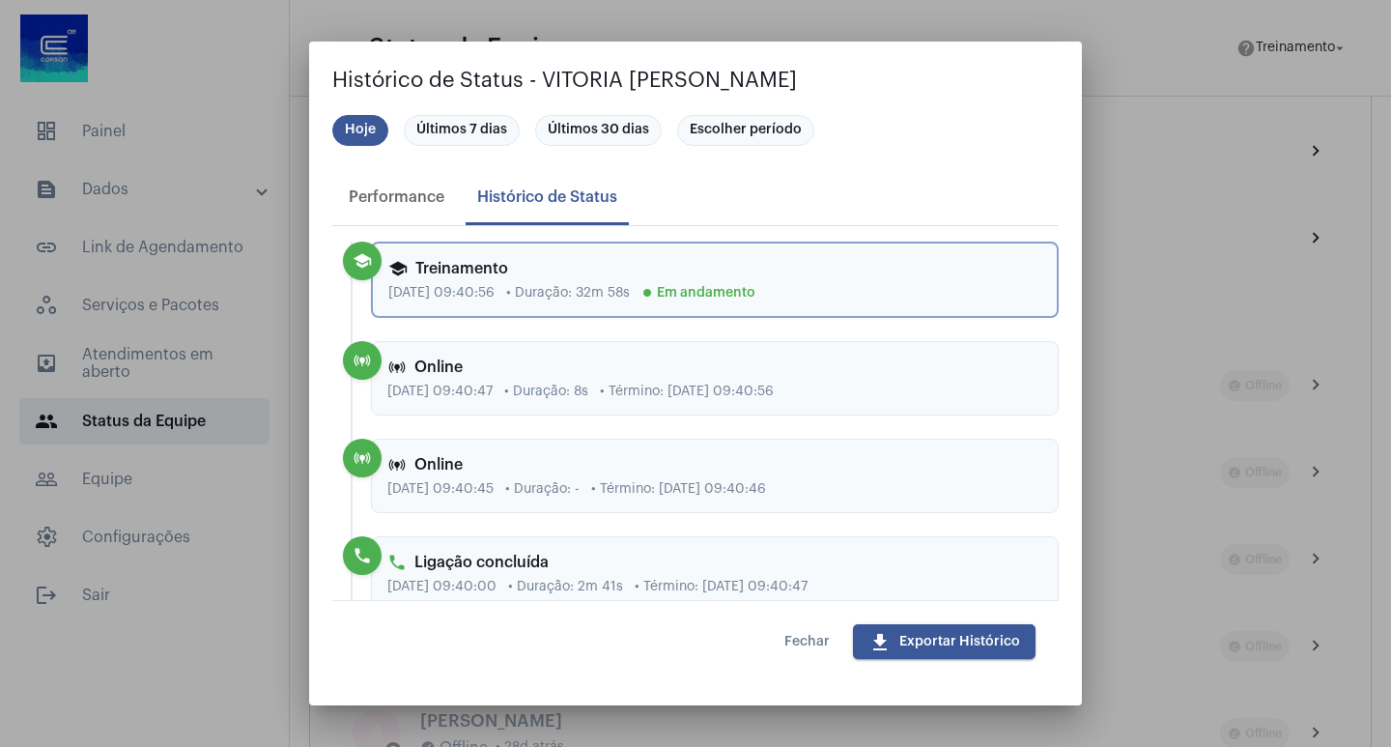
click at [1261, 210] on div at bounding box center [695, 373] width 1391 height 747
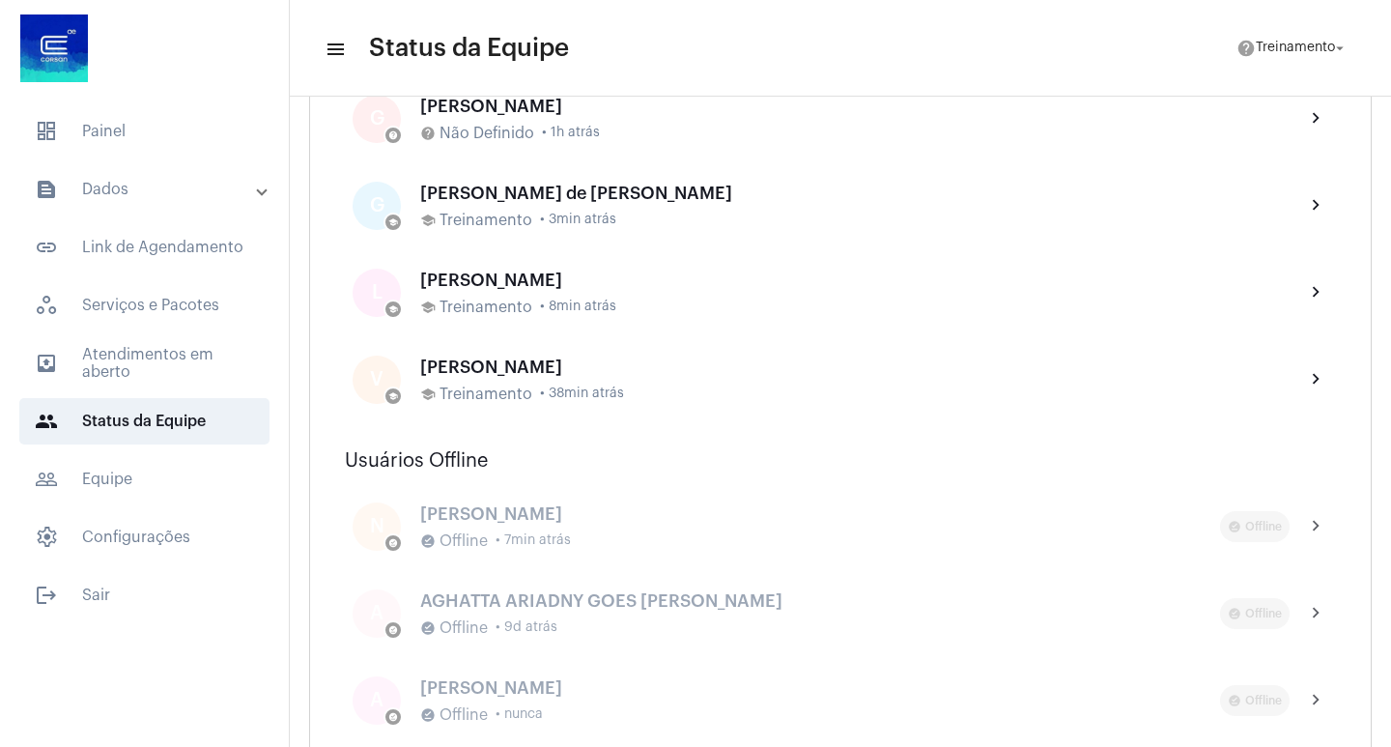
scroll to position [966, 0]
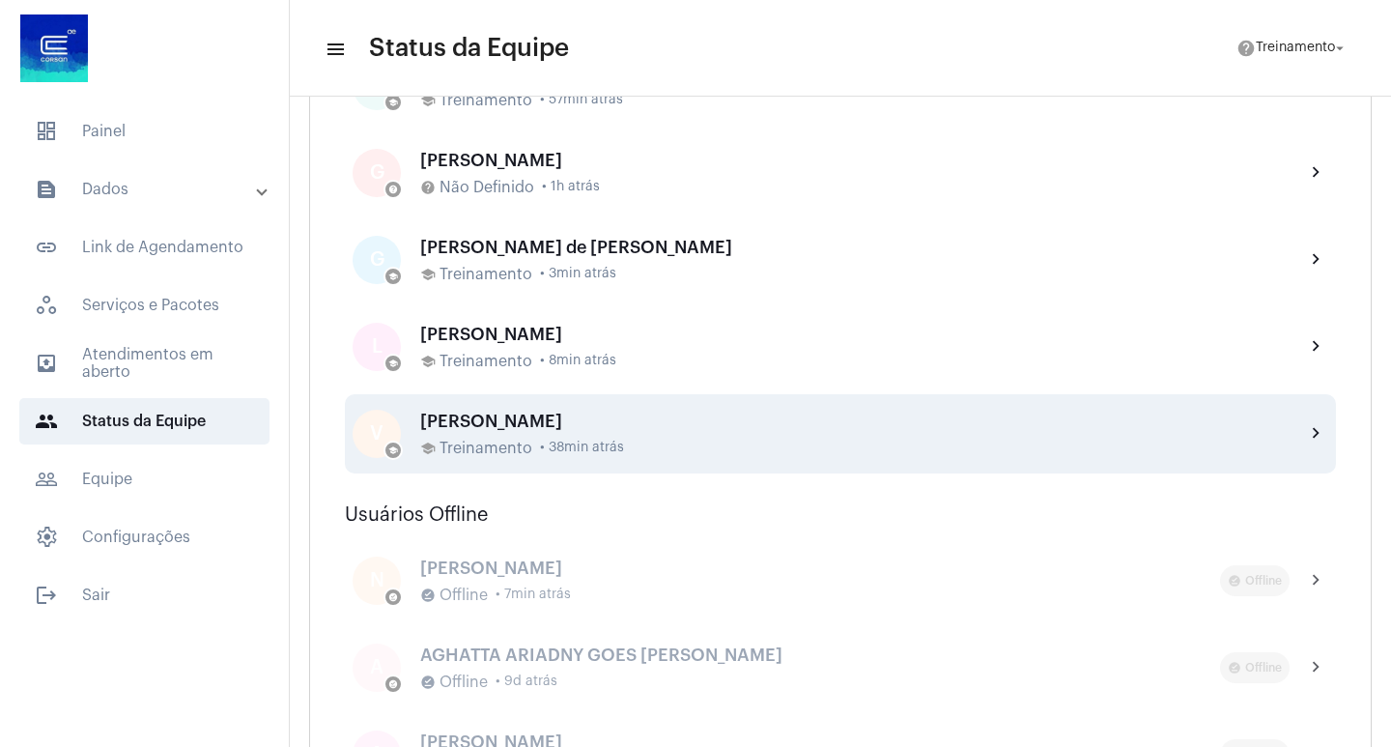
click at [598, 442] on span "• 38min atrás" at bounding box center [582, 448] width 84 height 14
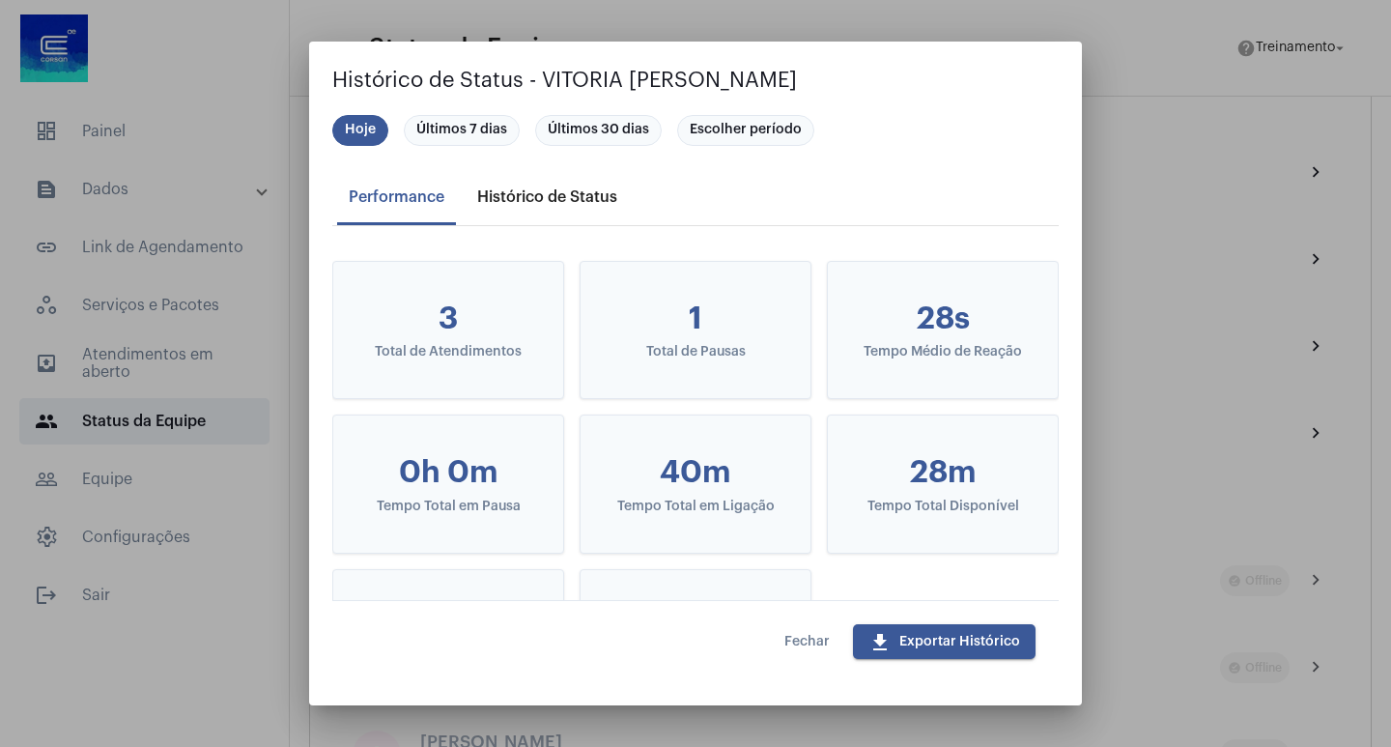
click at [556, 206] on div "Histórico de Status" at bounding box center [547, 197] width 163 height 46
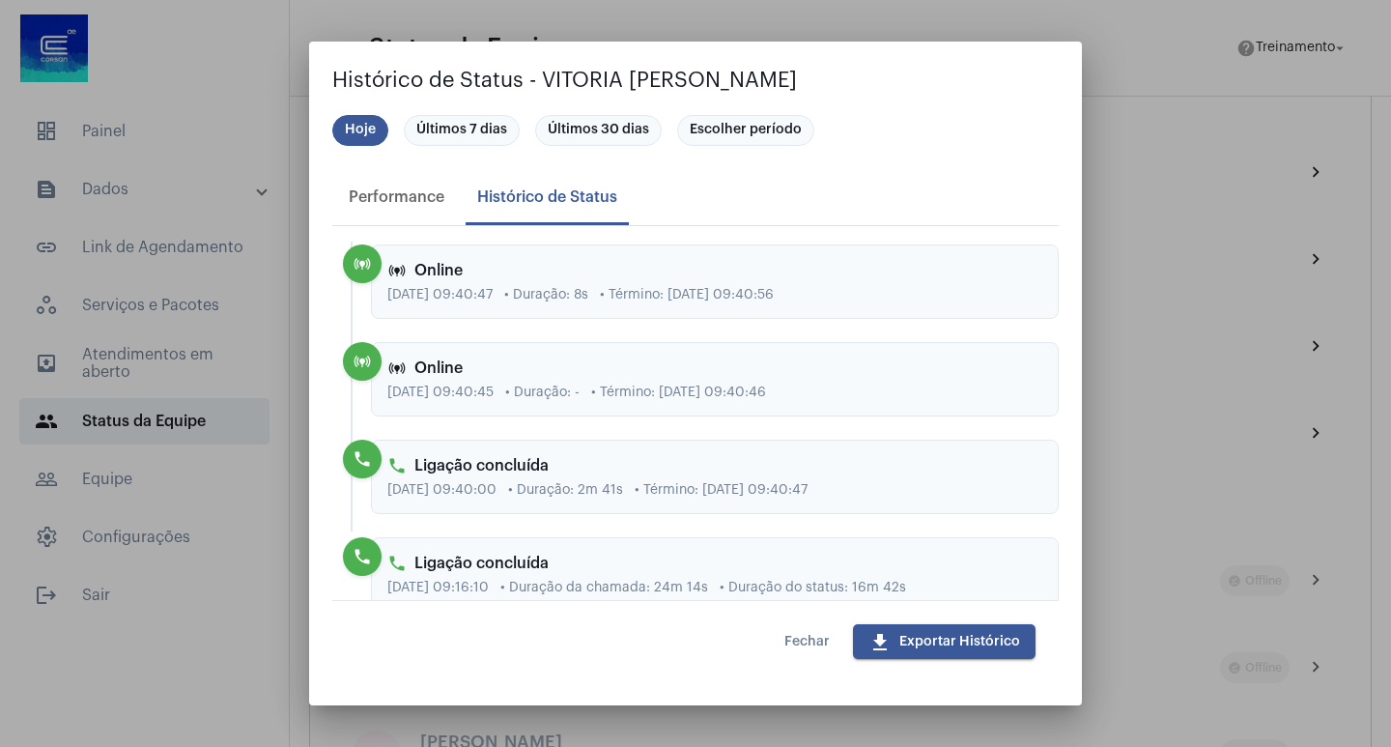
scroll to position [0, 0]
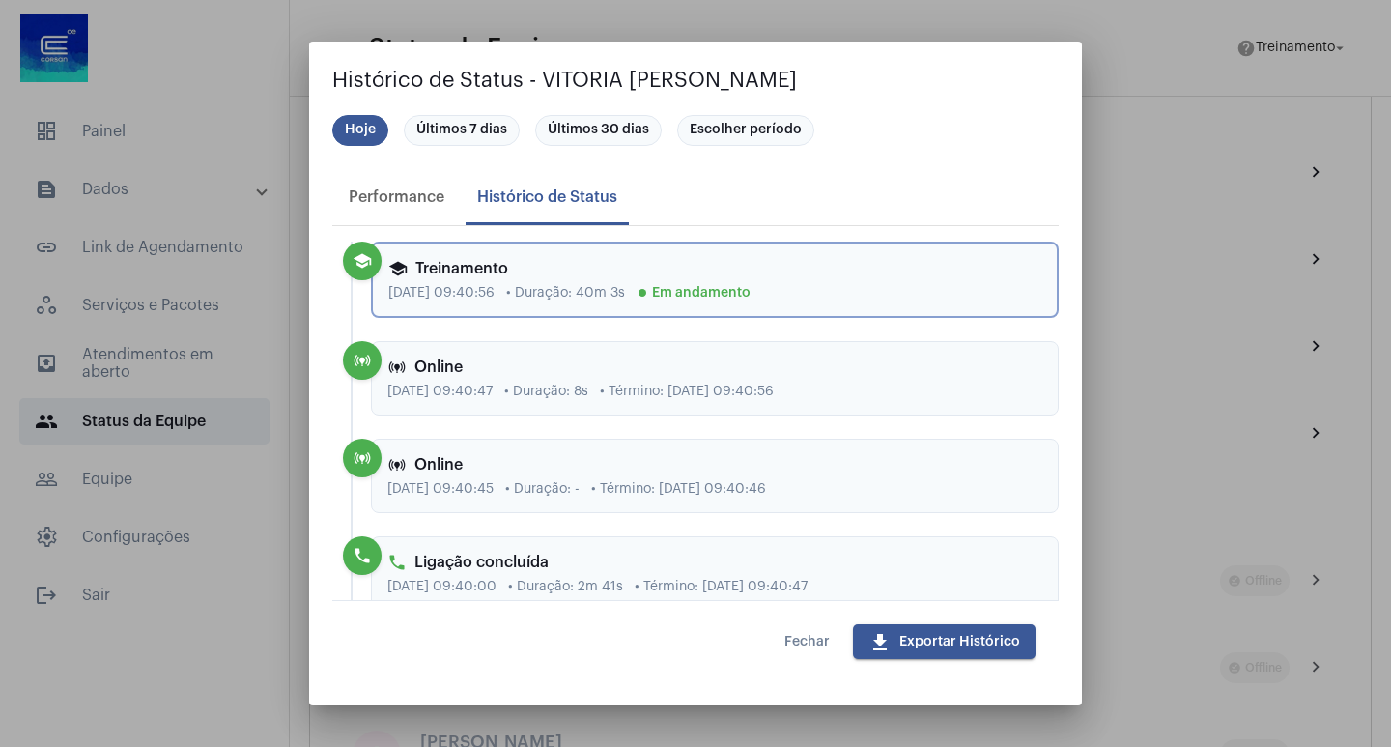
click at [457, 112] on app-status-history-dialog "Histórico de Status - VITORIA GLOVACKI DE SOUZA Hoje Últimos 7 dias Últimos 30 …" at bounding box center [695, 373] width 727 height 617
click at [468, 128] on mat-chip "Últimos 7 dias" at bounding box center [462, 130] width 116 height 31
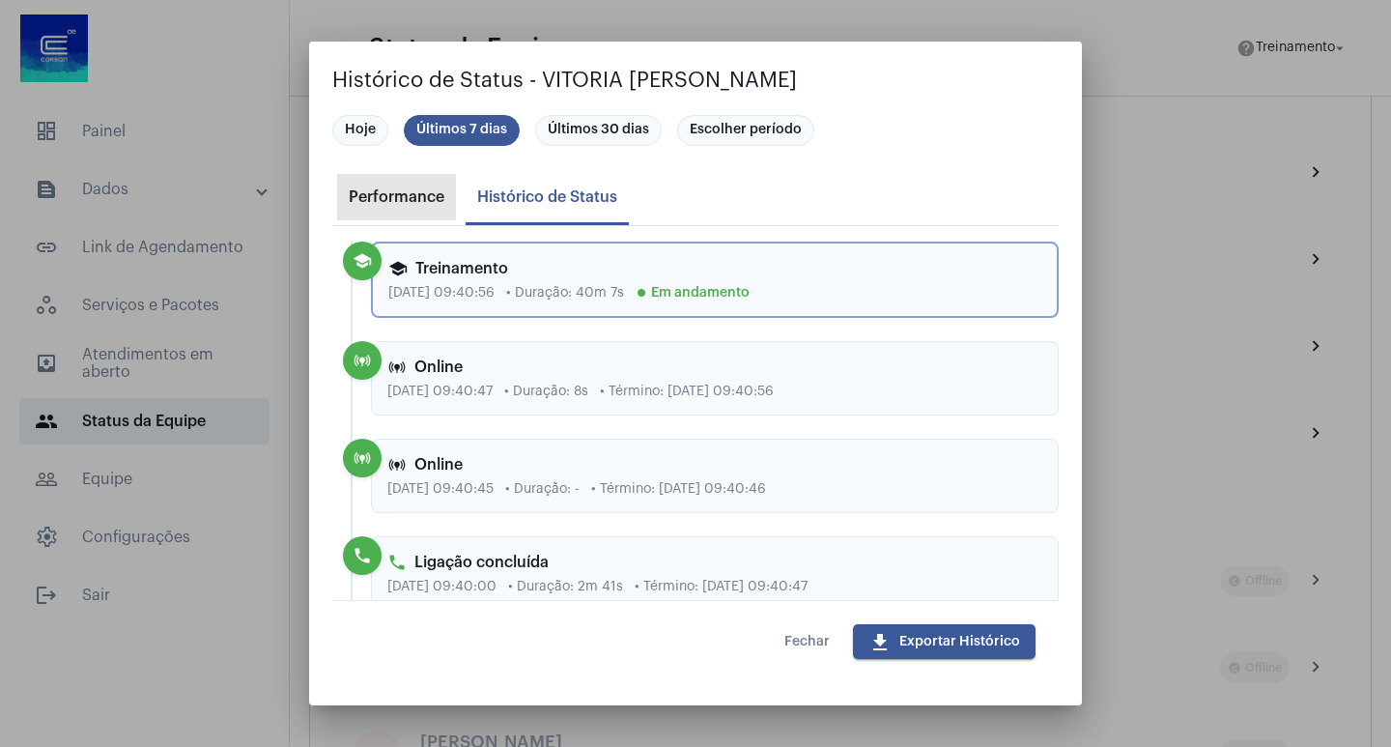
click at [427, 199] on div "Performance" at bounding box center [397, 196] width 96 height 17
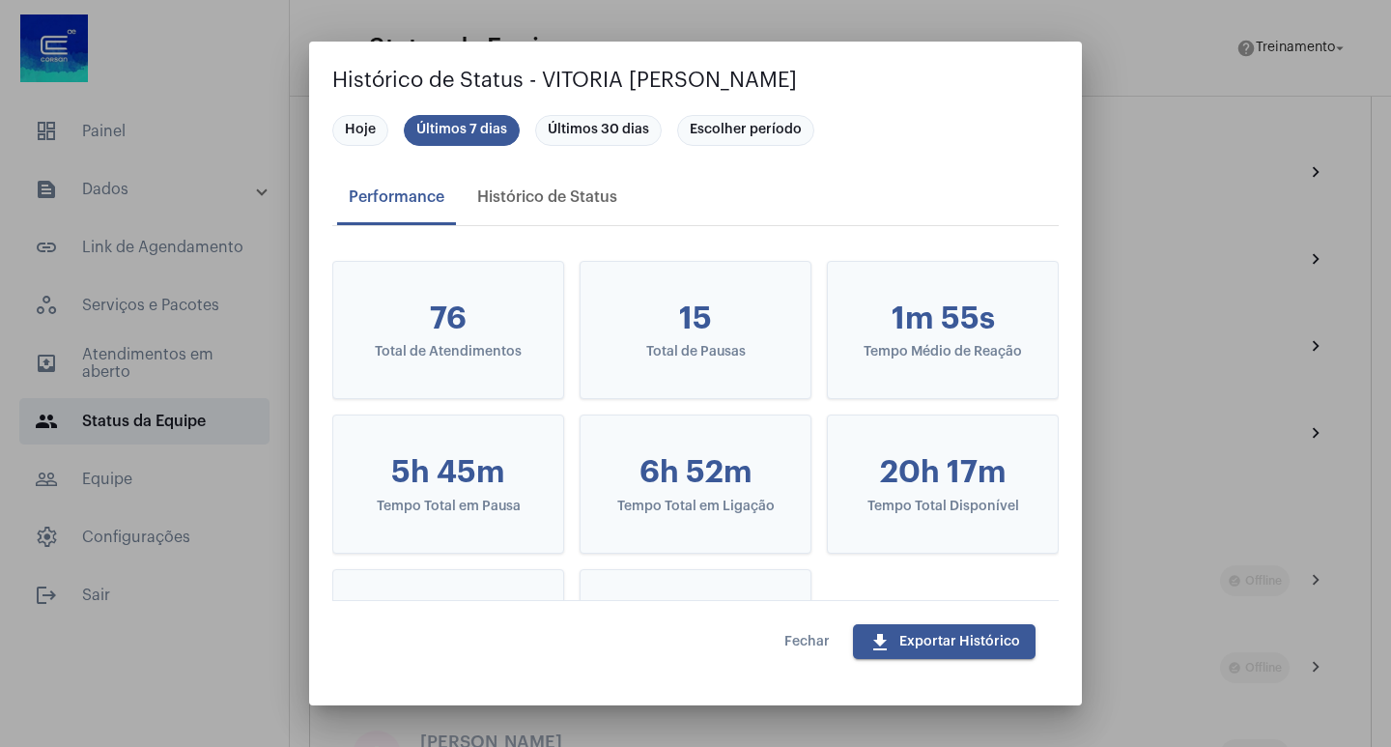
click at [796, 628] on button "Fechar" at bounding box center [807, 641] width 76 height 35
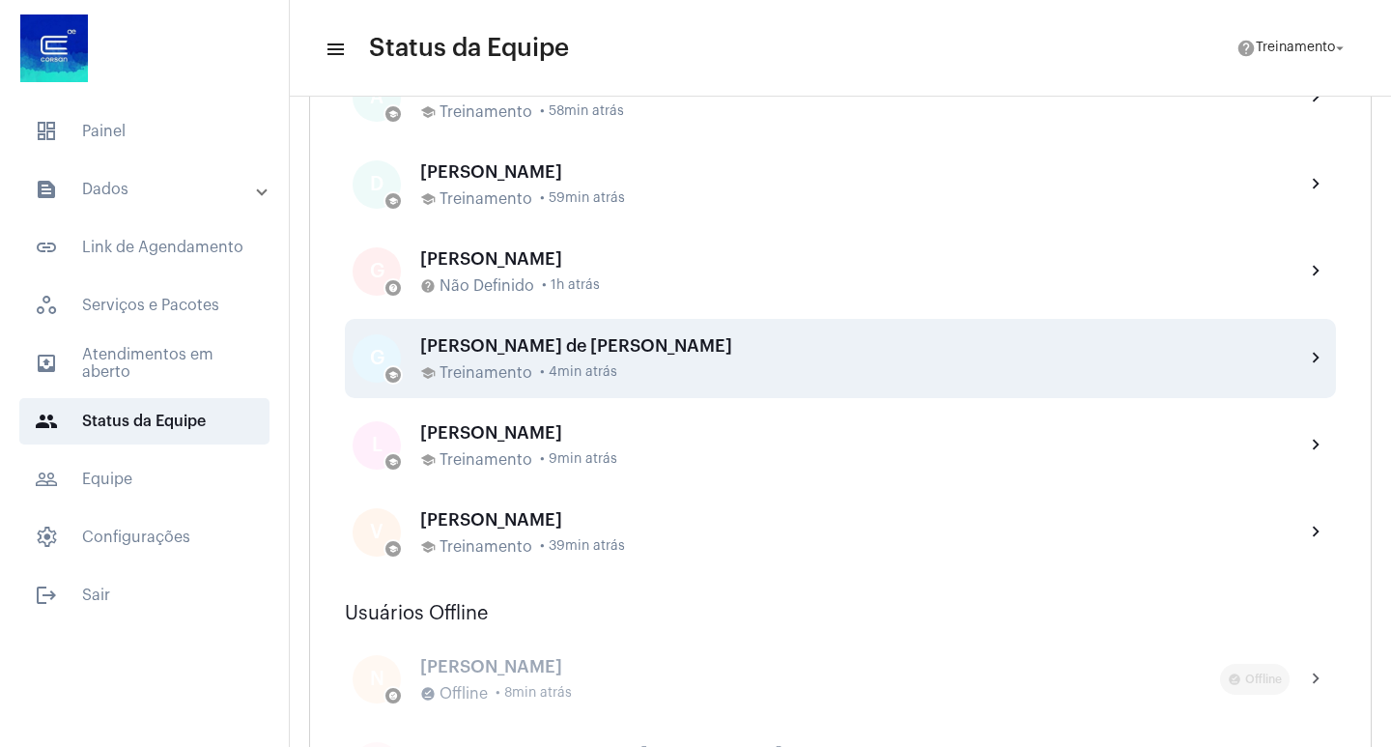
scroll to position [870, 0]
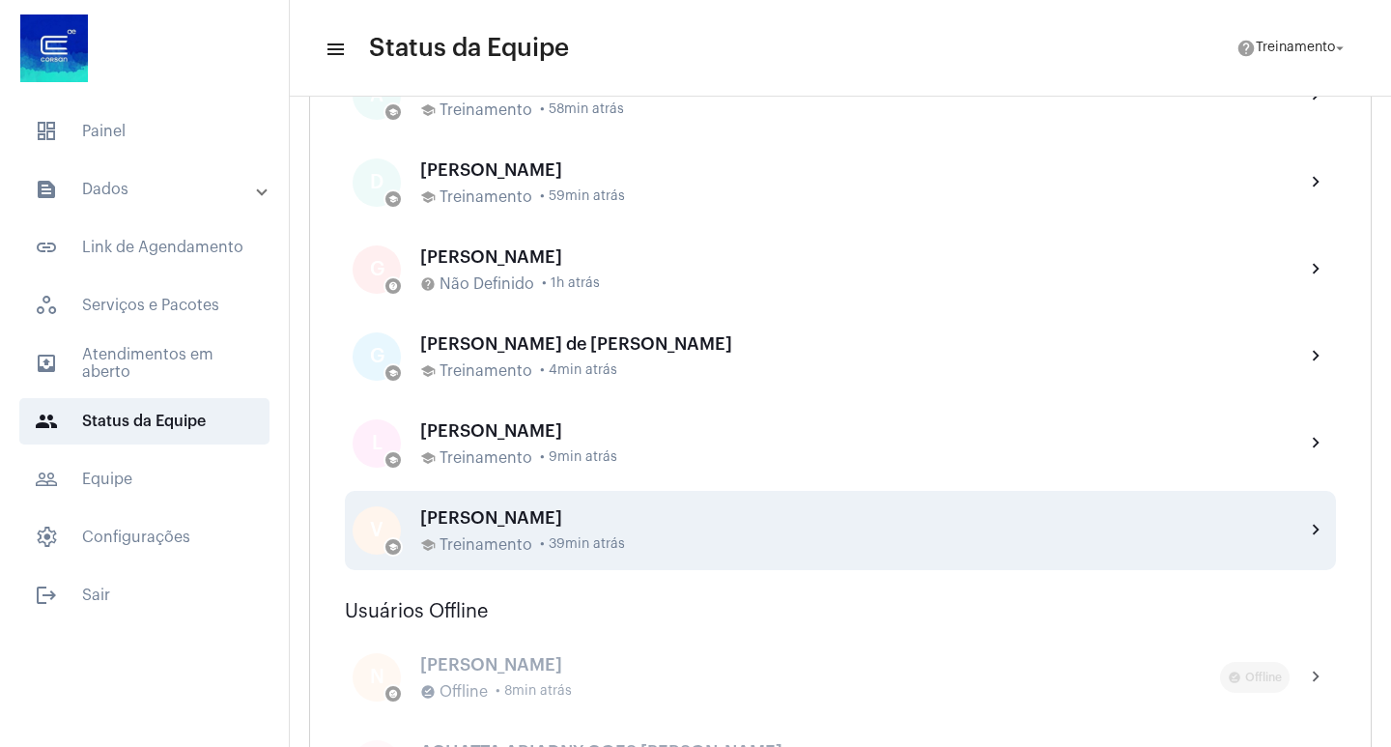
click at [477, 553] on span "Treinamento" at bounding box center [486, 544] width 93 height 17
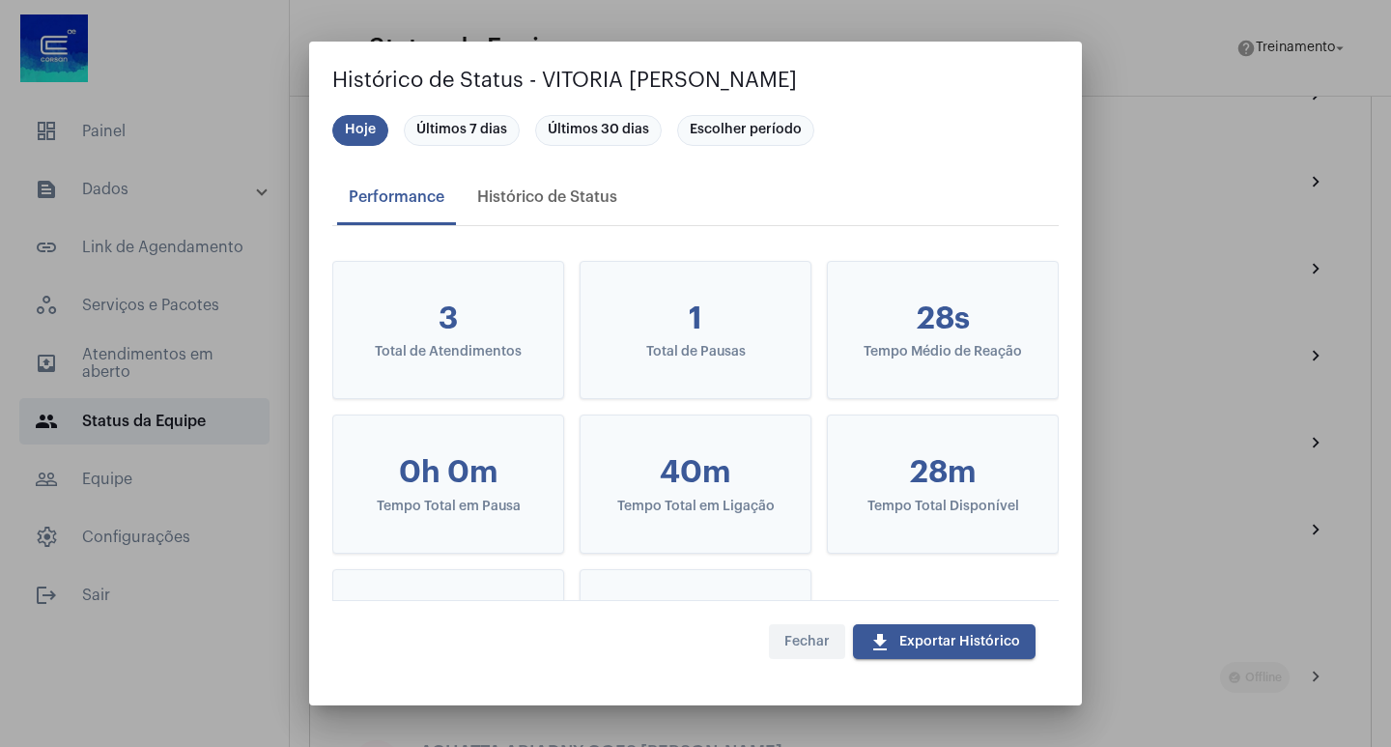
click at [816, 652] on button "Fechar" at bounding box center [807, 641] width 76 height 35
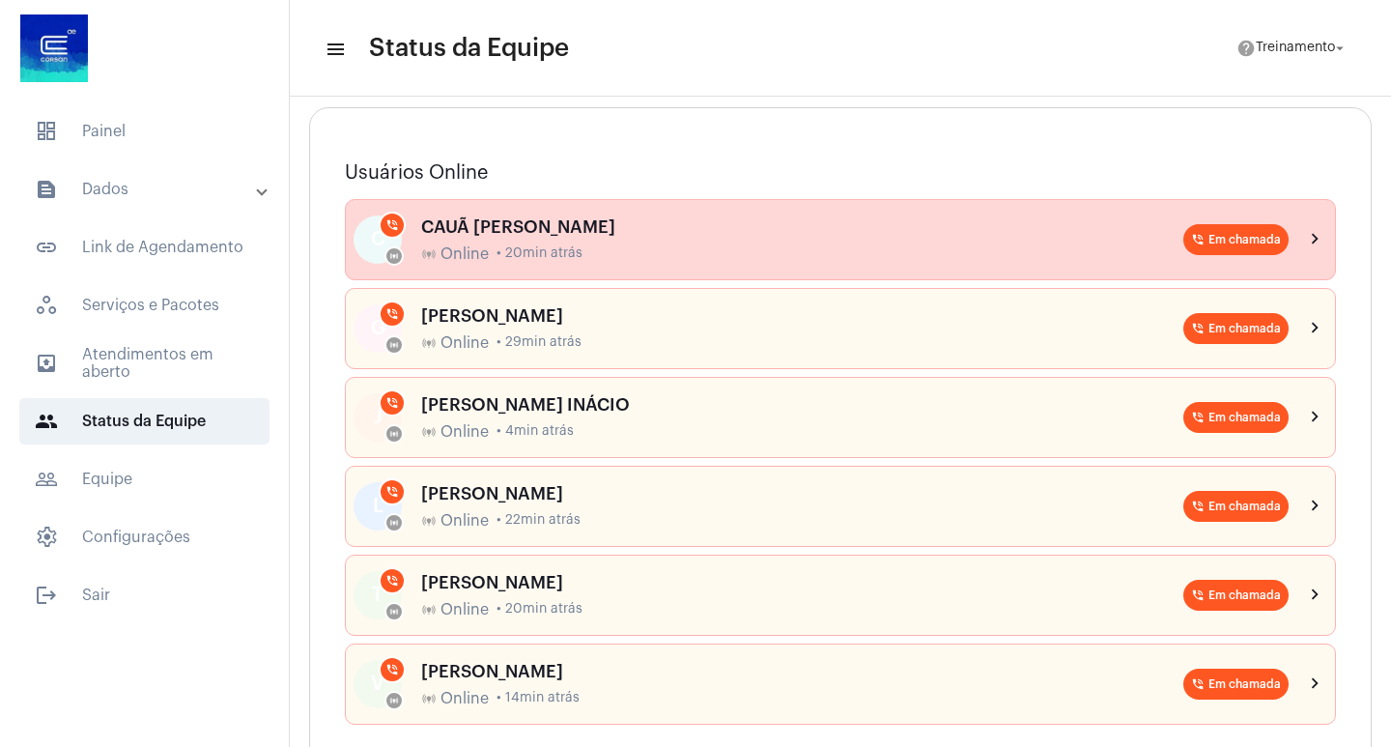
scroll to position [290, 0]
